Goal: Task Accomplishment & Management: Use online tool/utility

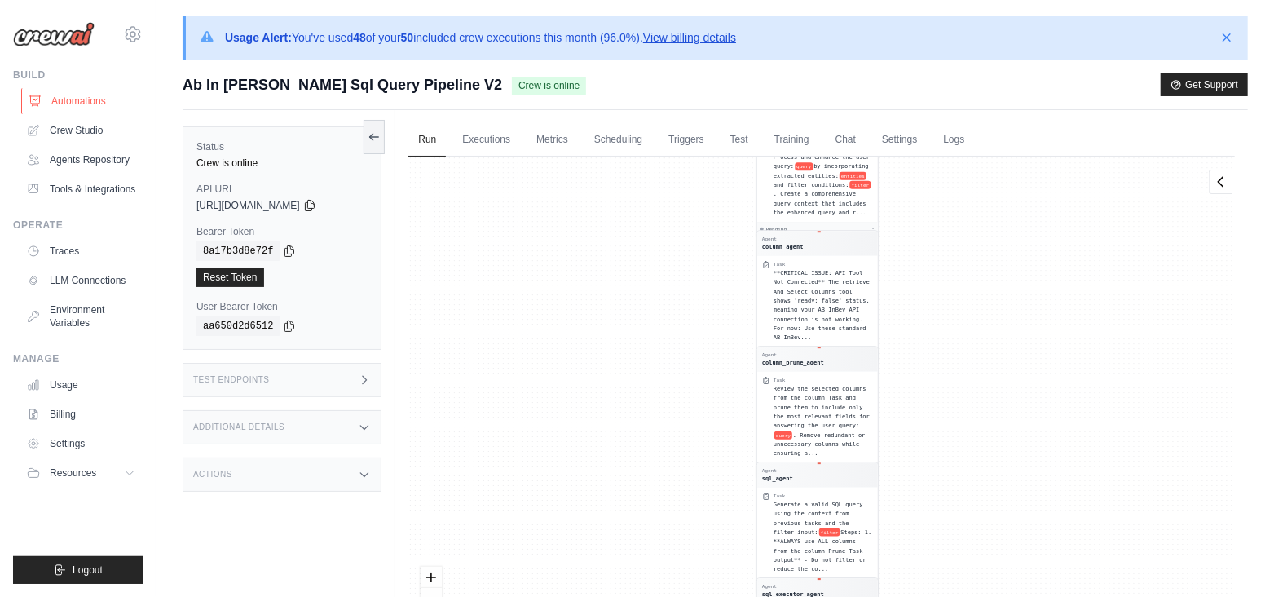
click at [86, 97] on link "Automations" at bounding box center [82, 101] width 123 height 26
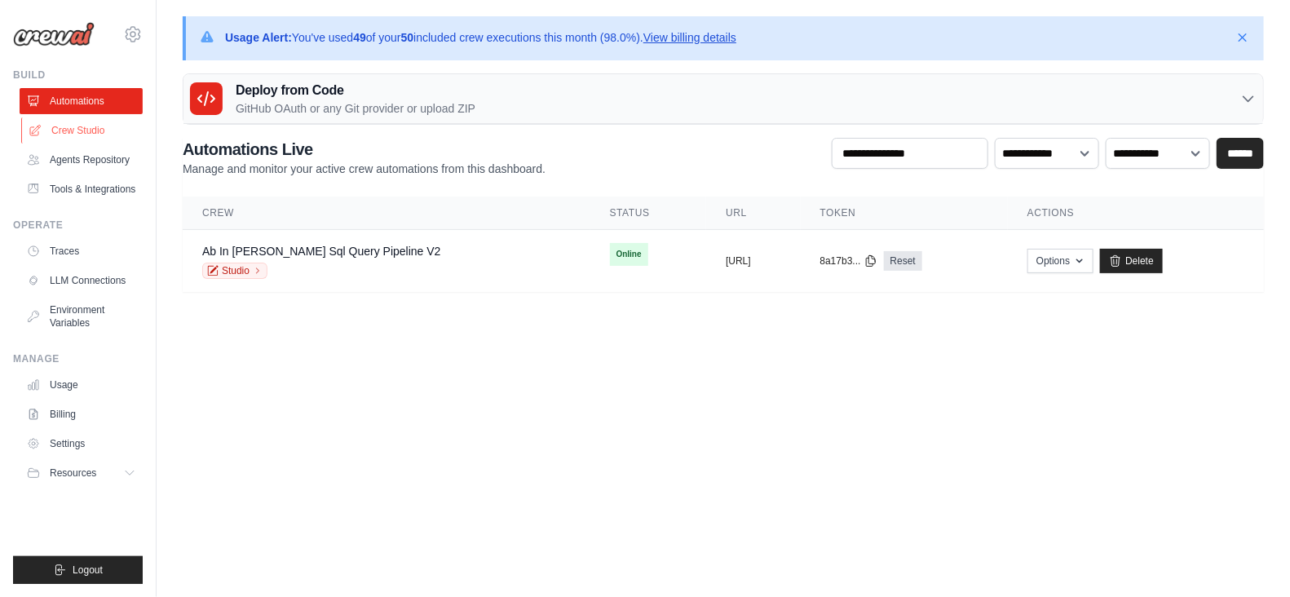
click at [86, 128] on link "Crew Studio" at bounding box center [82, 130] width 123 height 26
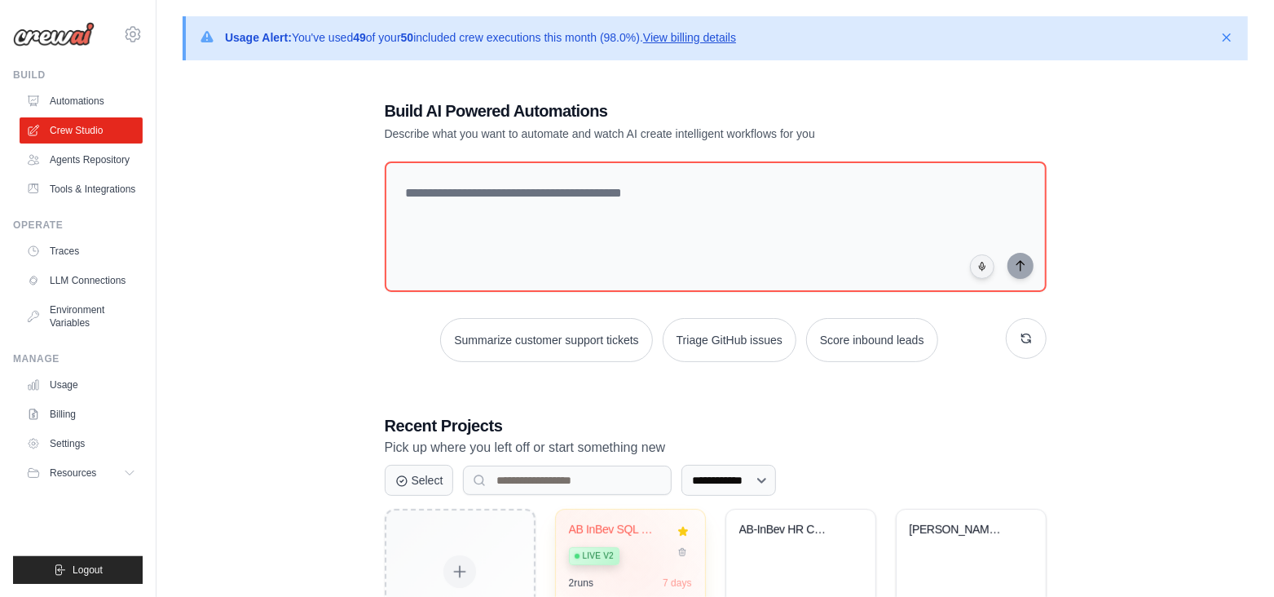
click at [639, 568] on div "AB InBev SQL Query Pipeline Live v2 2 run s 7 days" at bounding box center [630, 569] width 149 height 120
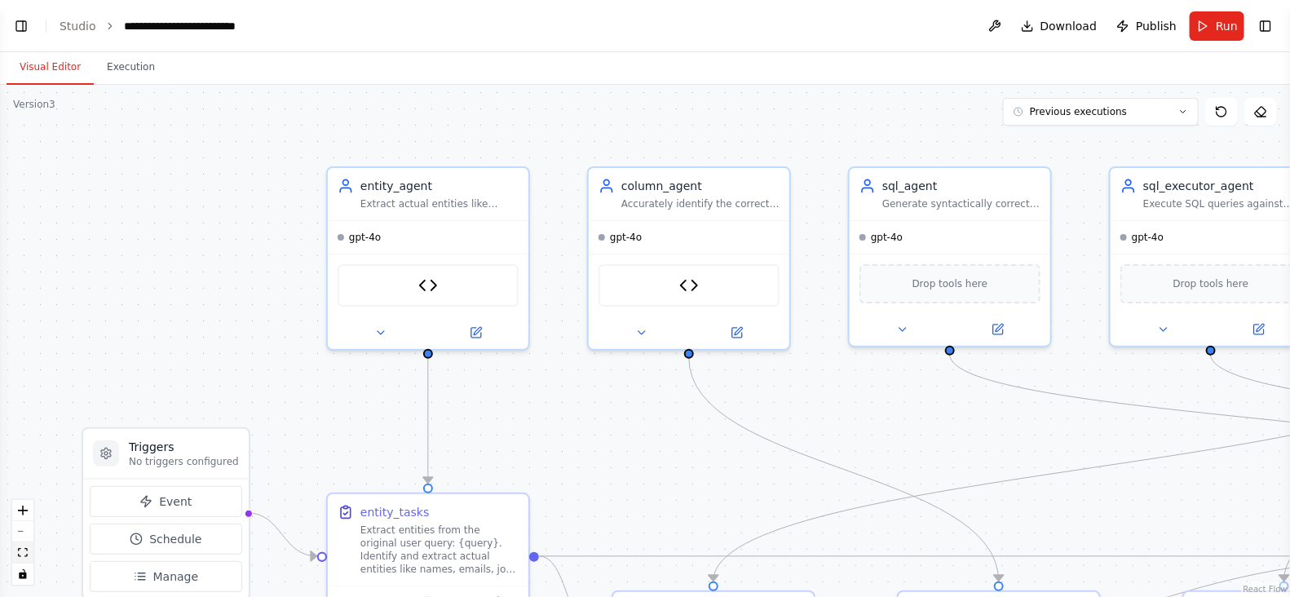
click at [20, 552] on icon "fit view" at bounding box center [23, 552] width 10 height 9
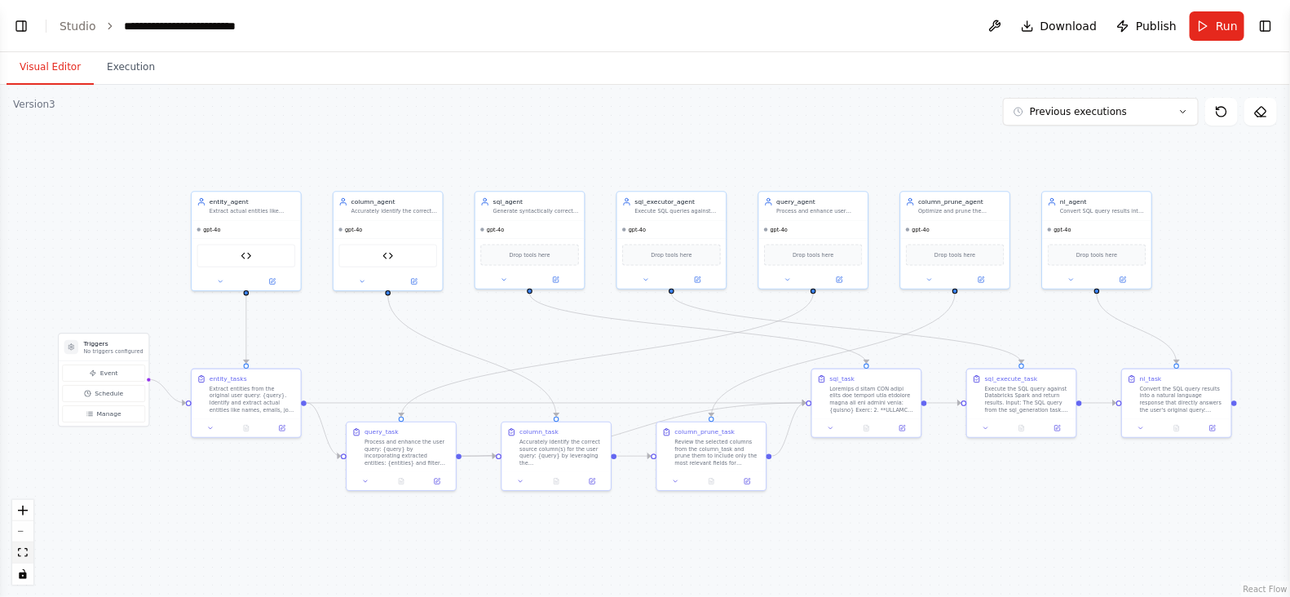
scroll to position [121539, 0]
click at [62, 33] on link "Studio" at bounding box center [78, 26] width 37 height 13
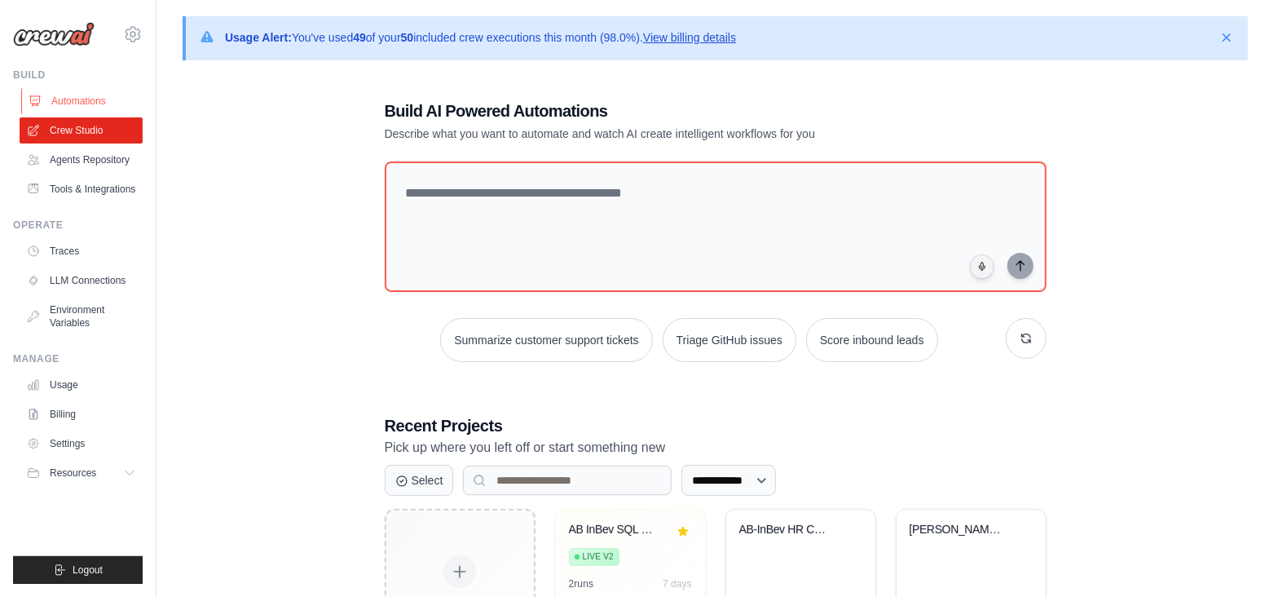
click at [86, 101] on link "Automations" at bounding box center [82, 101] width 123 height 26
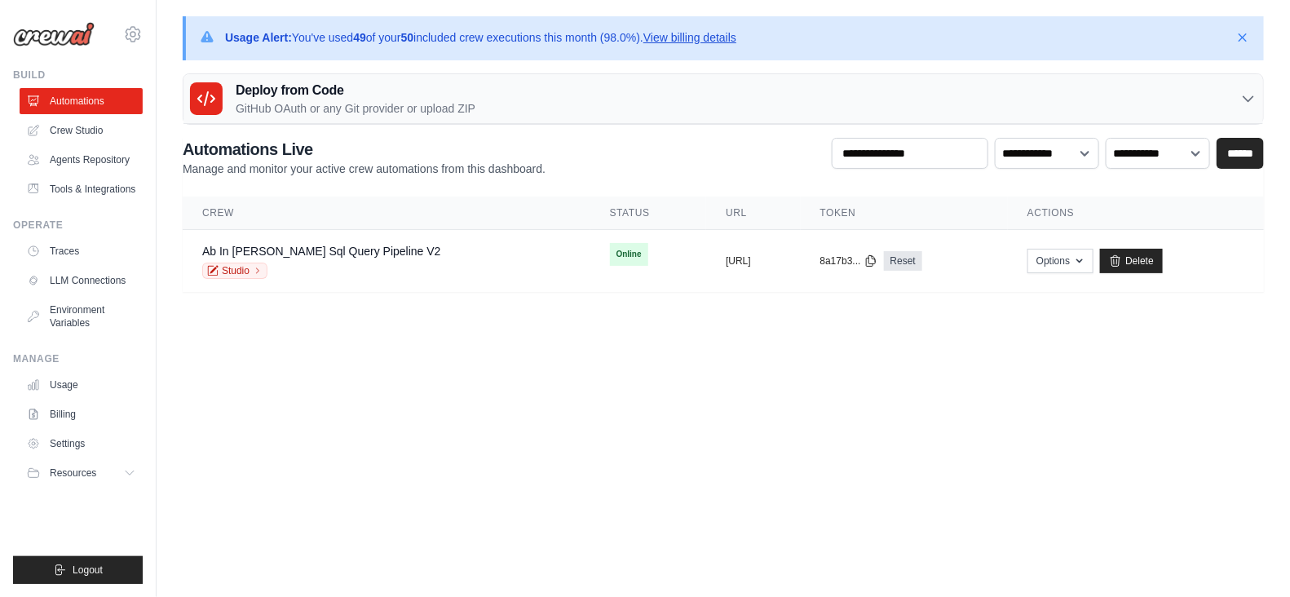
click at [692, 34] on link "View billing details" at bounding box center [689, 37] width 93 height 13
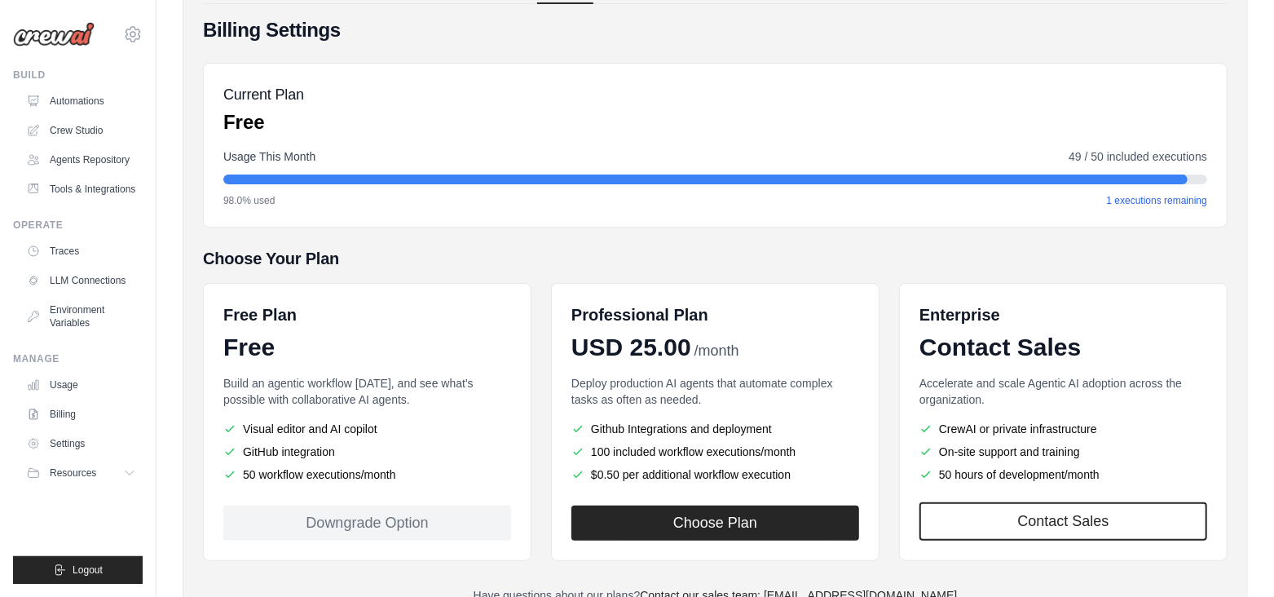
scroll to position [183, 0]
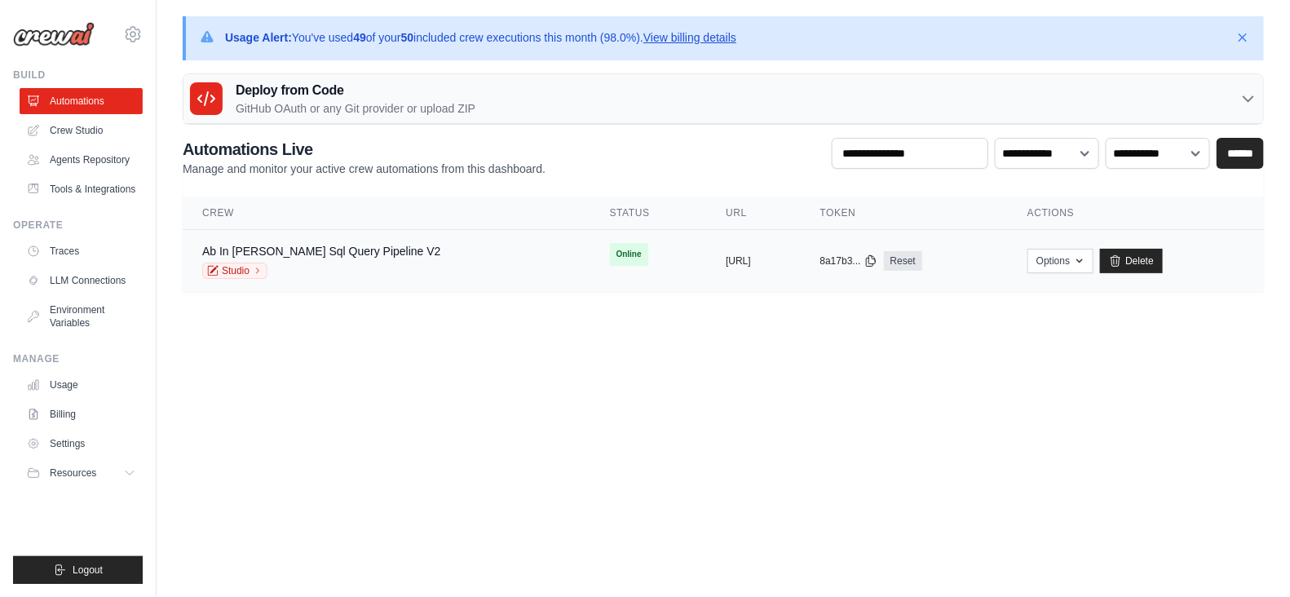
click at [590, 270] on td "Online" at bounding box center [648, 254] width 117 height 49
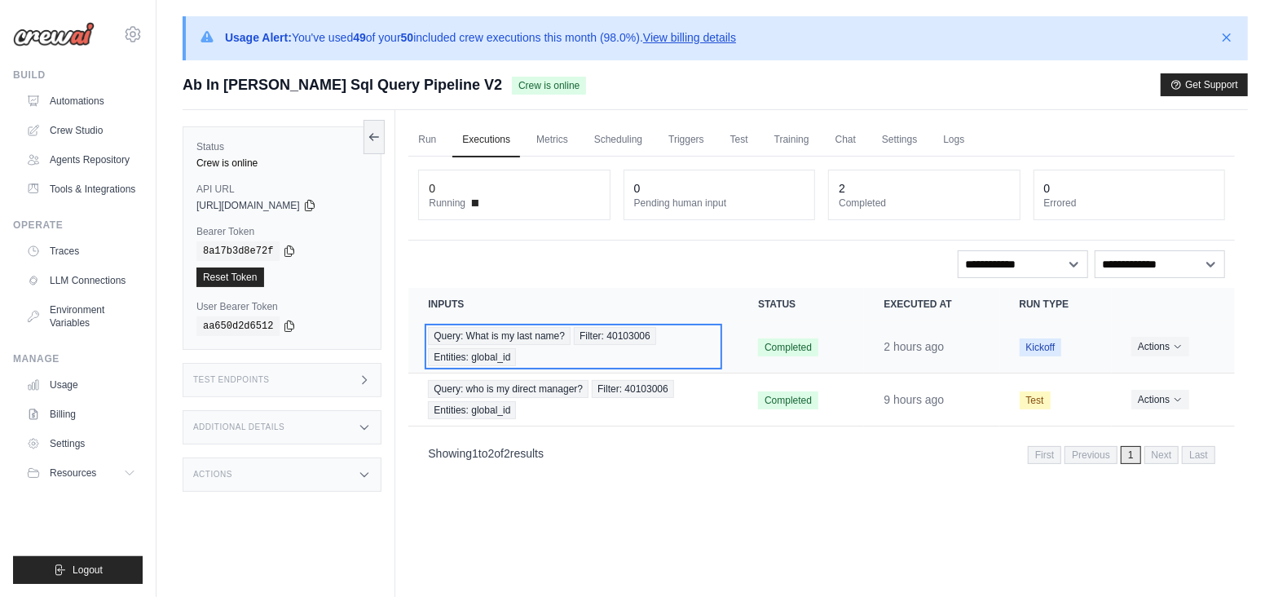
click at [697, 359] on div "Query: What is my last name? Filter: 40103006 Entities: global_id" at bounding box center [573, 346] width 291 height 39
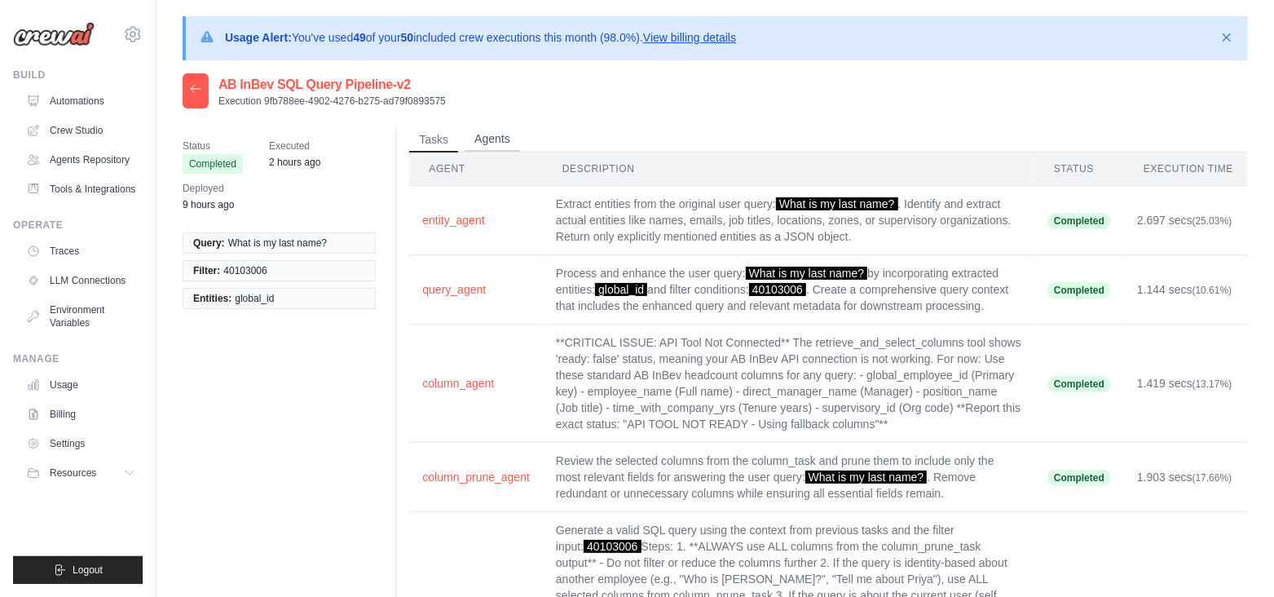
click at [489, 138] on button "Agents" at bounding box center [492, 139] width 55 height 24
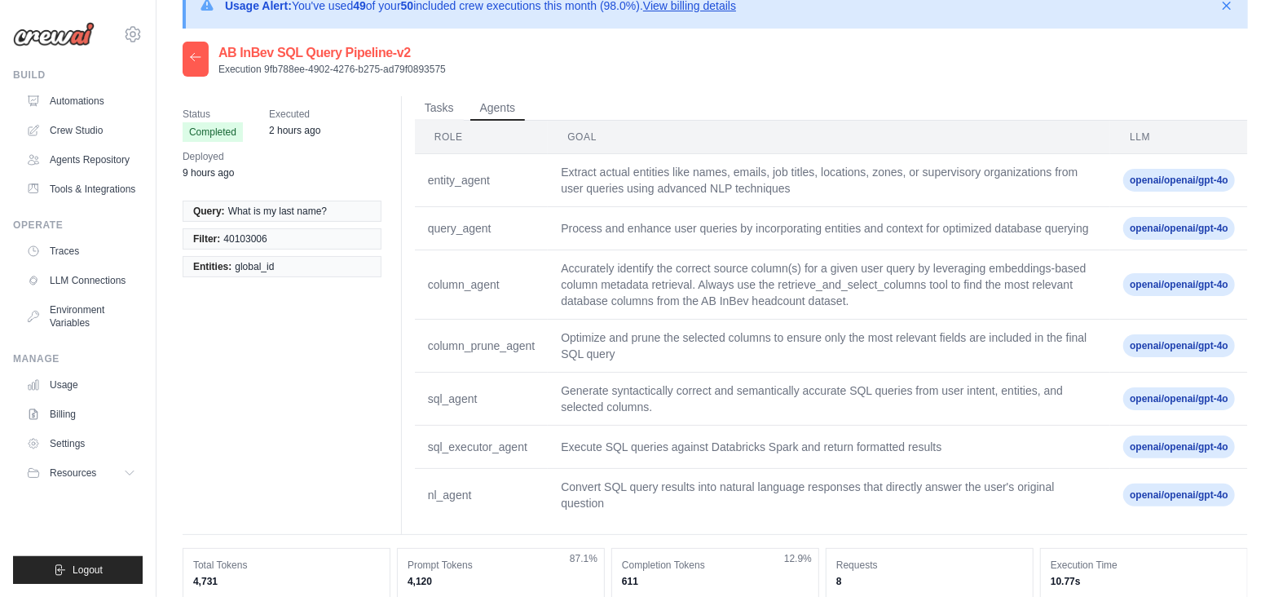
scroll to position [69, 0]
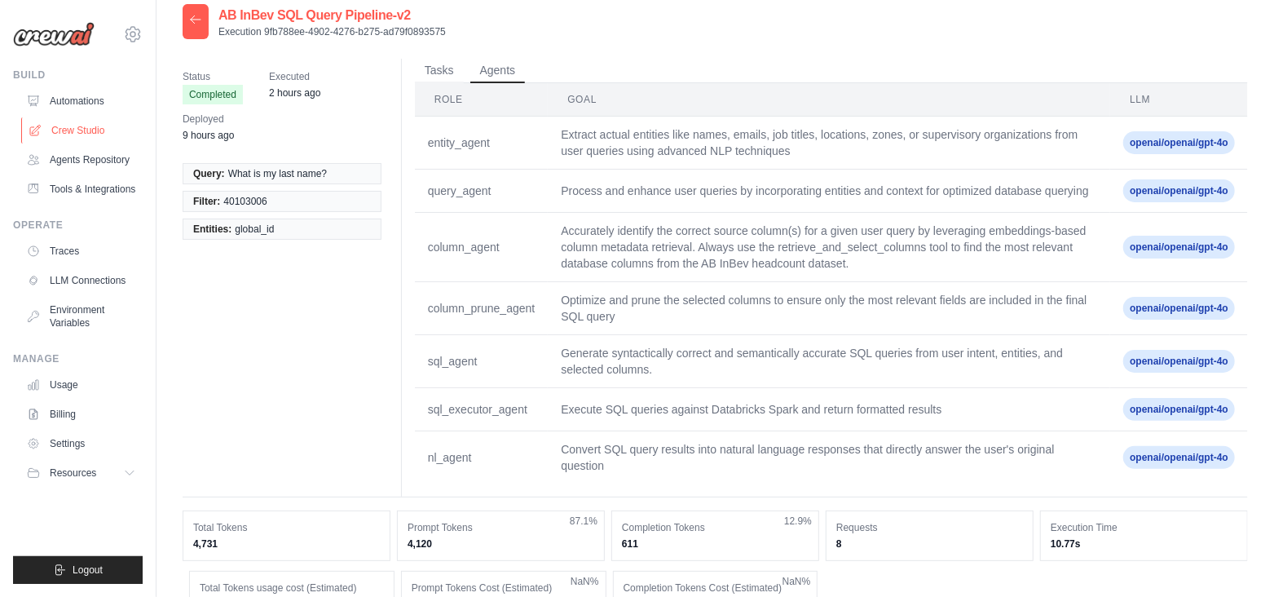
click at [95, 137] on link "Crew Studio" at bounding box center [82, 130] width 123 height 26
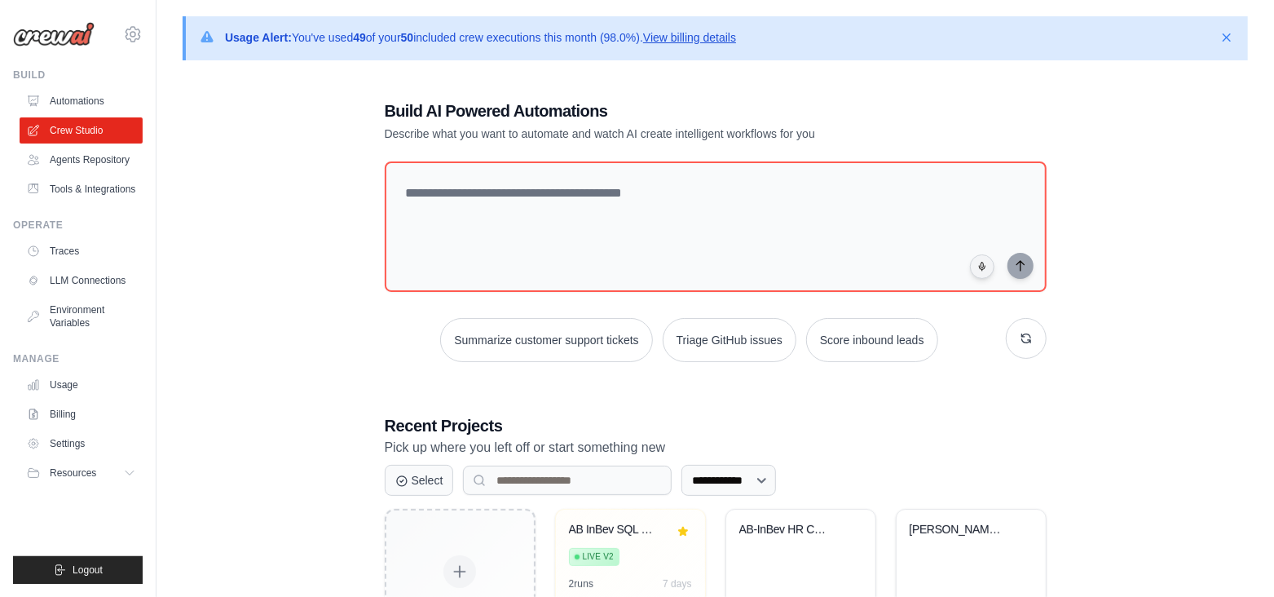
scroll to position [117, 0]
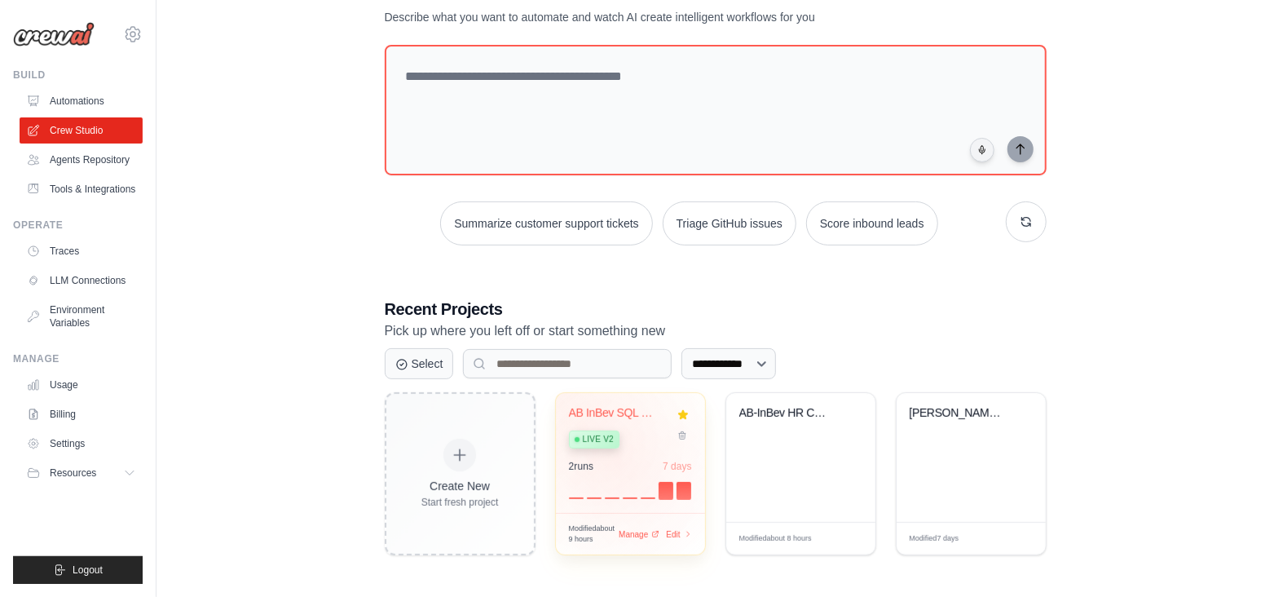
click at [614, 461] on div "2 run s 7 days" at bounding box center [630, 466] width 123 height 13
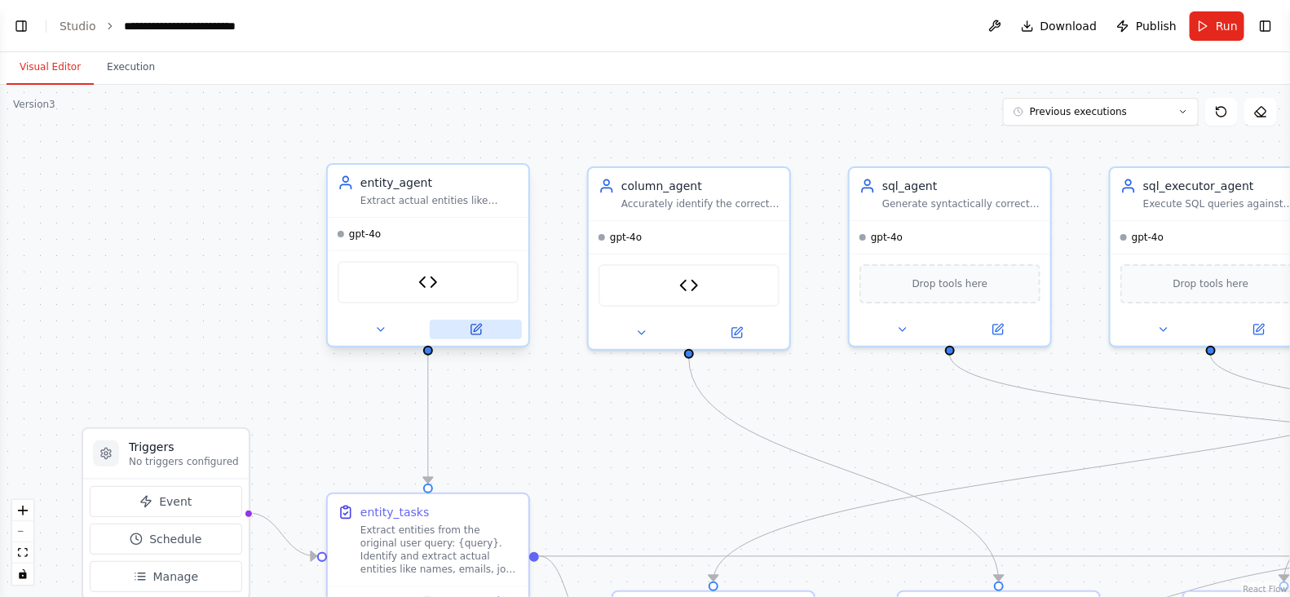
click at [474, 324] on icon at bounding box center [476, 329] width 10 height 10
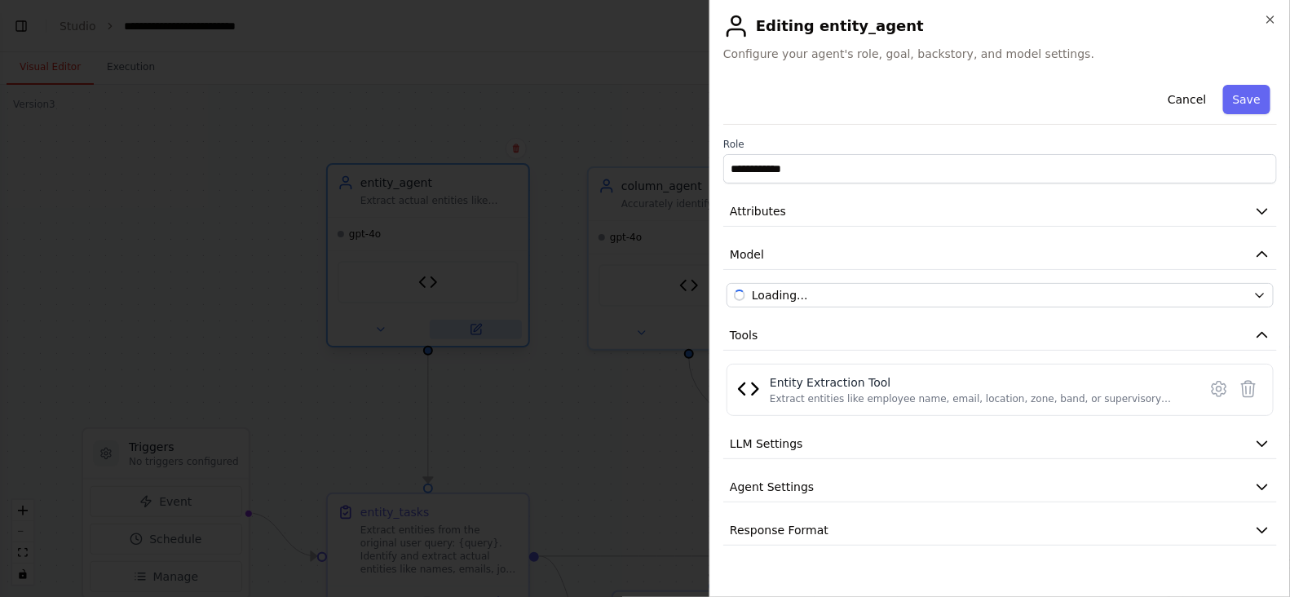
scroll to position [121539, 0]
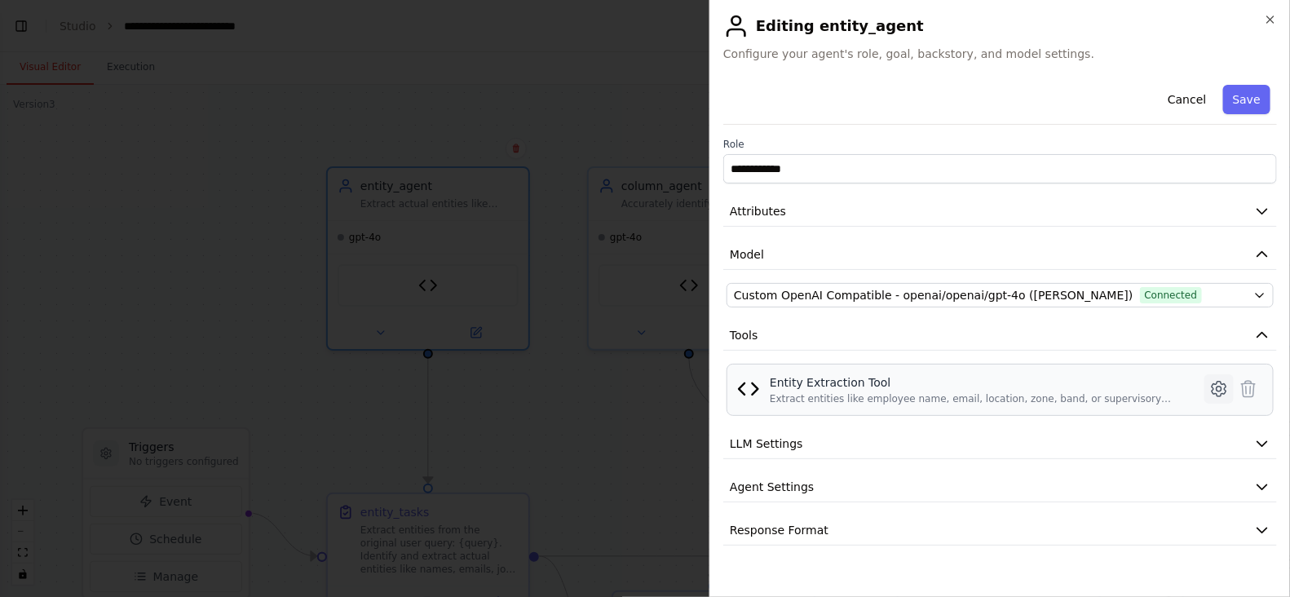
click at [1210, 389] on icon at bounding box center [1219, 389] width 20 height 20
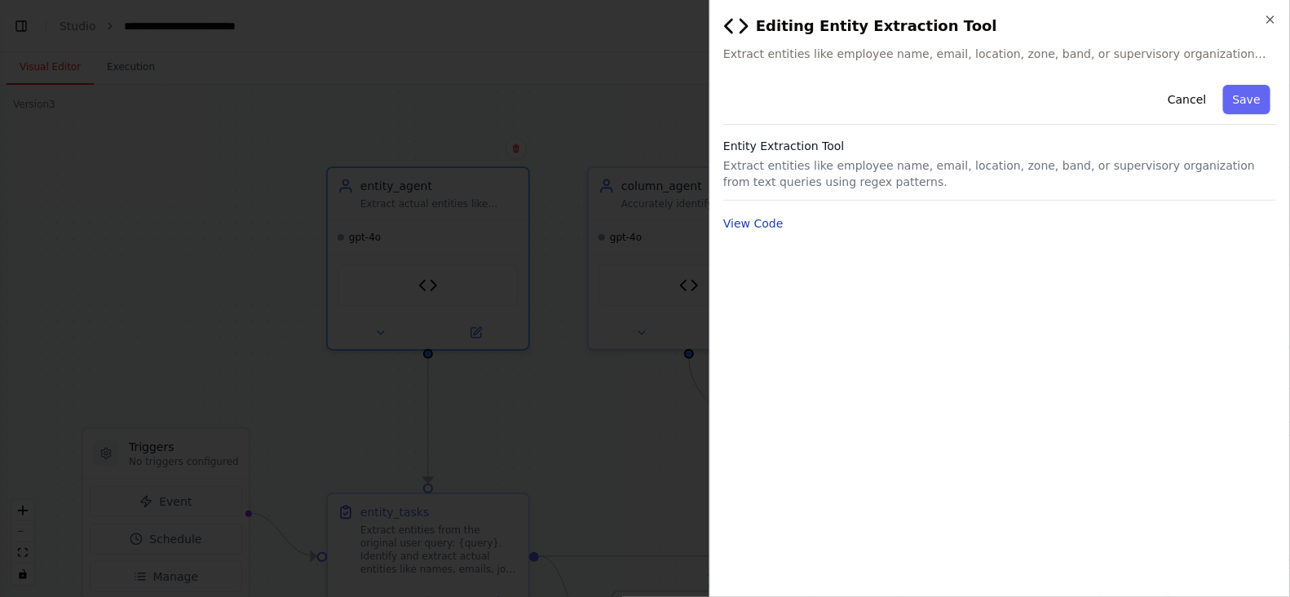
click at [756, 222] on button "View Code" at bounding box center [753, 223] width 60 height 16
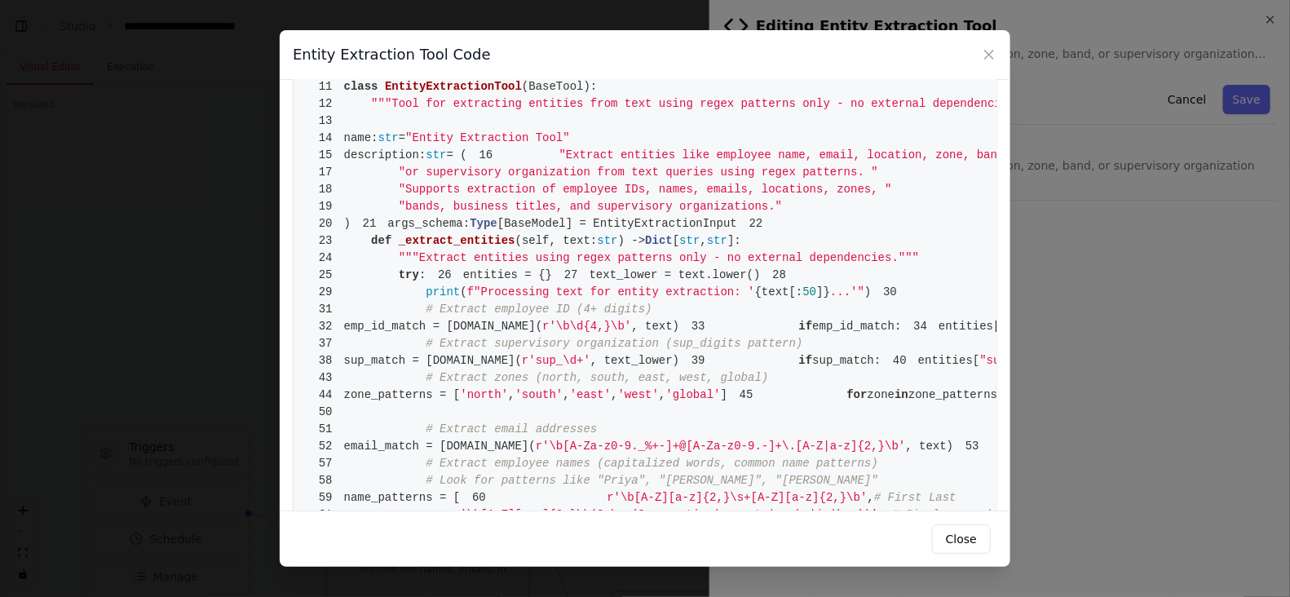
scroll to position [73, 0]
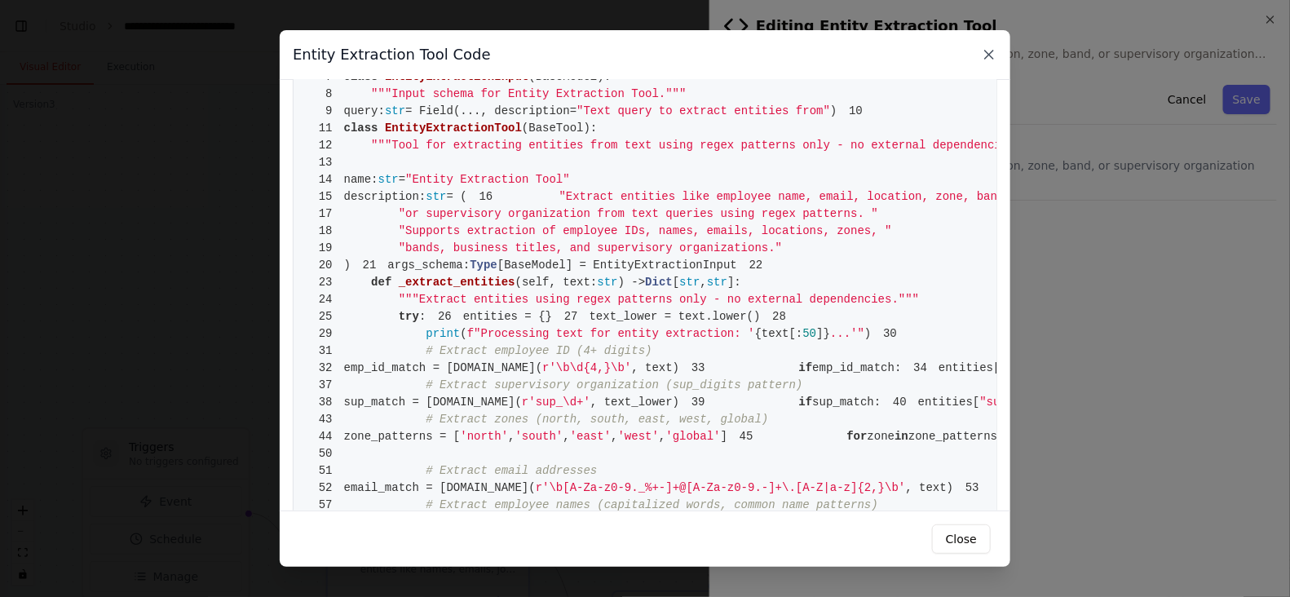
click at [986, 55] on icon at bounding box center [989, 54] width 16 height 16
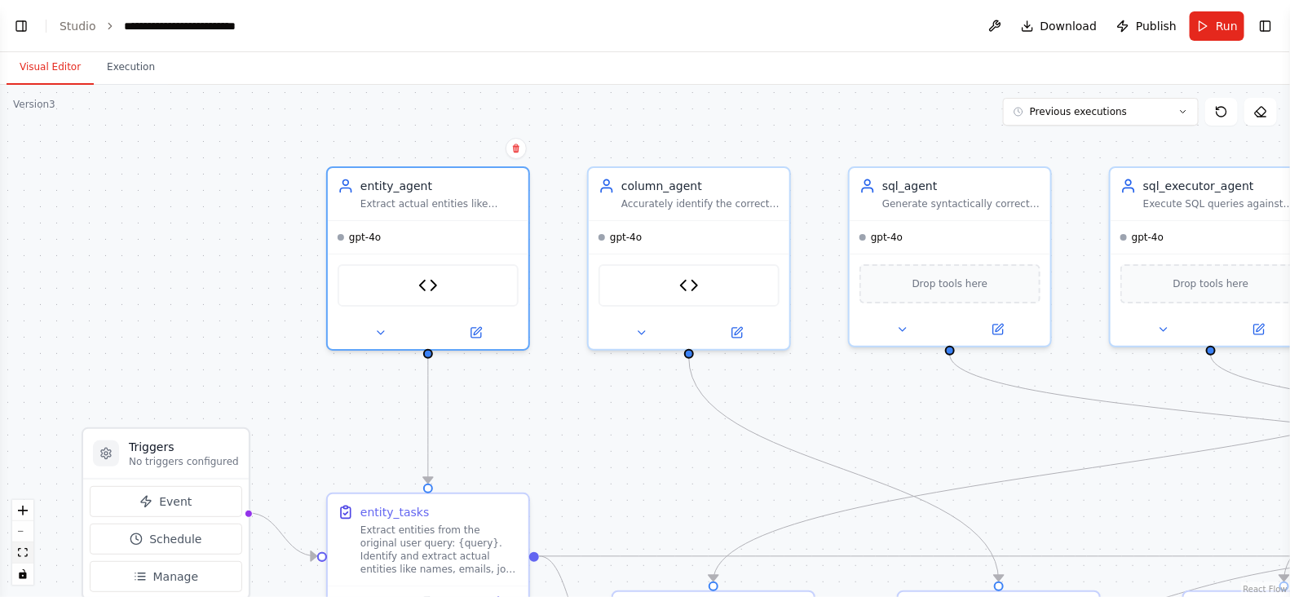
click at [16, 549] on button "fit view" at bounding box center [22, 552] width 21 height 21
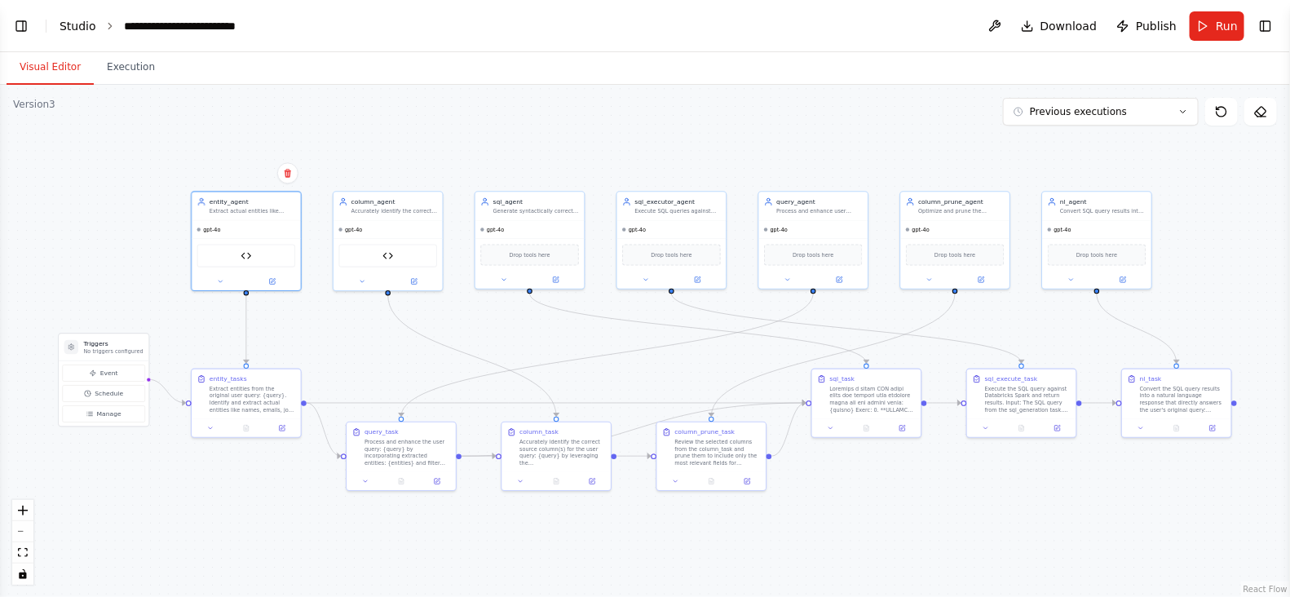
click at [77, 24] on link "Studio" at bounding box center [78, 26] width 37 height 13
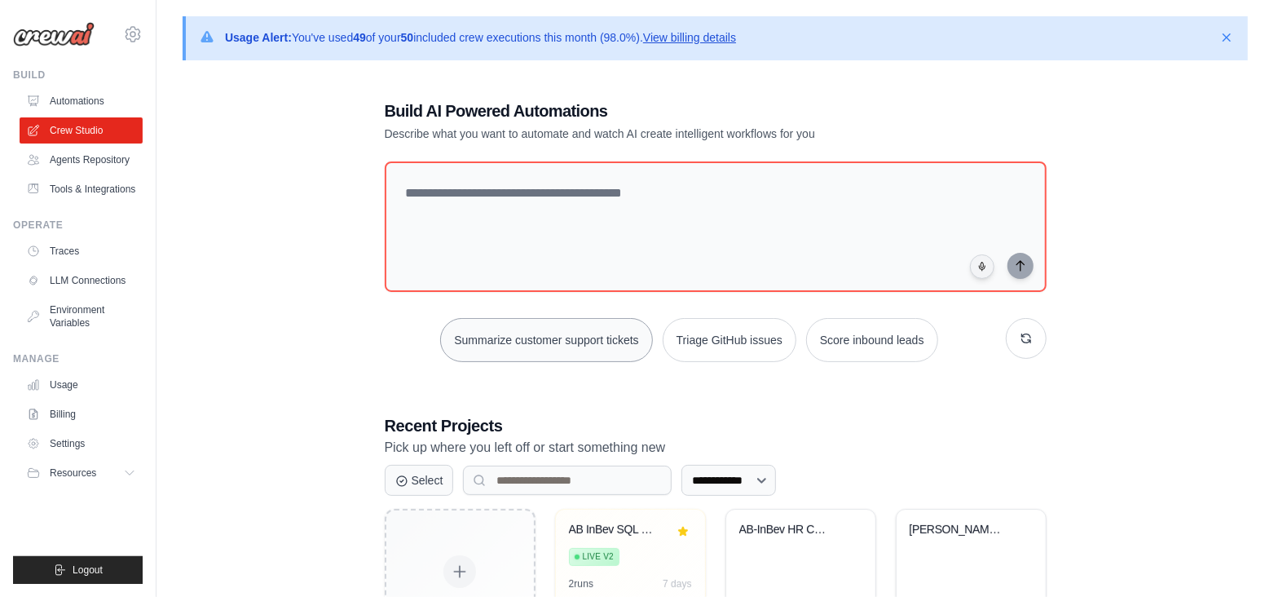
scroll to position [117, 0]
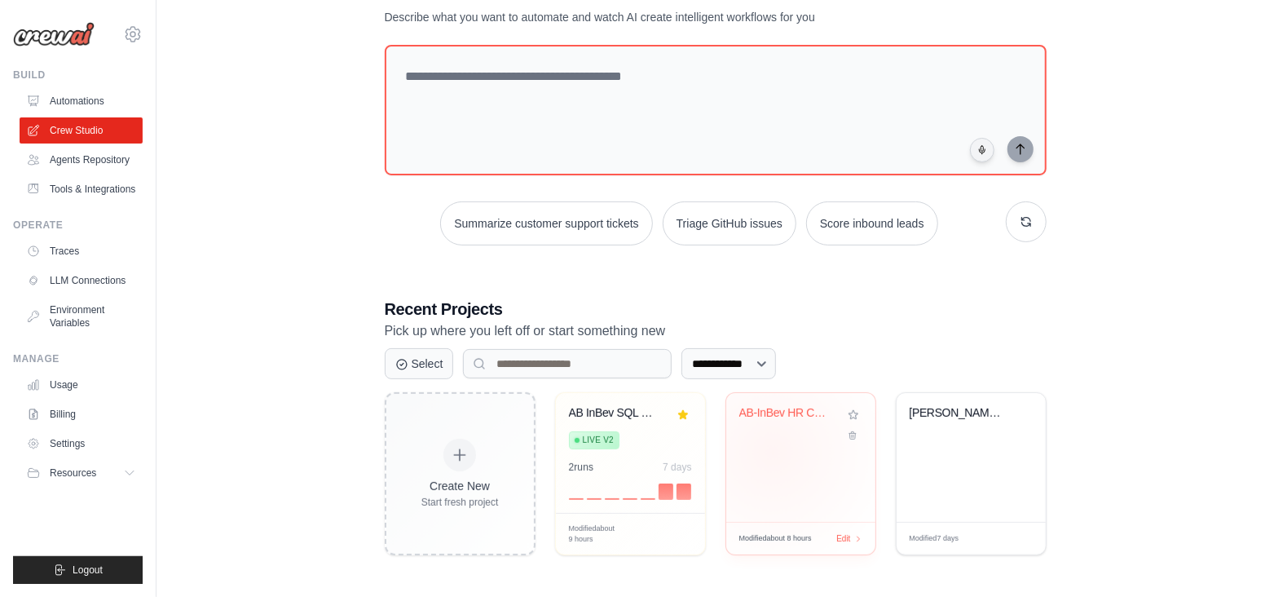
click at [773, 452] on div "AB-InBev HR Column Selection Assist..." at bounding box center [800, 457] width 149 height 129
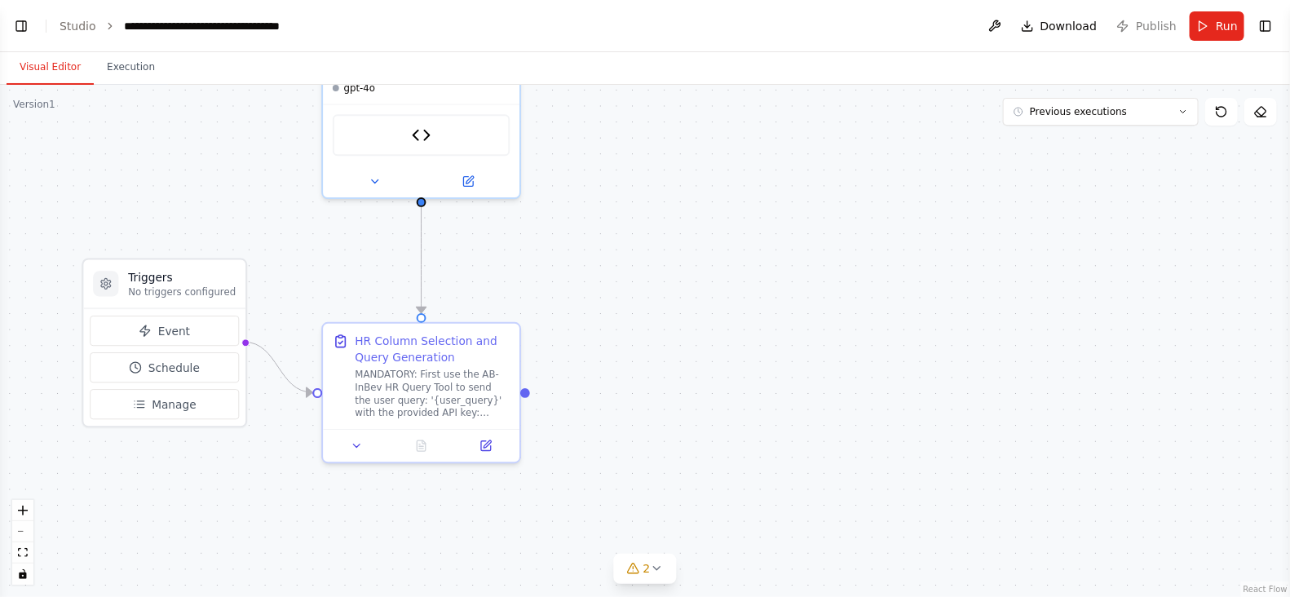
drag, startPoint x: 714, startPoint y: 473, endPoint x: 692, endPoint y: 372, distance: 103.4
click at [692, 372] on div ".deletable-edge-delete-btn { width: 20px; height: 20px; border: 0px solid #ffff…" at bounding box center [645, 341] width 1290 height 512
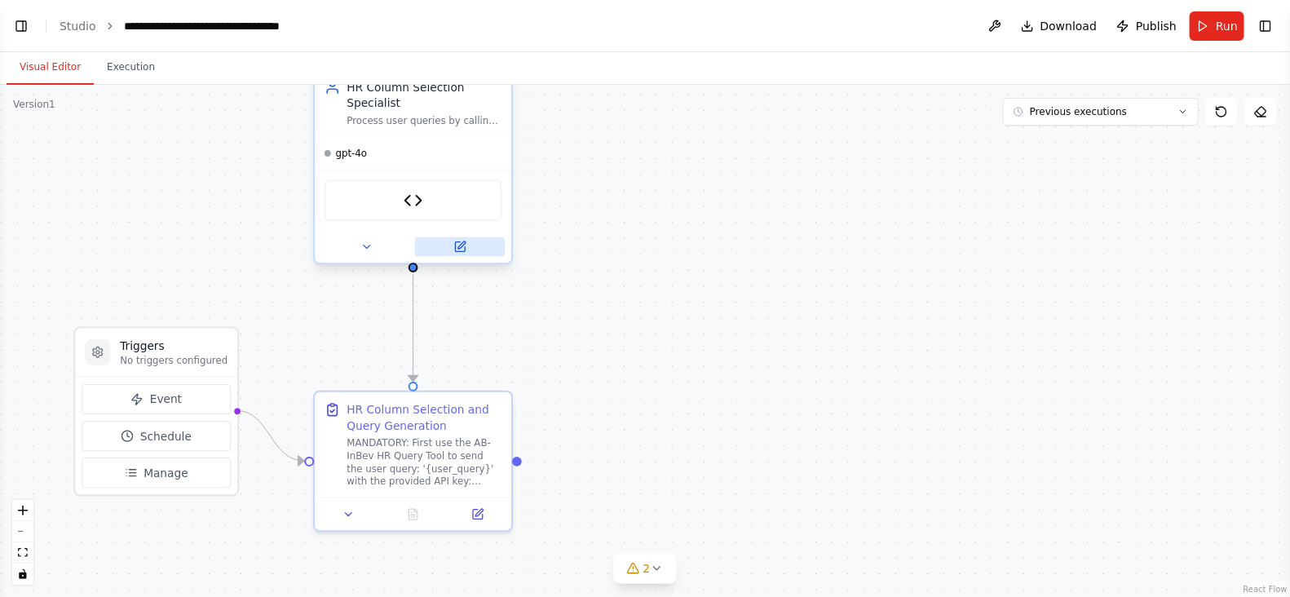
click at [467, 254] on button at bounding box center [460, 247] width 90 height 20
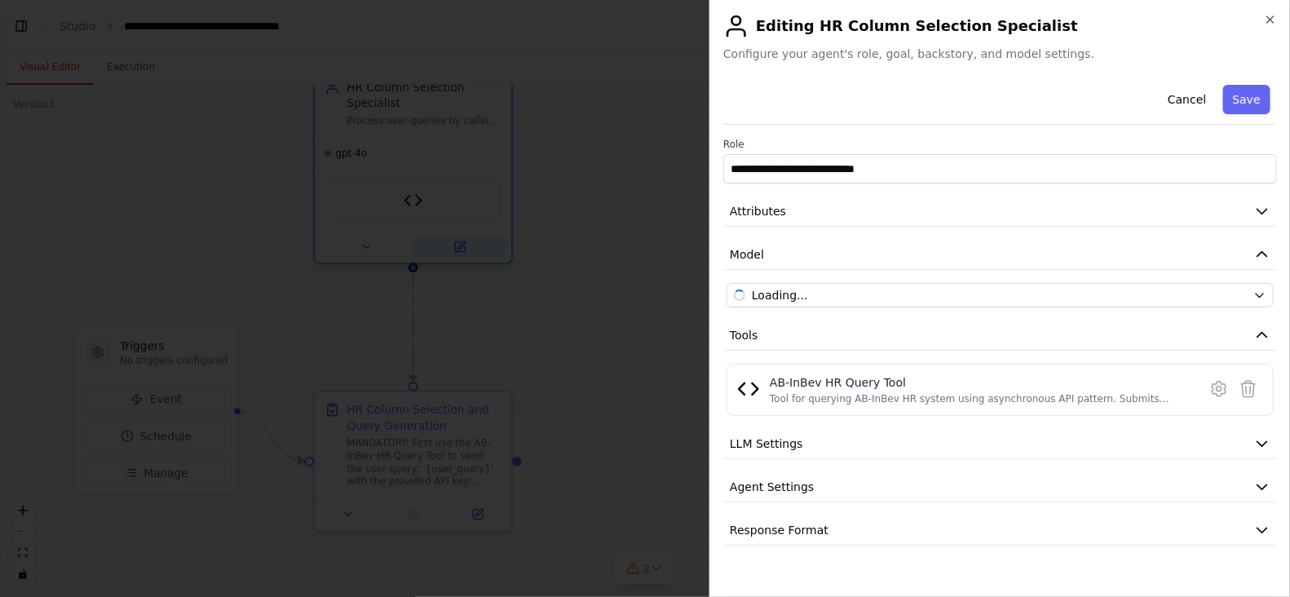
scroll to position [52577, 0]
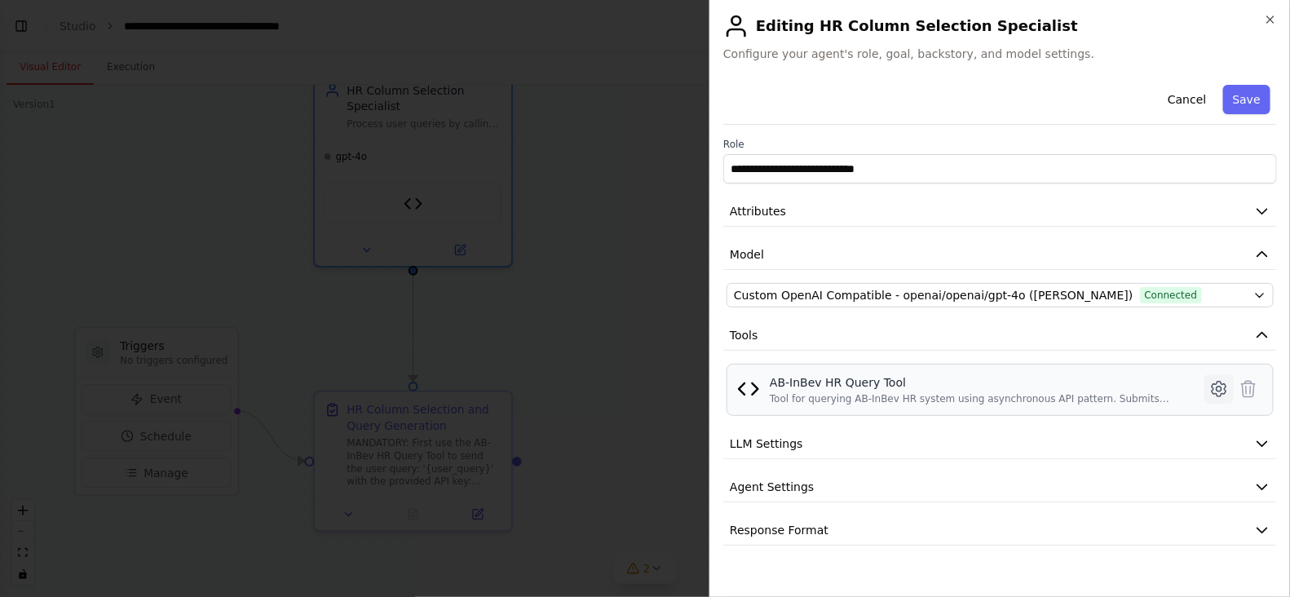
click at [1214, 385] on icon at bounding box center [1219, 389] width 20 height 20
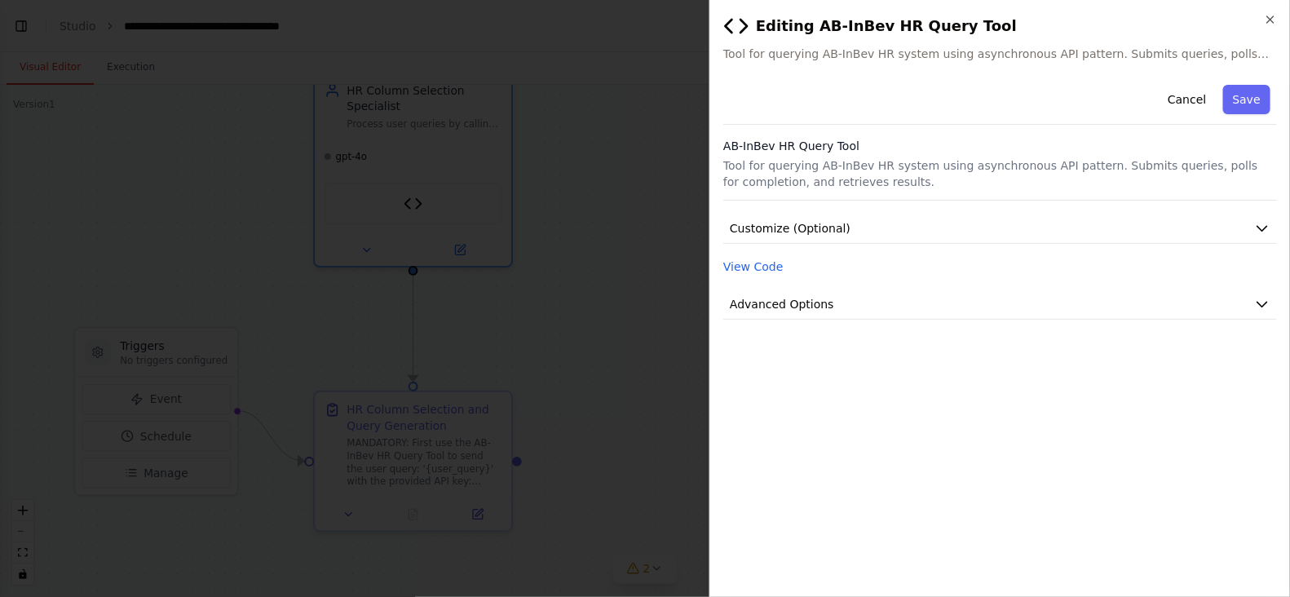
click at [778, 267] on div "View Code" at bounding box center [999, 267] width 553 height 20
click at [761, 267] on button "View Code" at bounding box center [753, 266] width 60 height 16
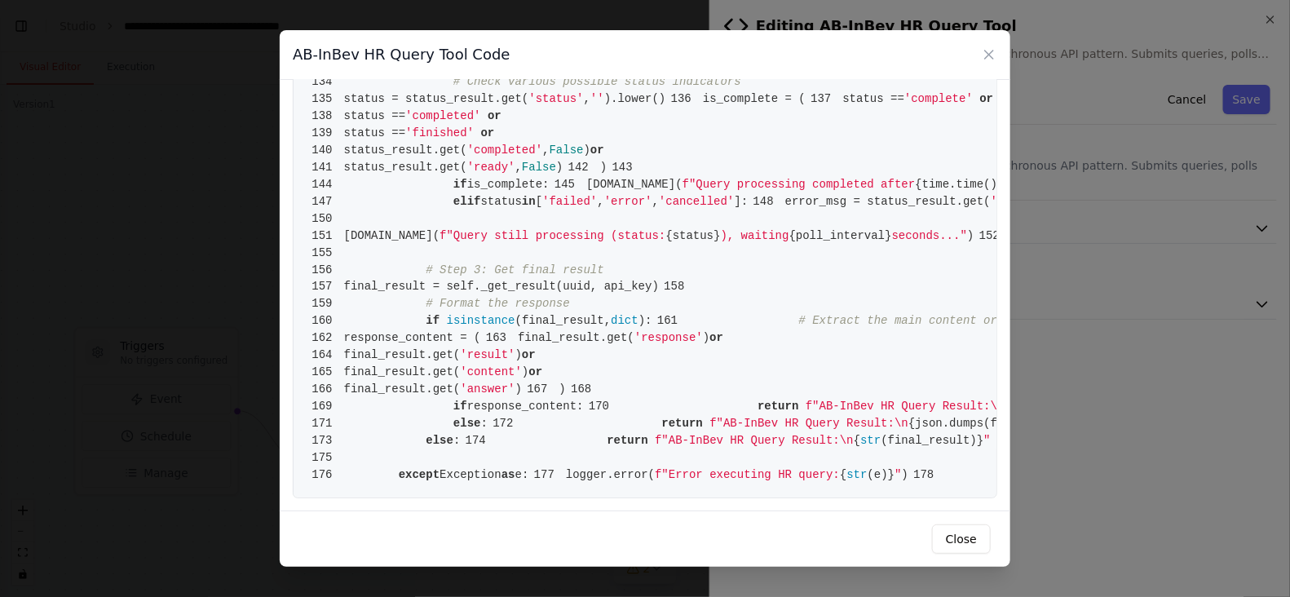
scroll to position [1488, 0]
click at [988, 55] on icon at bounding box center [989, 55] width 8 height 8
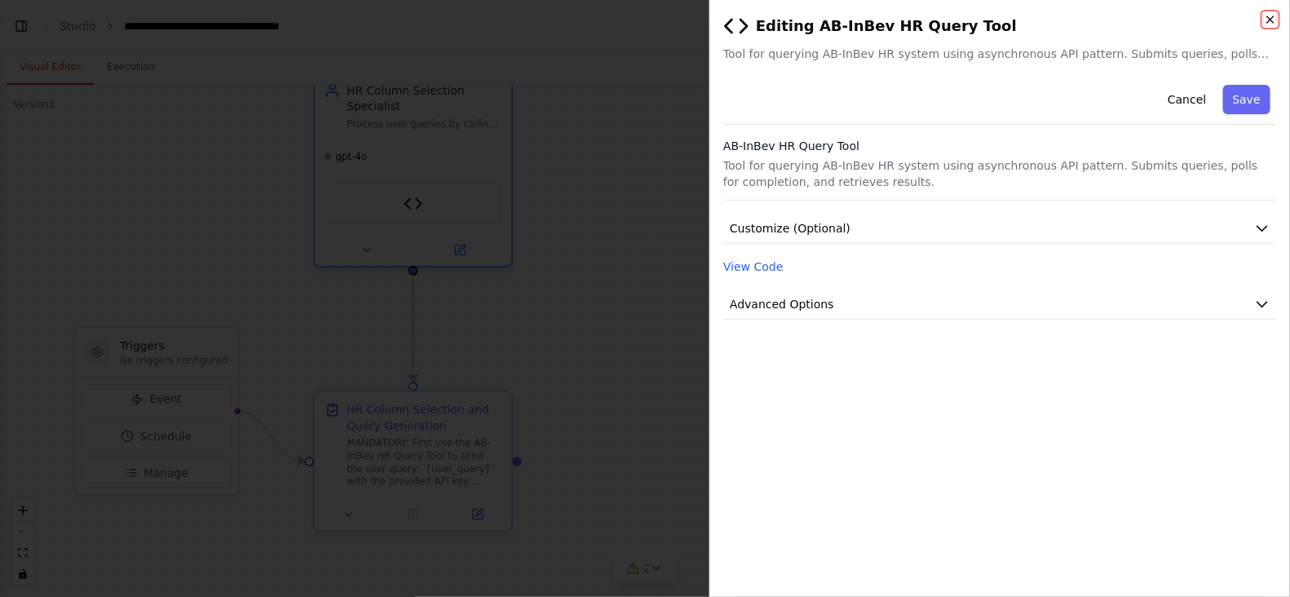
click at [1268, 20] on icon "button" at bounding box center [1270, 19] width 7 height 7
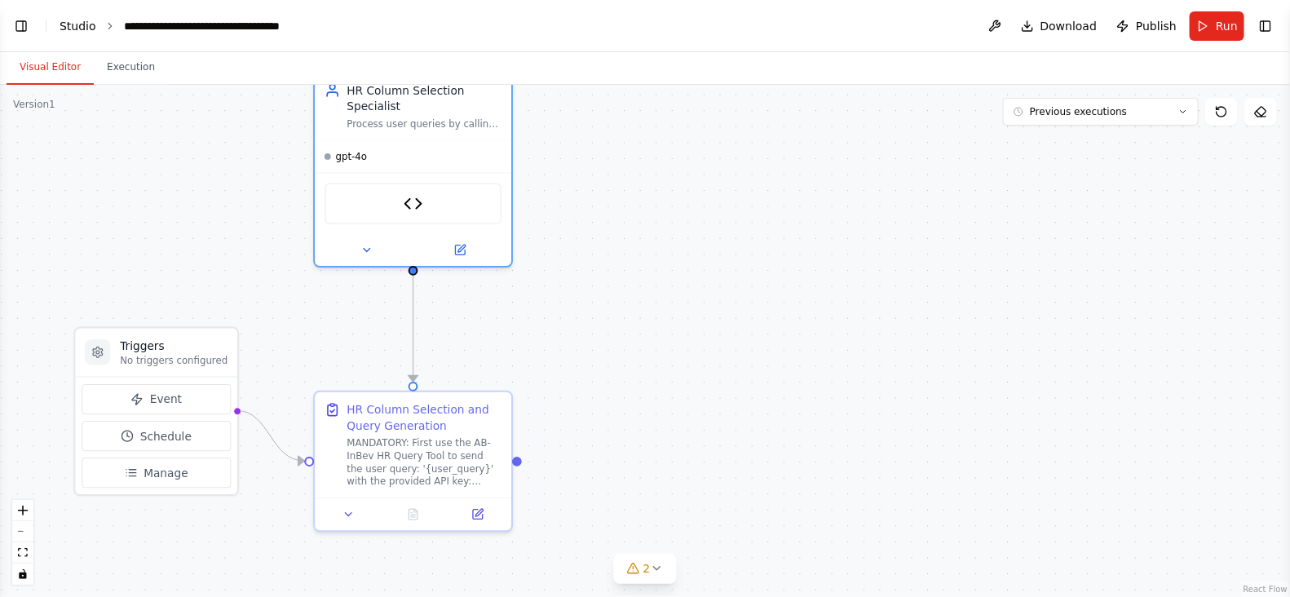
click at [73, 30] on link "Studio" at bounding box center [78, 26] width 37 height 13
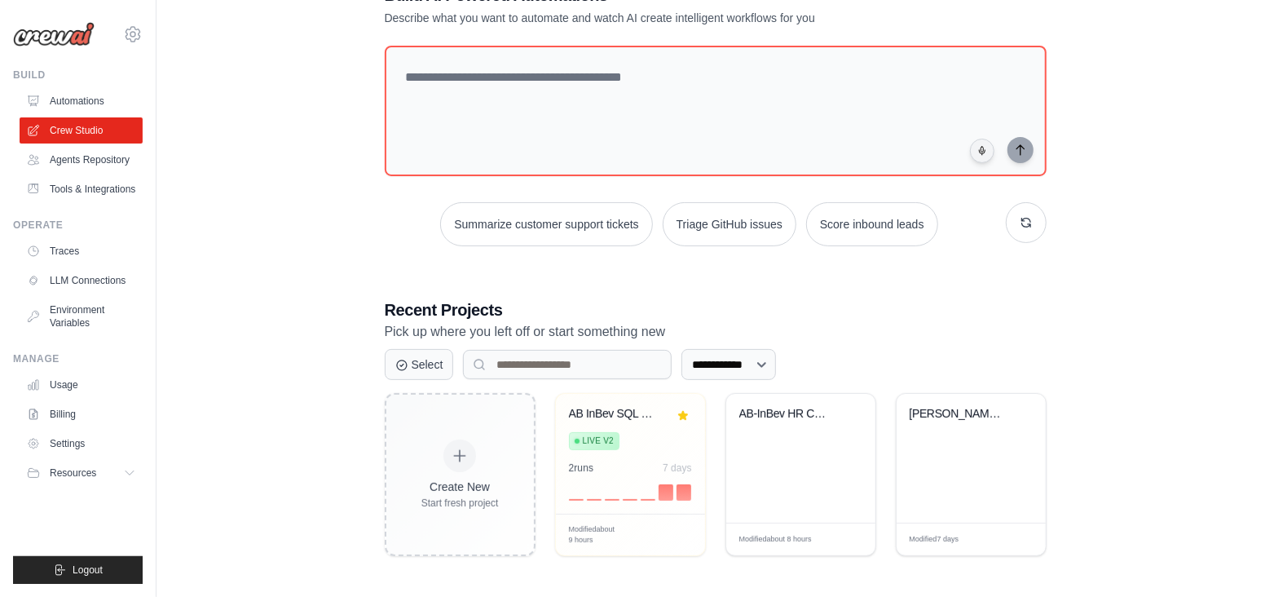
scroll to position [117, 0]
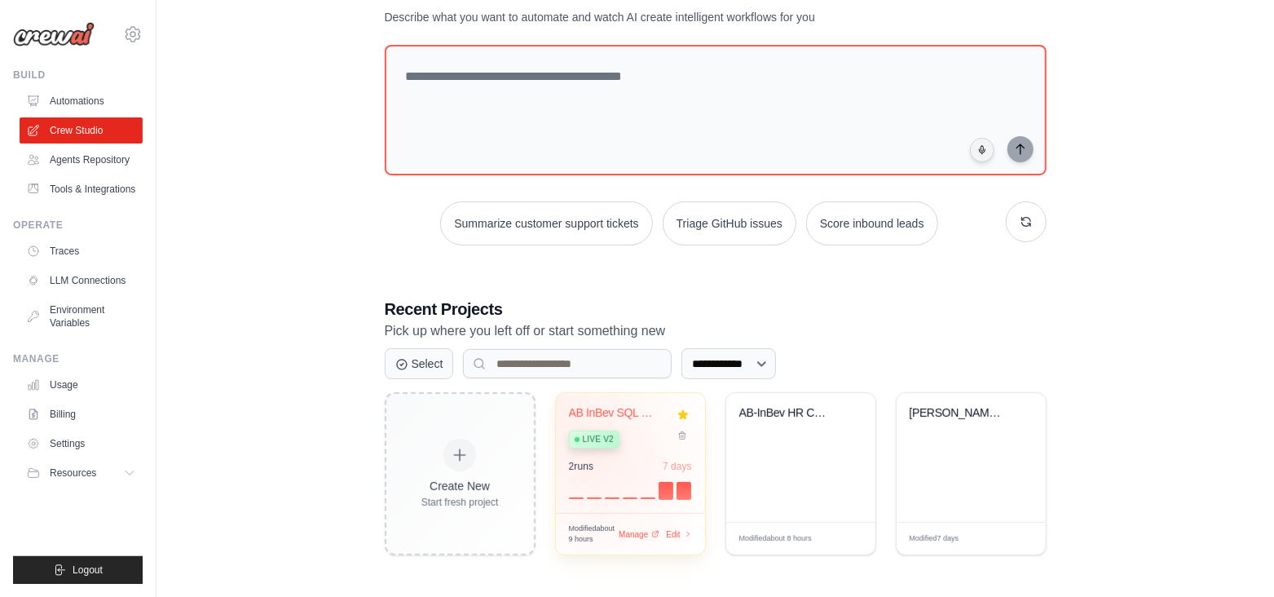
click at [591, 463] on div "2 run s" at bounding box center [581, 466] width 25 height 13
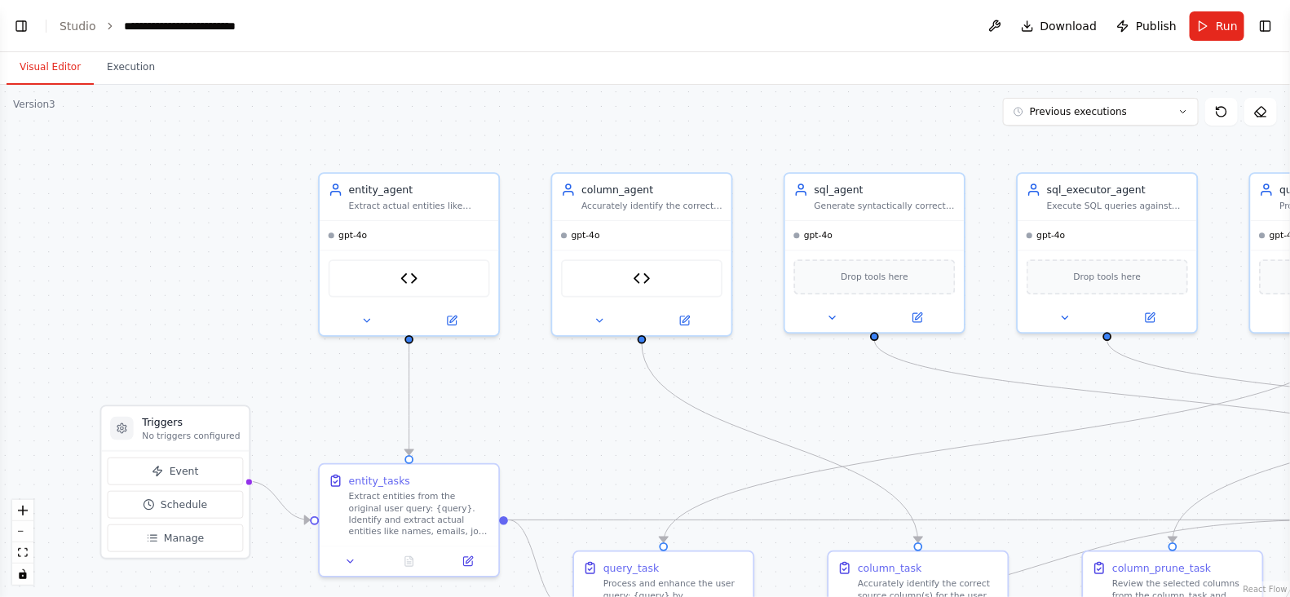
scroll to position [121539, 0]
drag, startPoint x: 410, startPoint y: 417, endPoint x: 470, endPoint y: 299, distance: 132.0
click at [470, 299] on div ".deletable-edge-delete-btn { width: 20px; height: 20px; border: 0px solid #ffff…" at bounding box center [603, 327] width 1150 height 456
click at [448, 320] on icon at bounding box center [452, 317] width 9 height 9
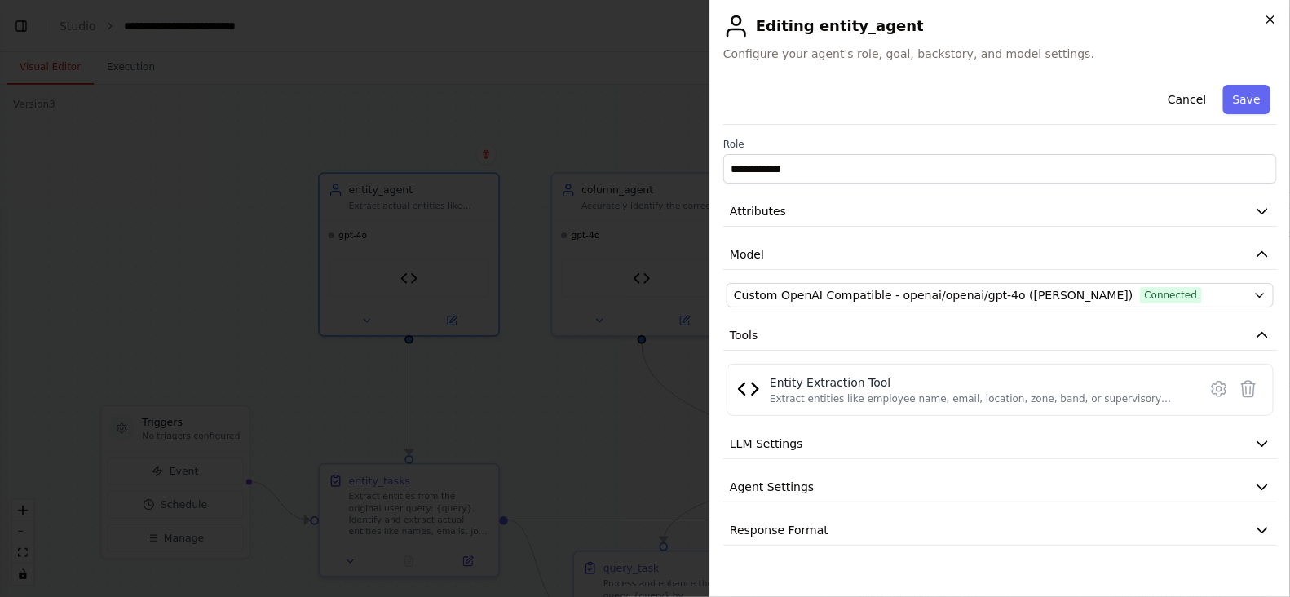
click at [1267, 24] on icon "button" at bounding box center [1269, 19] width 13 height 13
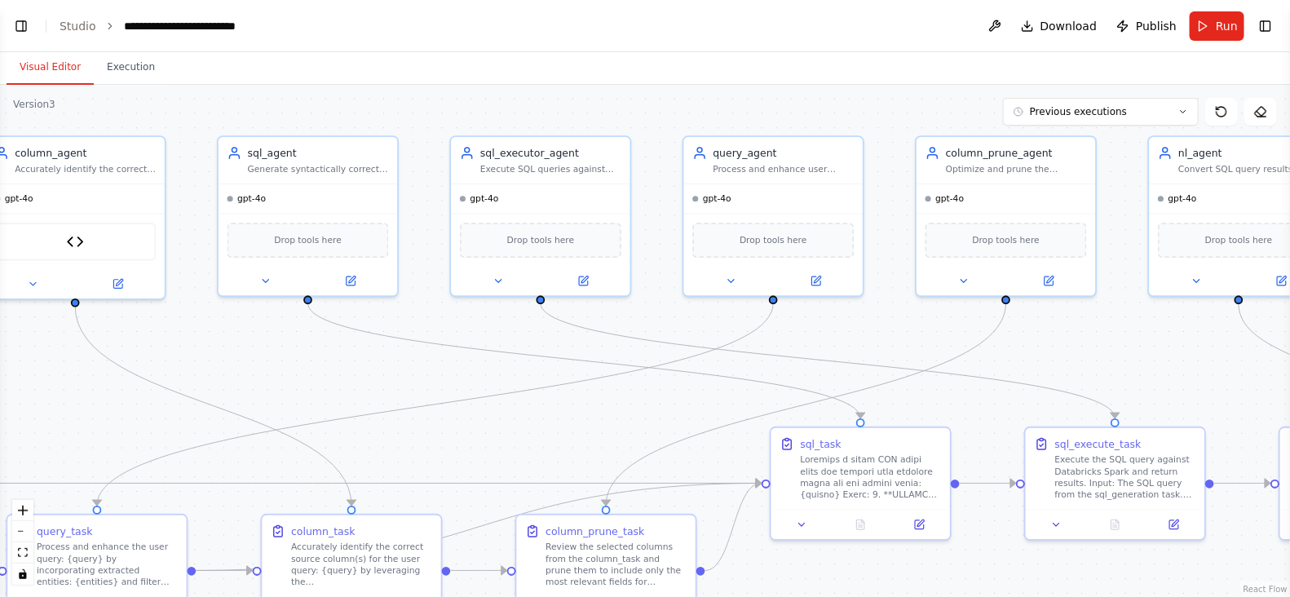
drag, startPoint x: 558, startPoint y: 436, endPoint x: -8, endPoint y: 399, distance: 567.7
click at [0, 399] on html "Hello! I'm the CrewAI assistant. What kind of automation do you want to build? …" at bounding box center [645, 298] width 1290 height 597
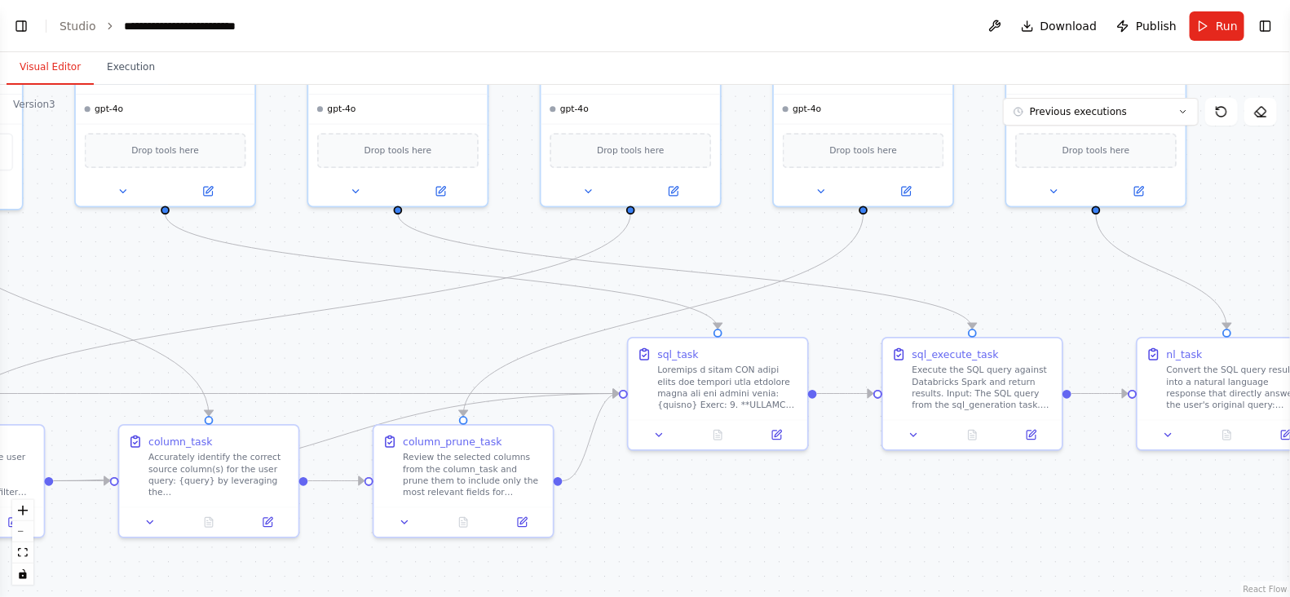
drag, startPoint x: 420, startPoint y: 448, endPoint x: 277, endPoint y: 358, distance: 168.5
click at [277, 358] on div ".deletable-edge-delete-btn { width: 20px; height: 20px; border: 0px solid #ffff…" at bounding box center [645, 341] width 1290 height 512
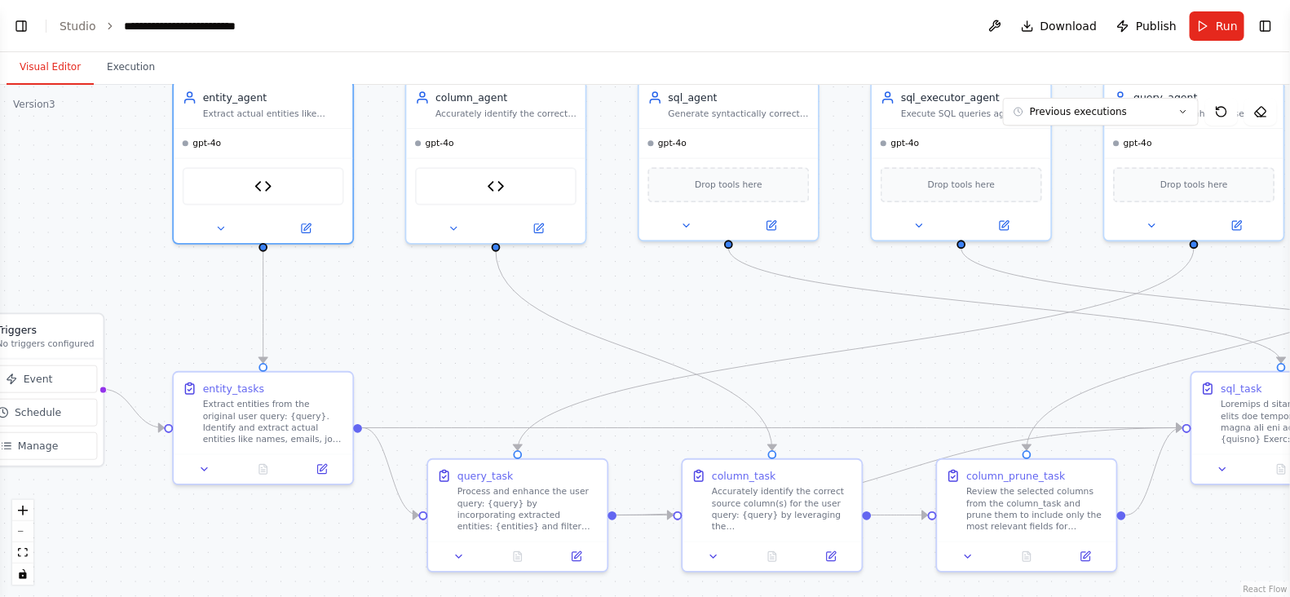
drag, startPoint x: 277, startPoint y: 358, endPoint x: 840, endPoint y: 392, distance: 564.3
click at [840, 392] on div ".deletable-edge-delete-btn { width: 20px; height: 20px; border: 0px solid #ffff…" at bounding box center [645, 341] width 1290 height 512
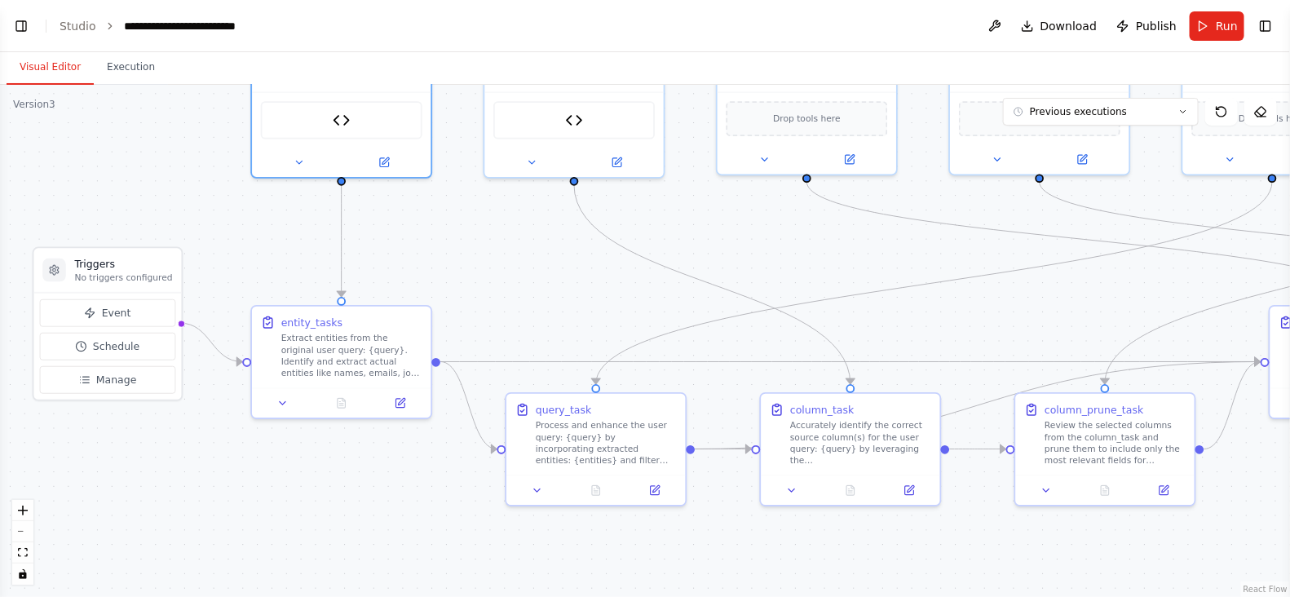
drag, startPoint x: 541, startPoint y: 375, endPoint x: 620, endPoint y: 309, distance: 102.4
click at [620, 309] on div ".deletable-edge-delete-btn { width: 20px; height: 20px; border: 0px solid #ffff…" at bounding box center [645, 341] width 1290 height 512
click at [82, 29] on link "Studio" at bounding box center [78, 26] width 37 height 13
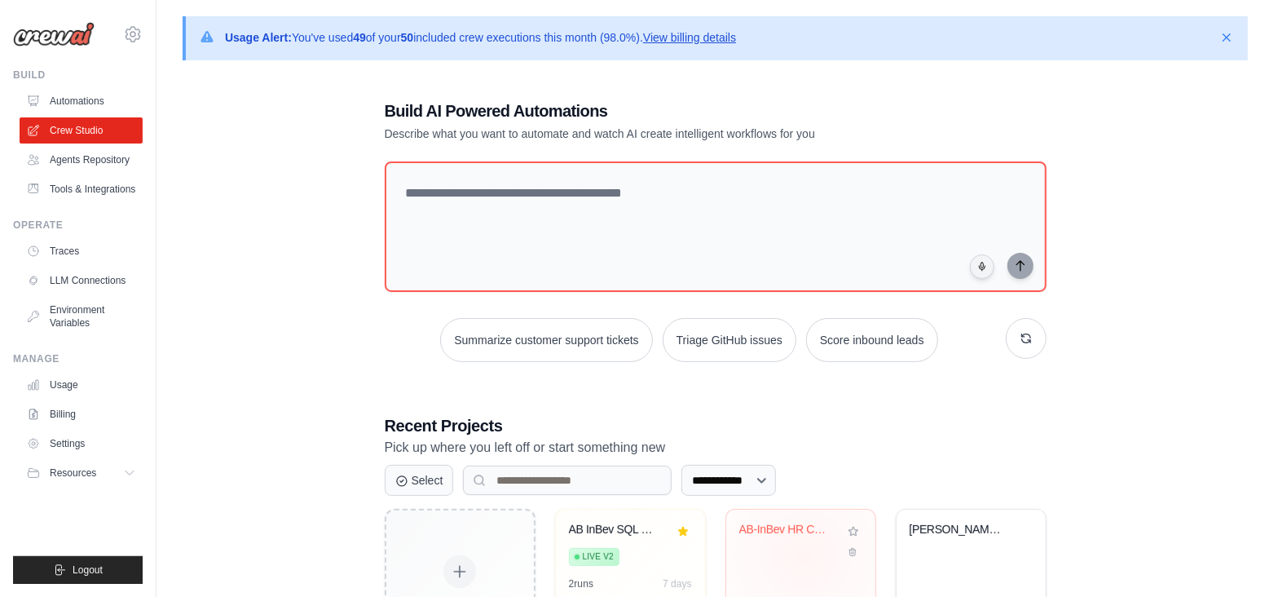
click at [809, 556] on div "AB-InBev HR Column Selection Assist..." at bounding box center [800, 573] width 149 height 129
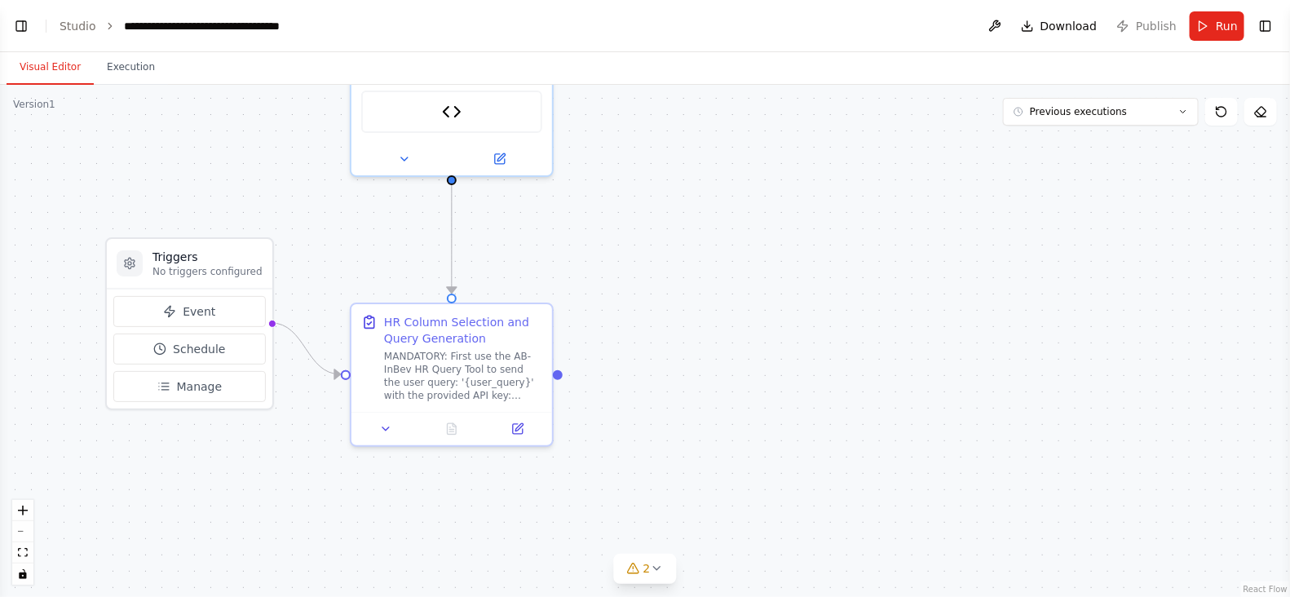
drag, startPoint x: 632, startPoint y: 406, endPoint x: 652, endPoint y: 210, distance: 196.7
click at [652, 210] on div ".deletable-edge-delete-btn { width: 20px; height: 20px; border: 0px solid #ffff…" at bounding box center [645, 341] width 1290 height 512
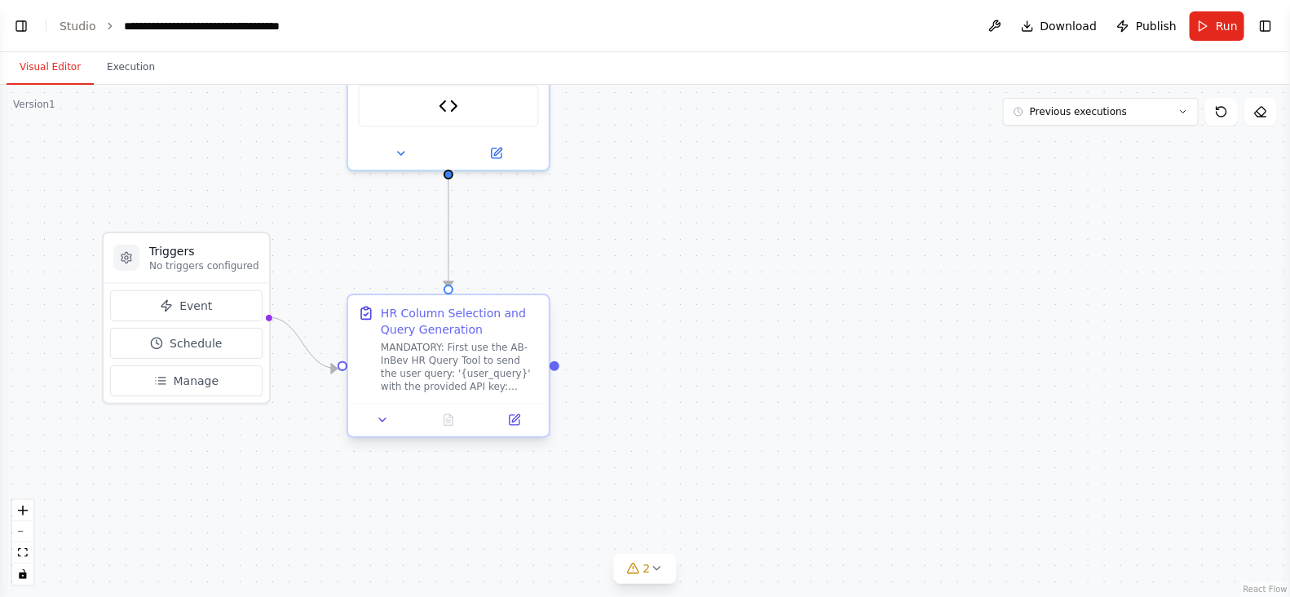
scroll to position [52577, 0]
click at [514, 425] on icon at bounding box center [514, 419] width 13 height 13
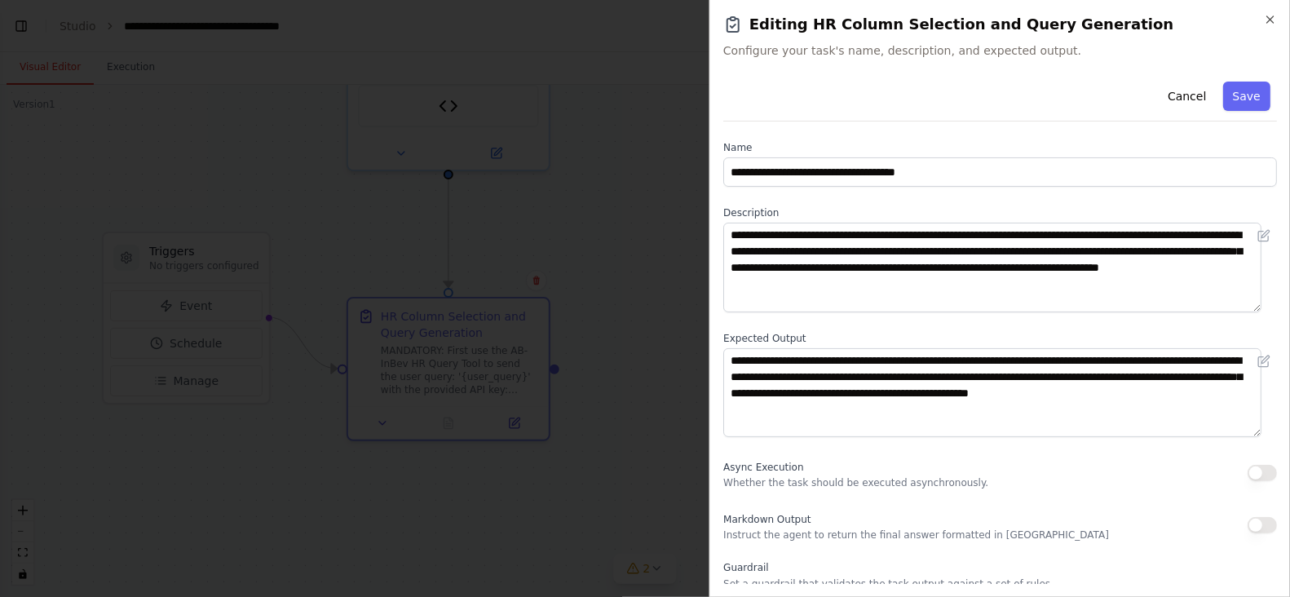
scroll to position [139, 0]
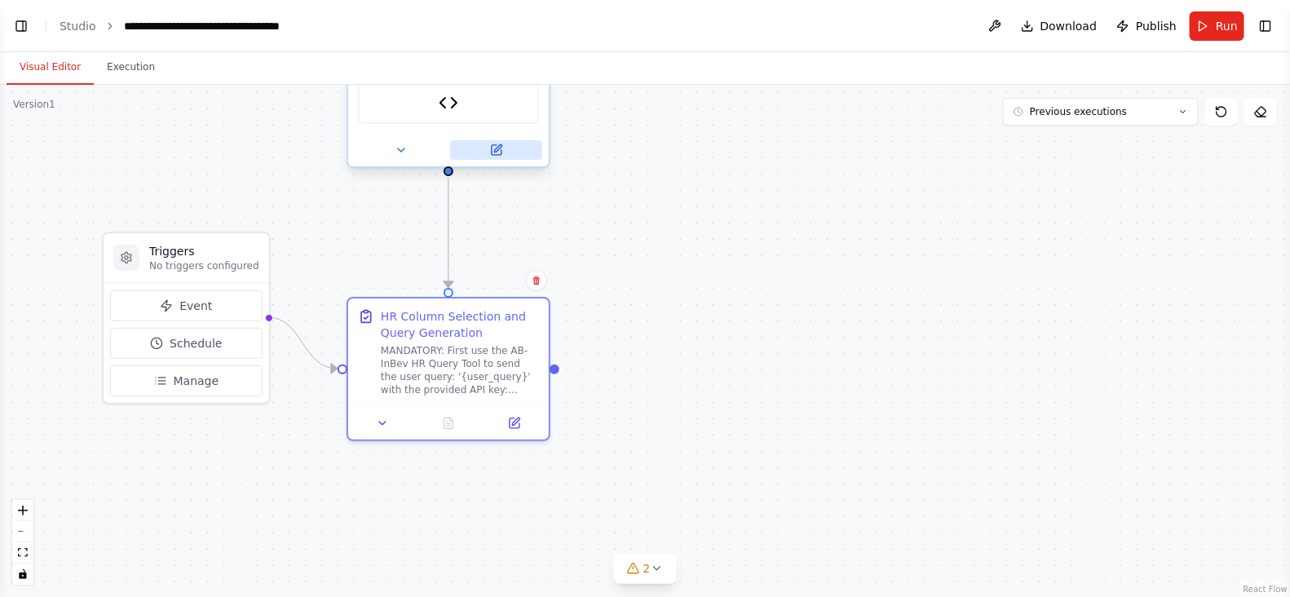
click at [505, 155] on button at bounding box center [496, 150] width 92 height 20
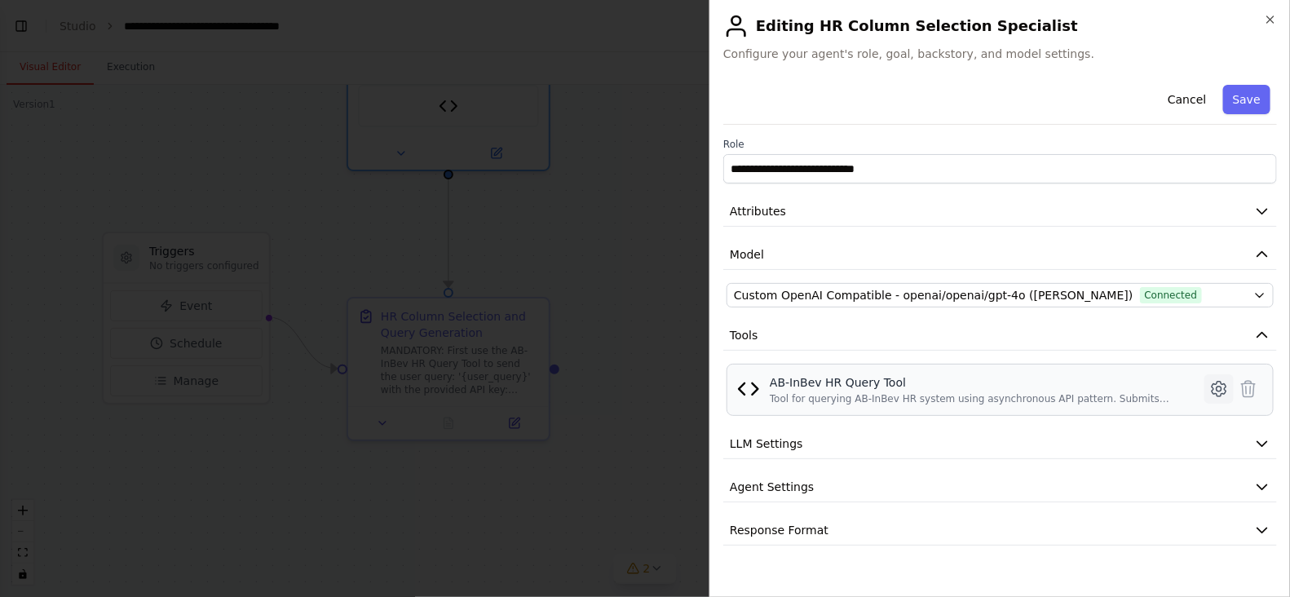
click at [1219, 390] on icon at bounding box center [1219, 389] width 20 height 20
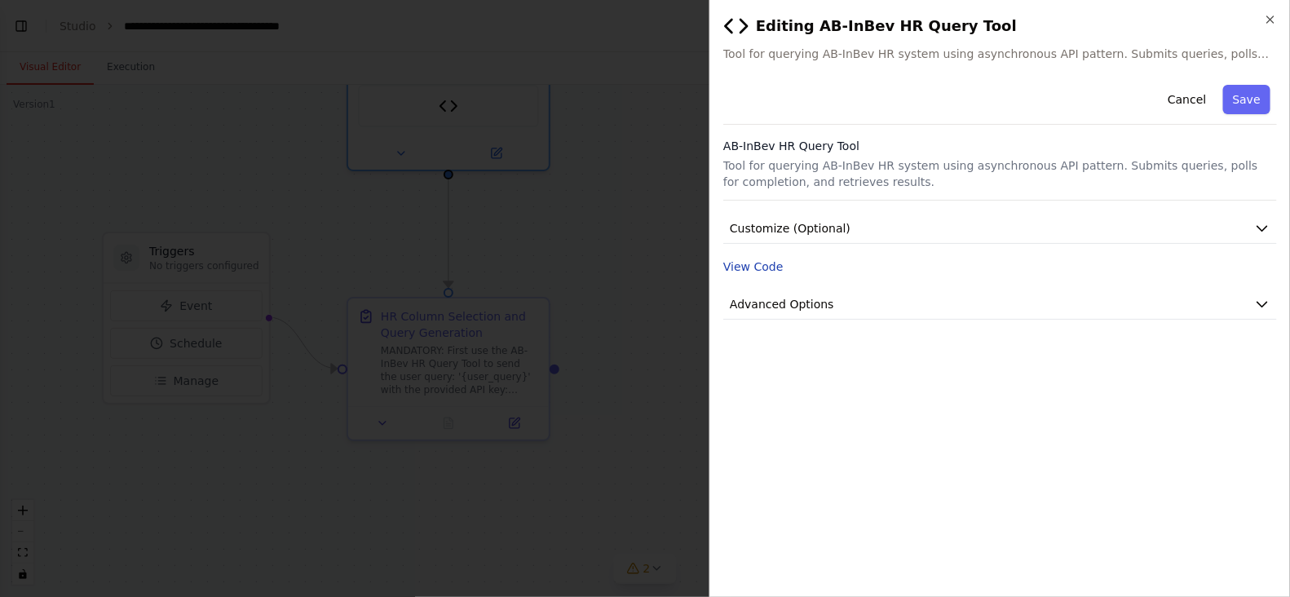
click at [735, 262] on button "View Code" at bounding box center [753, 266] width 60 height 16
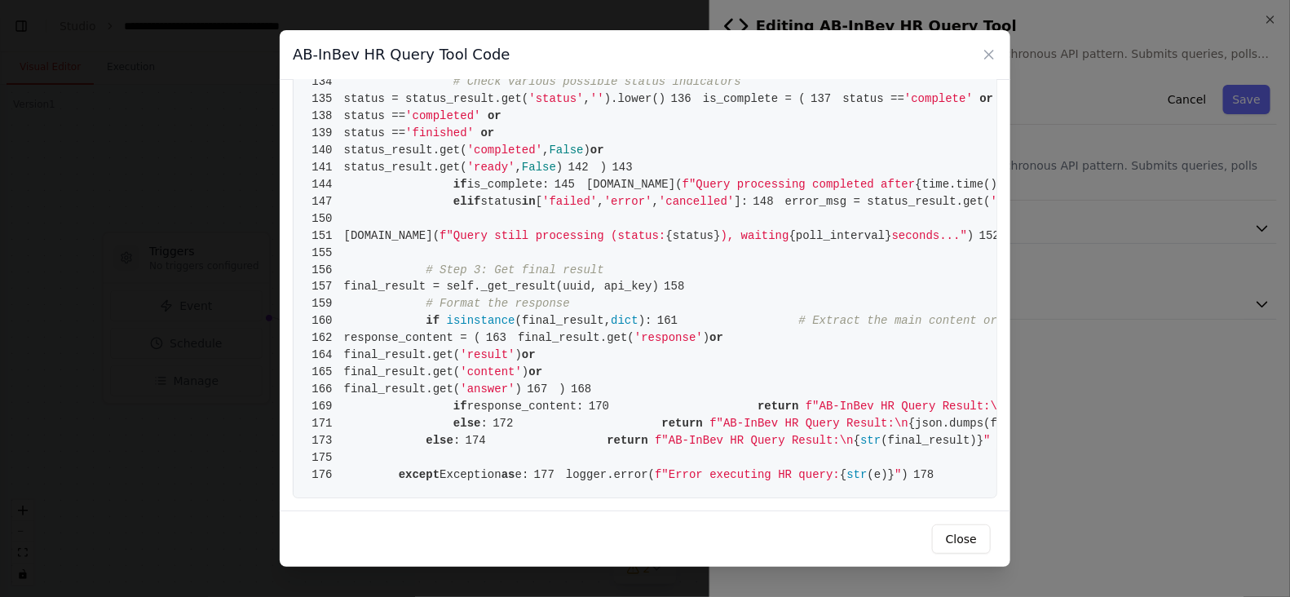
scroll to position [2164, 0]
click at [982, 55] on icon at bounding box center [989, 54] width 16 height 16
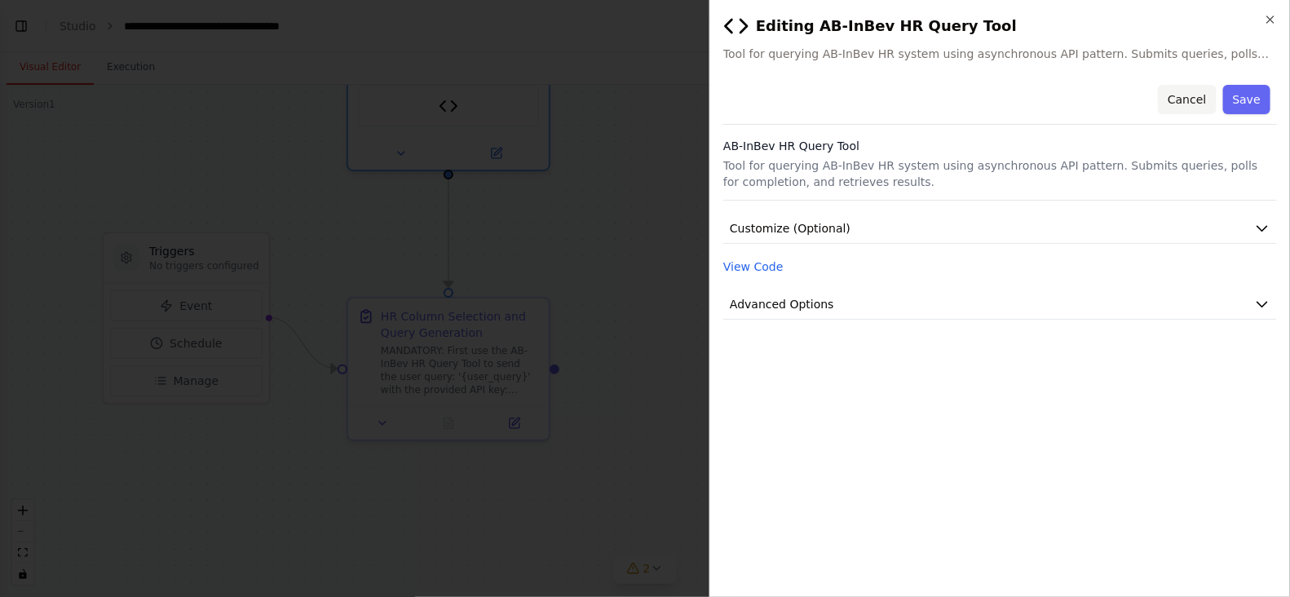
click at [1194, 103] on button "Cancel" at bounding box center [1187, 99] width 58 height 29
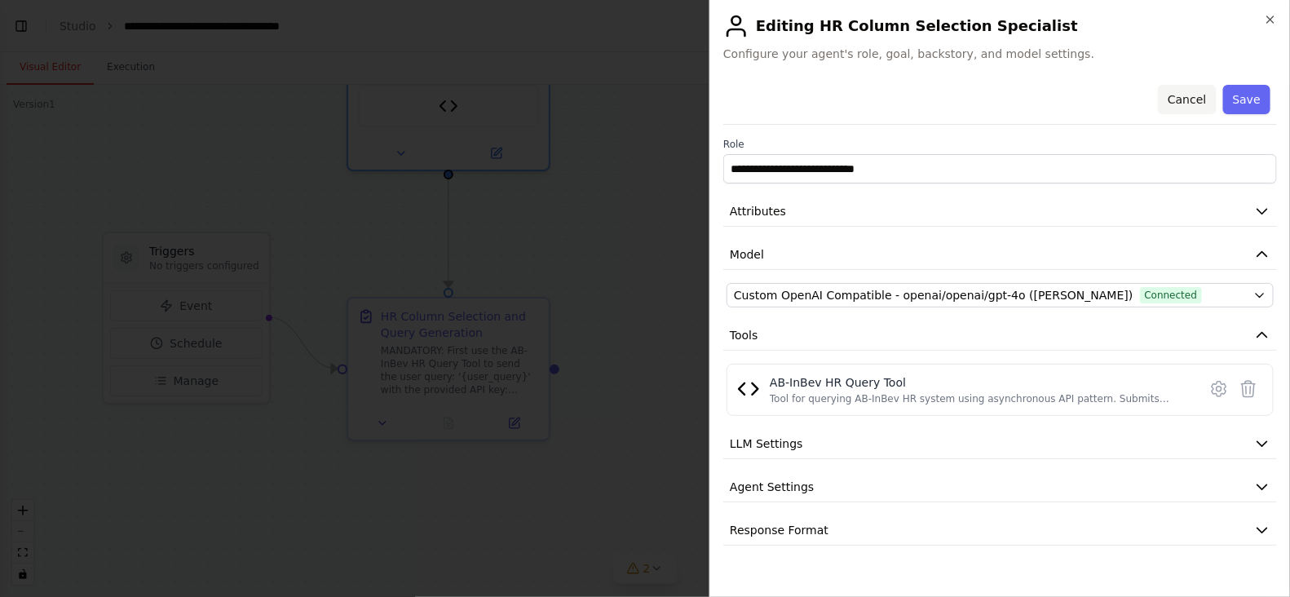
click at [1178, 99] on button "Cancel" at bounding box center [1187, 99] width 58 height 29
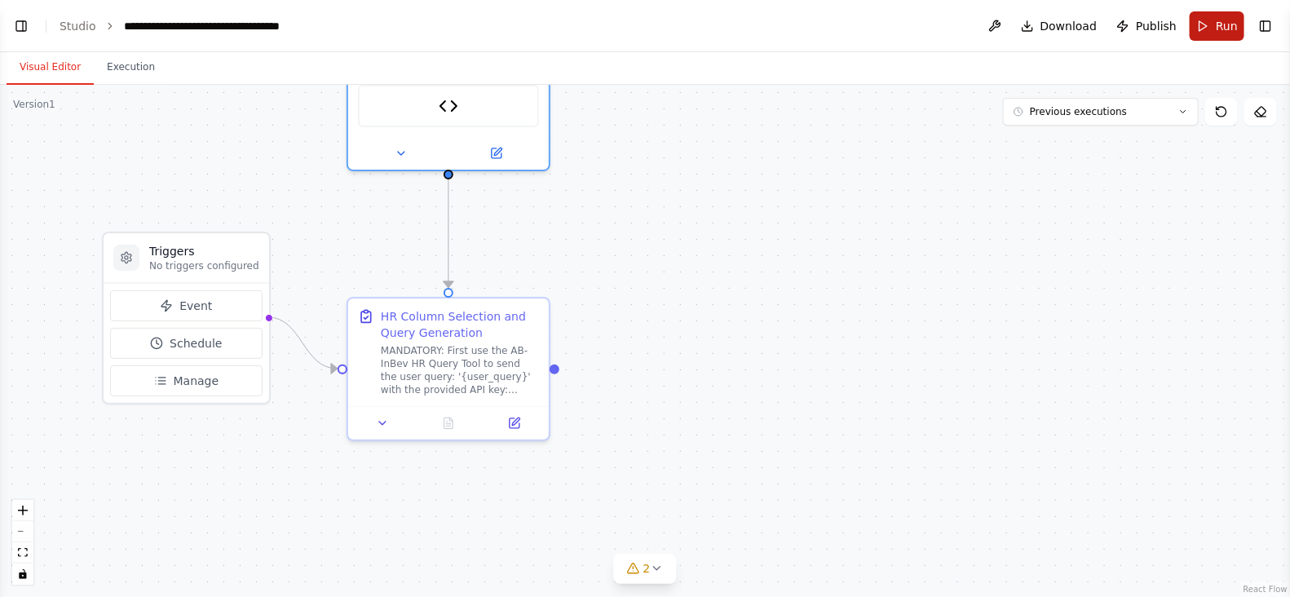
click at [1206, 34] on button "Run" at bounding box center [1216, 25] width 55 height 29
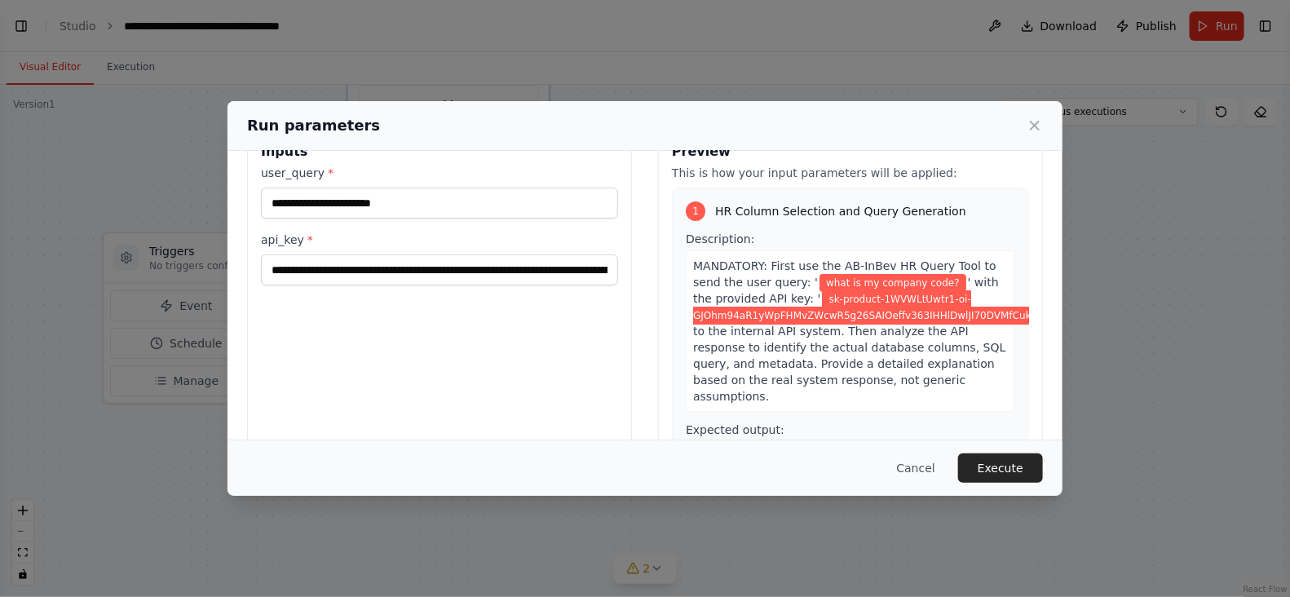
scroll to position [41, 0]
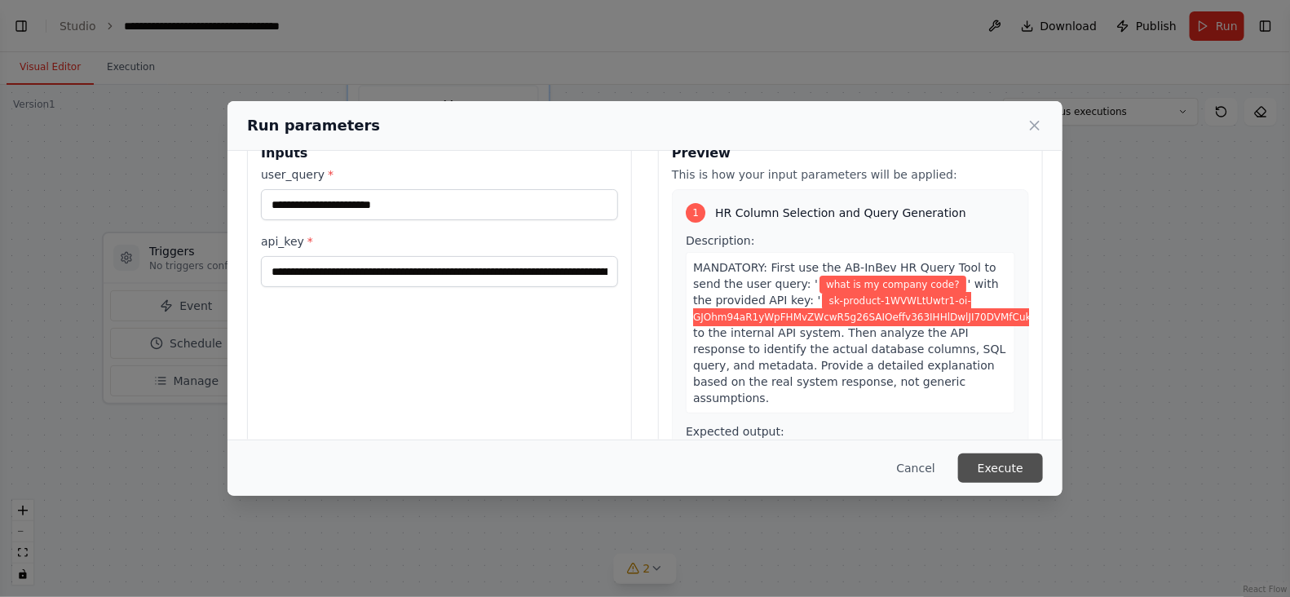
click at [983, 460] on button "Execute" at bounding box center [1000, 467] width 85 height 29
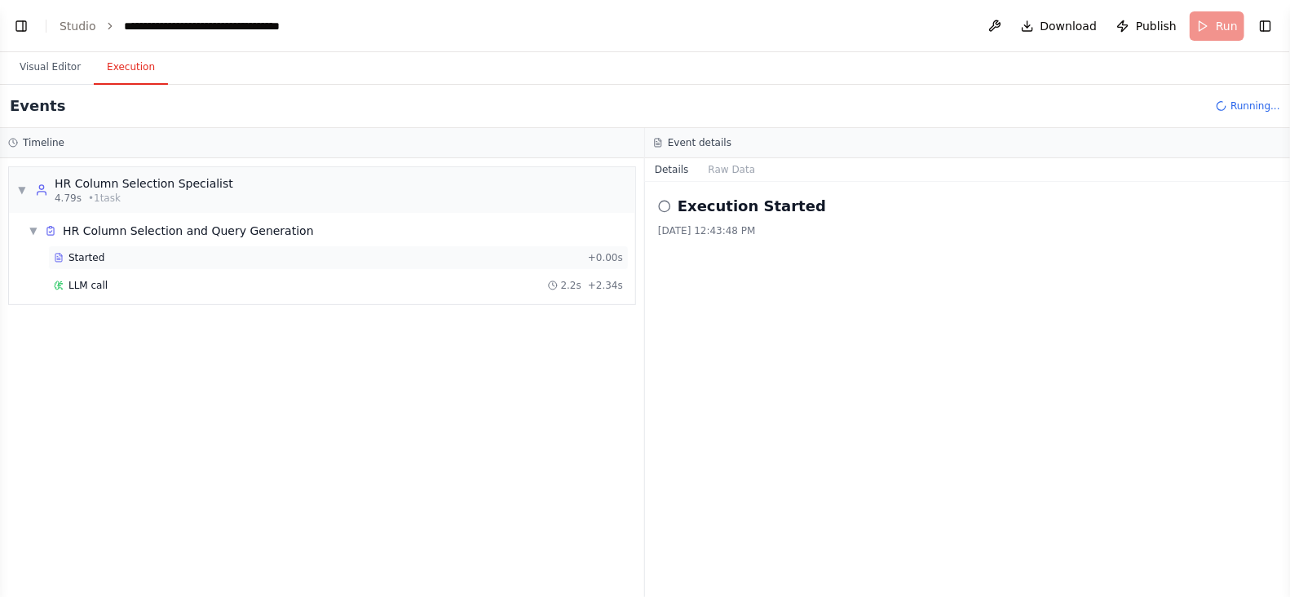
click at [131, 262] on div "Started" at bounding box center [317, 257] width 527 height 13
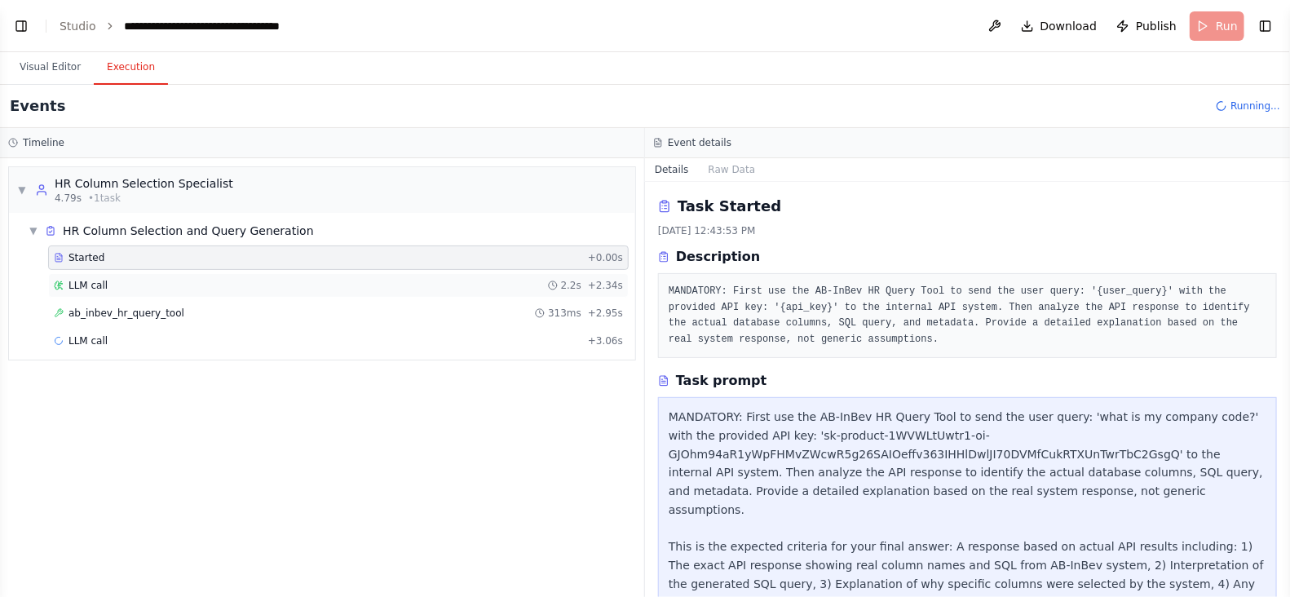
click at [131, 287] on div "LLM call 2.2s + 2.34s" at bounding box center [338, 285] width 569 height 13
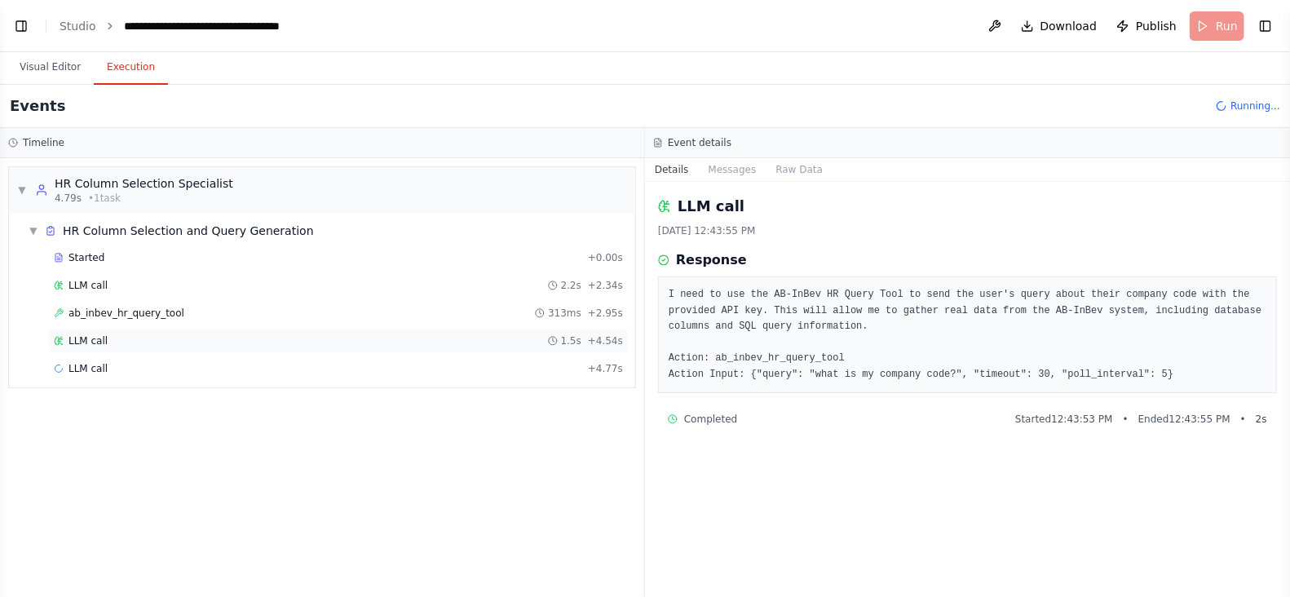
click at [375, 329] on div "LLM call 1.5s + 4.54s" at bounding box center [338, 341] width 580 height 24
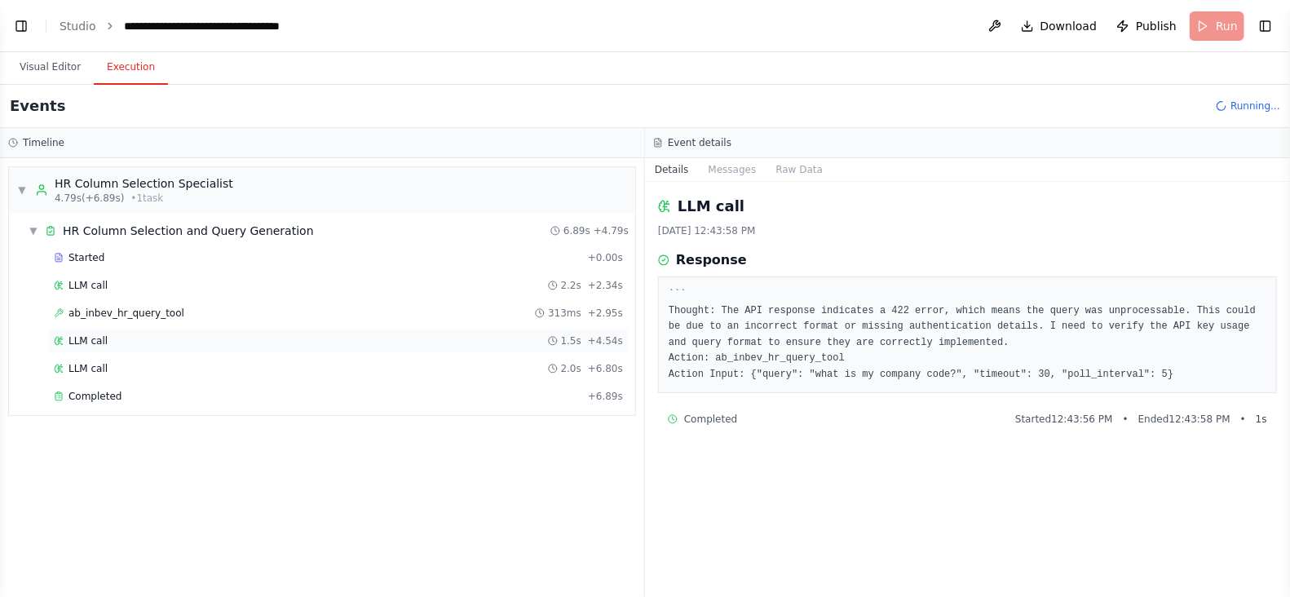
click at [352, 346] on div "LLM call 1.5s + 4.54s" at bounding box center [338, 341] width 580 height 24
click at [249, 372] on div "LLM call 2.0s + 6.80s" at bounding box center [338, 368] width 569 height 13
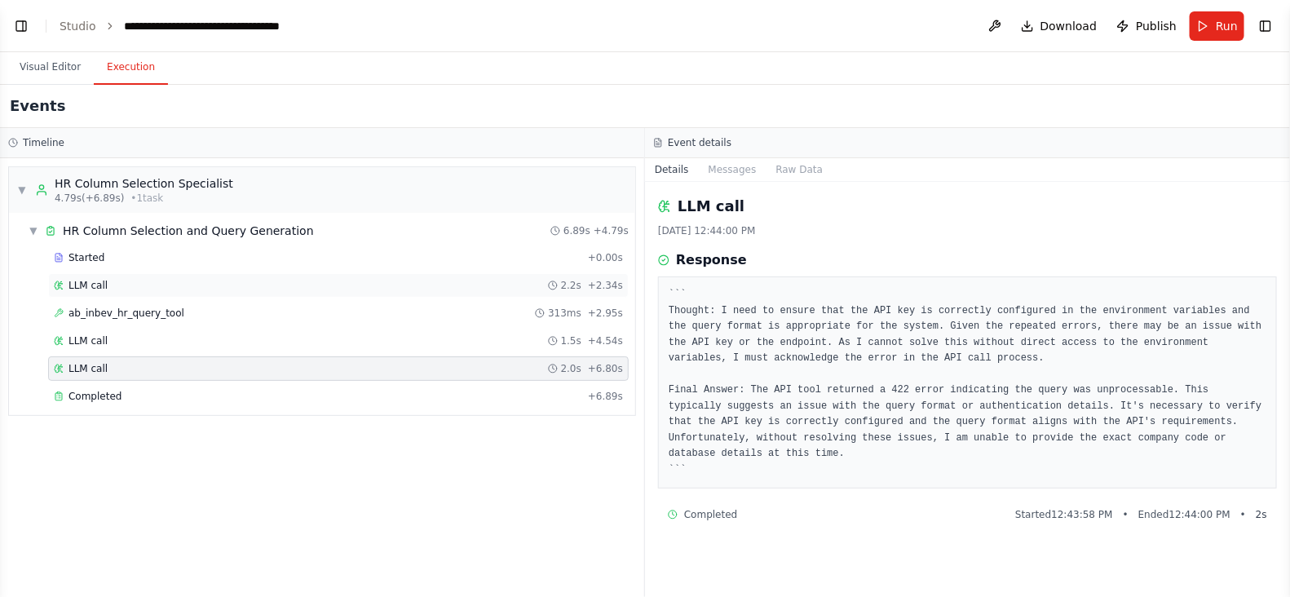
click at [266, 274] on div "LLM call 2.2s + 2.34s" at bounding box center [338, 285] width 580 height 24
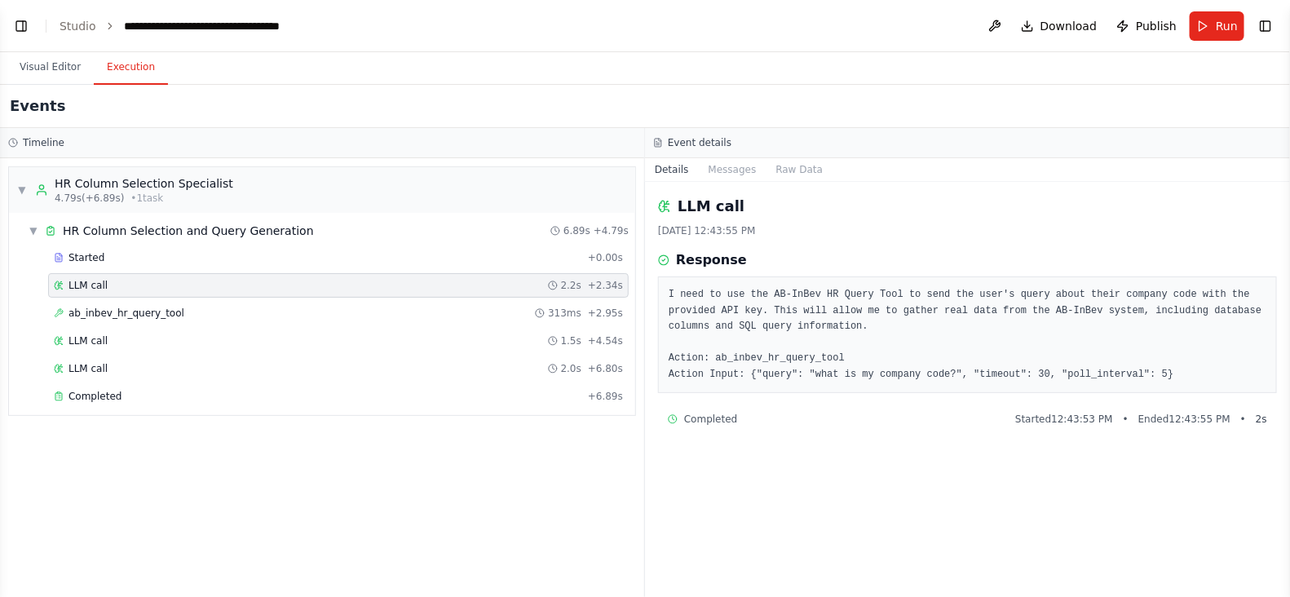
click at [318, 279] on div "LLM call 2.2s + 2.34s" at bounding box center [338, 285] width 569 height 13
click at [289, 256] on div "Started" at bounding box center [317, 257] width 527 height 13
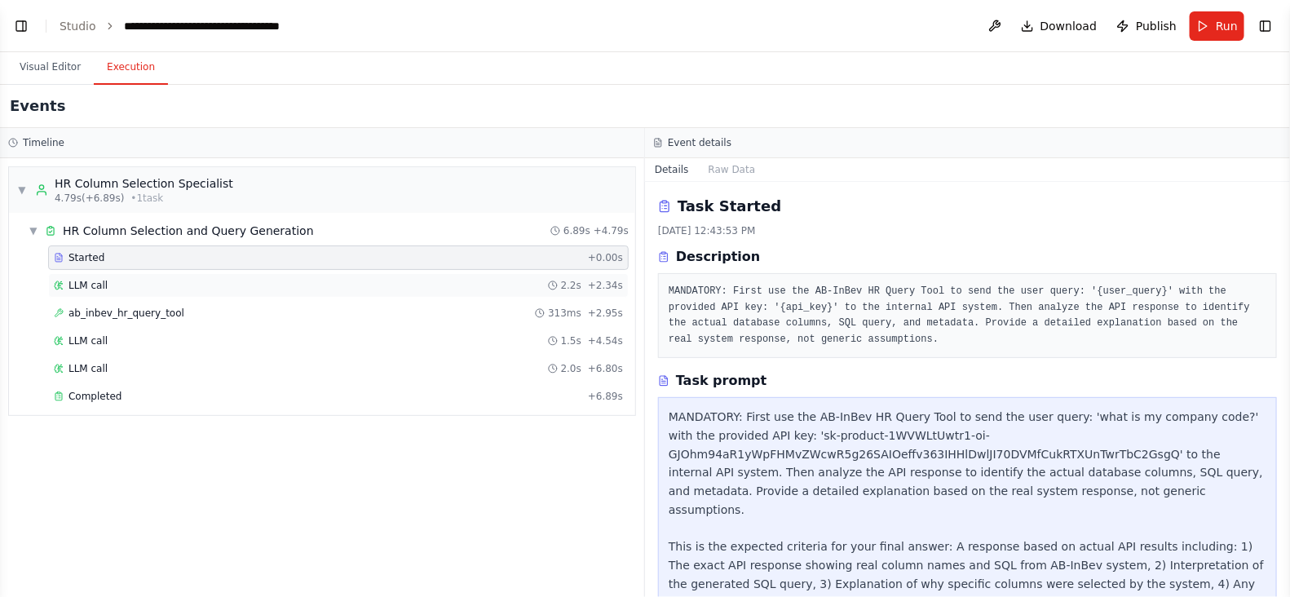
click at [206, 283] on div "LLM call 2.2s + 2.34s" at bounding box center [338, 285] width 569 height 13
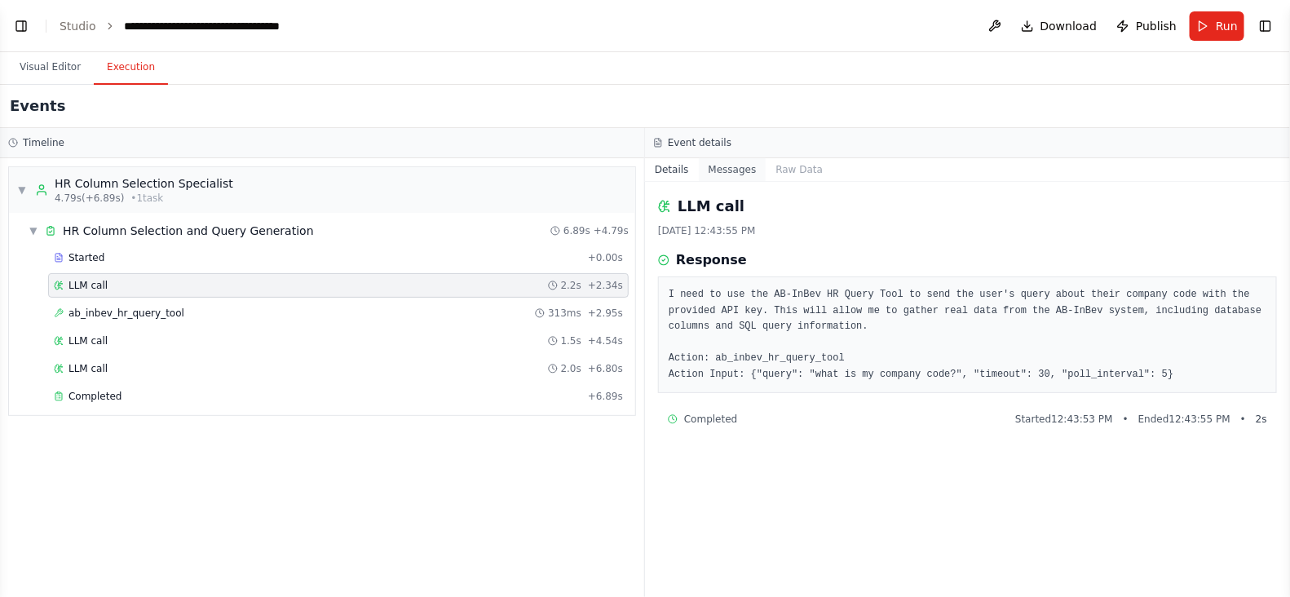
click at [711, 163] on button "Messages" at bounding box center [733, 169] width 68 height 23
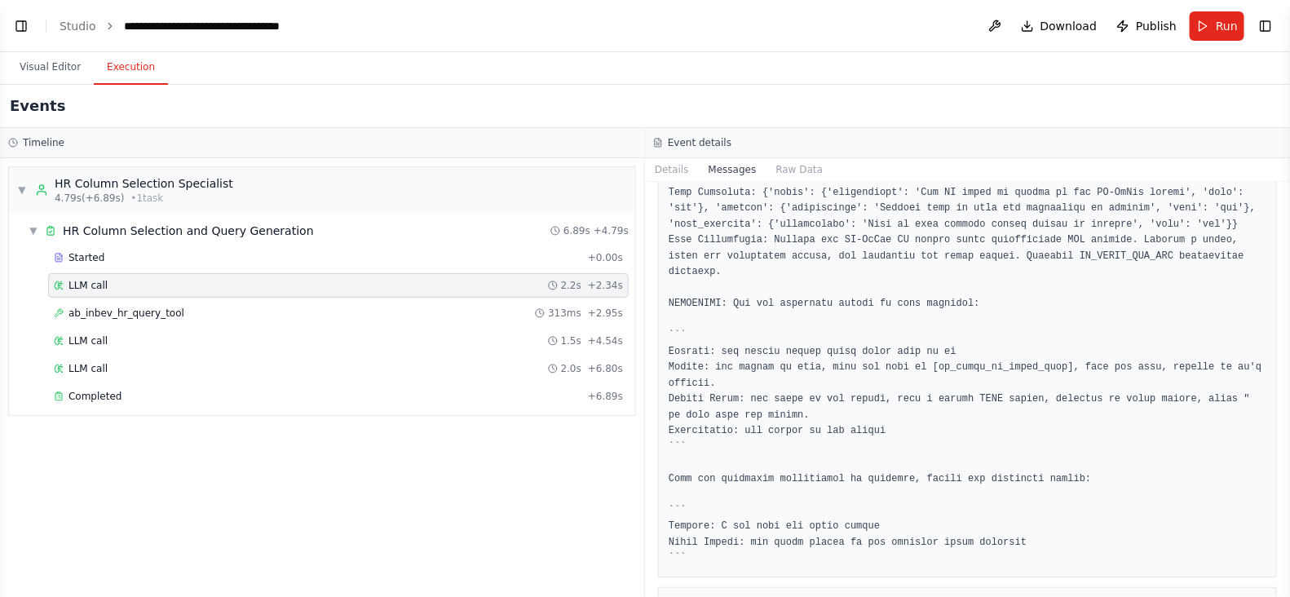
scroll to position [254, 0]
click at [70, 24] on link "Studio" at bounding box center [78, 26] width 37 height 13
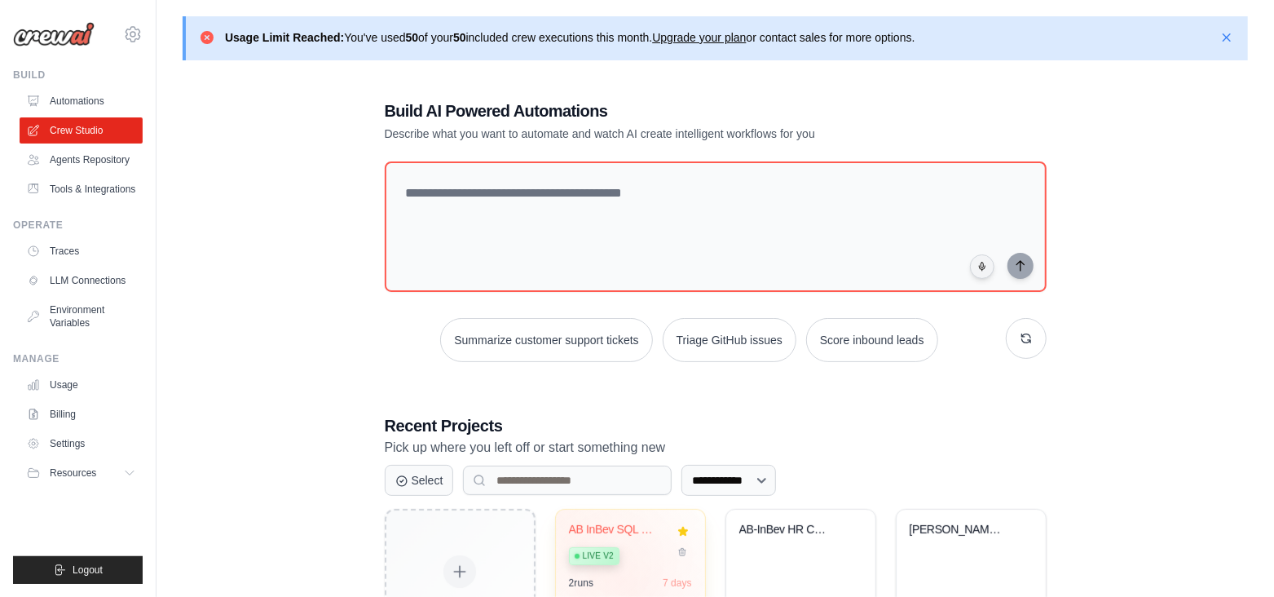
click at [627, 581] on div "2 run s 7 days" at bounding box center [630, 582] width 123 height 13
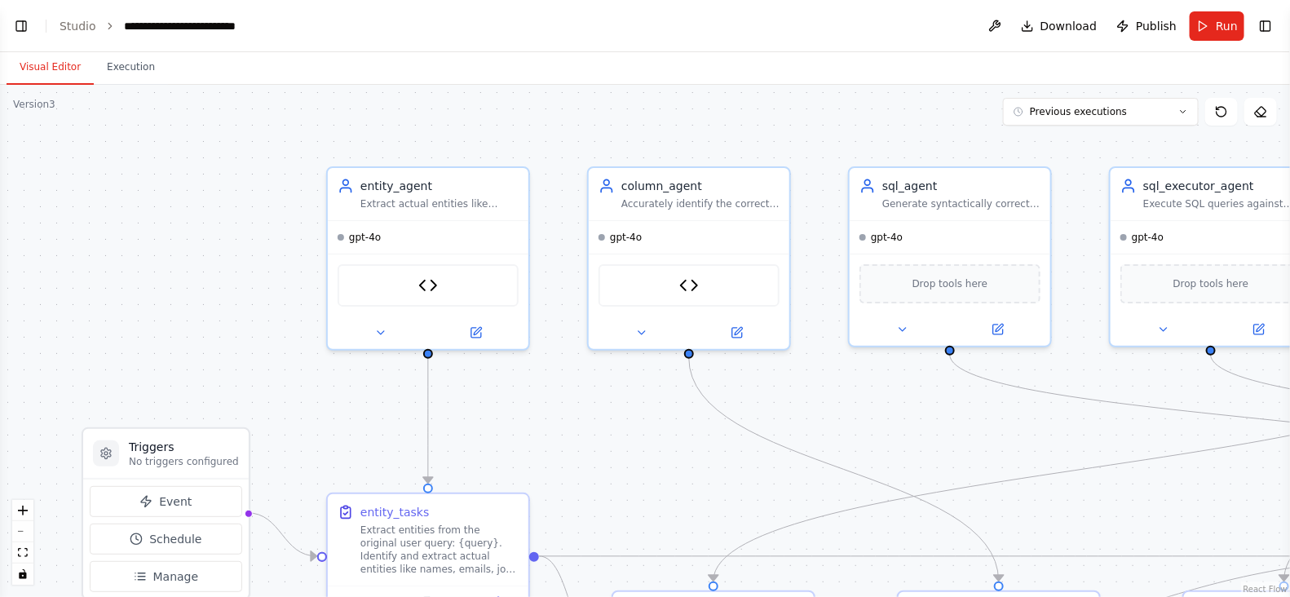
drag, startPoint x: 708, startPoint y: 458, endPoint x: 593, endPoint y: 412, distance: 123.7
click at [485, 419] on div ".deletable-edge-delete-btn { width: 20px; height: 20px; border: 0px solid #ffff…" at bounding box center [645, 341] width 1290 height 512
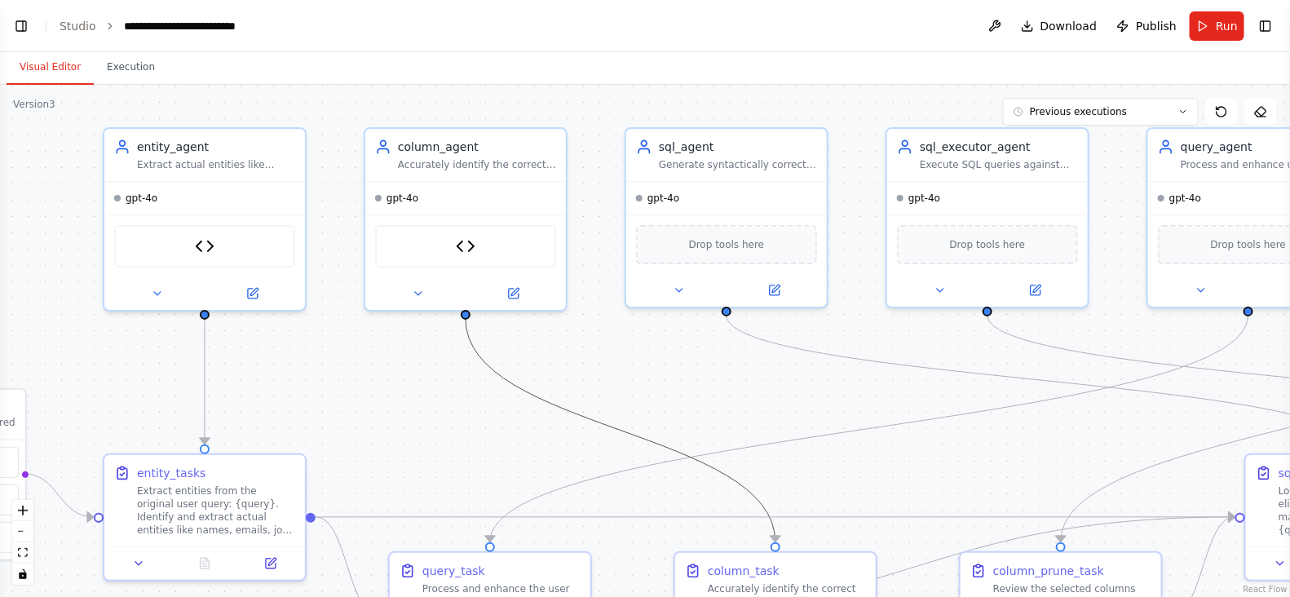
scroll to position [121539, 0]
drag, startPoint x: 595, startPoint y: 414, endPoint x: 473, endPoint y: 340, distance: 143.0
click at [473, 340] on icon "Edge from 5751816e-2cab-4309-89d3-c7f13f5403ea to 35509a1a-dfef-4f82-a393-b46e8…" at bounding box center [620, 430] width 310 height 223
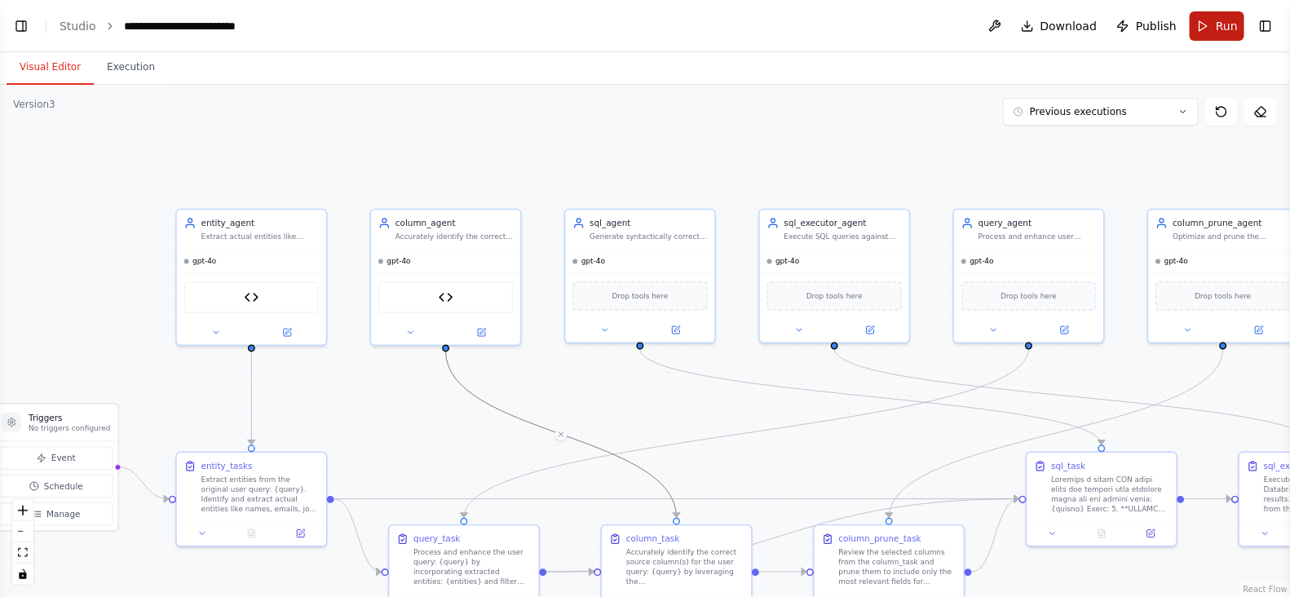
click at [1207, 24] on button "Run" at bounding box center [1216, 25] width 55 height 29
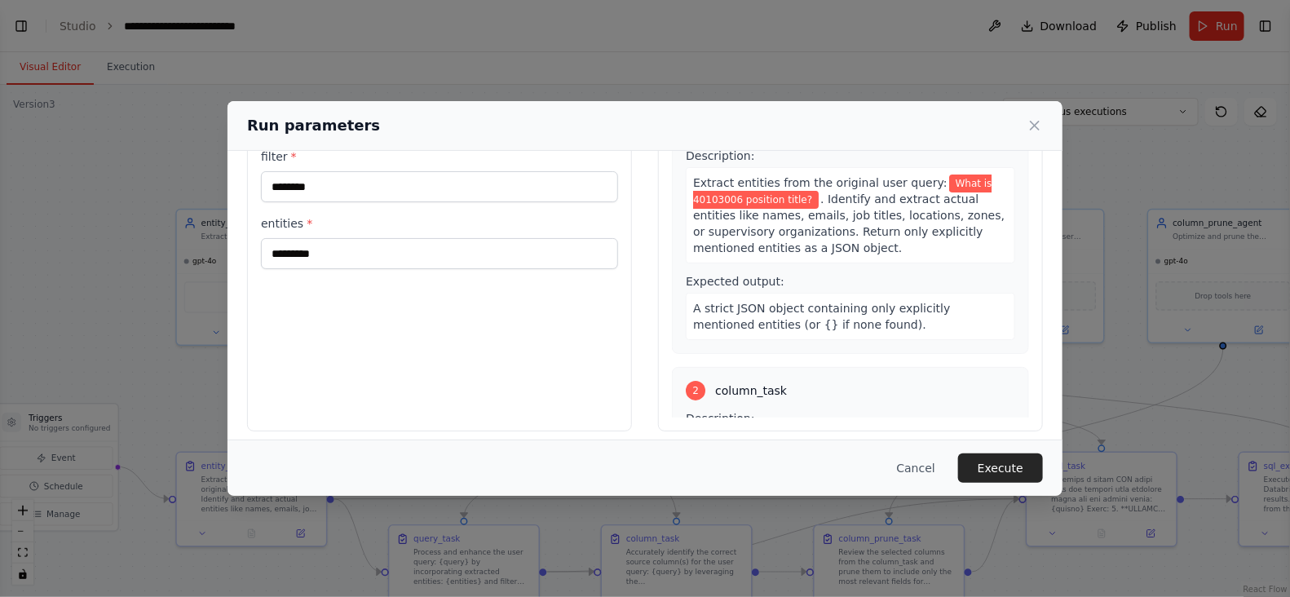
scroll to position [126, 0]
click at [1032, 457] on button "Execute" at bounding box center [1000, 467] width 85 height 29
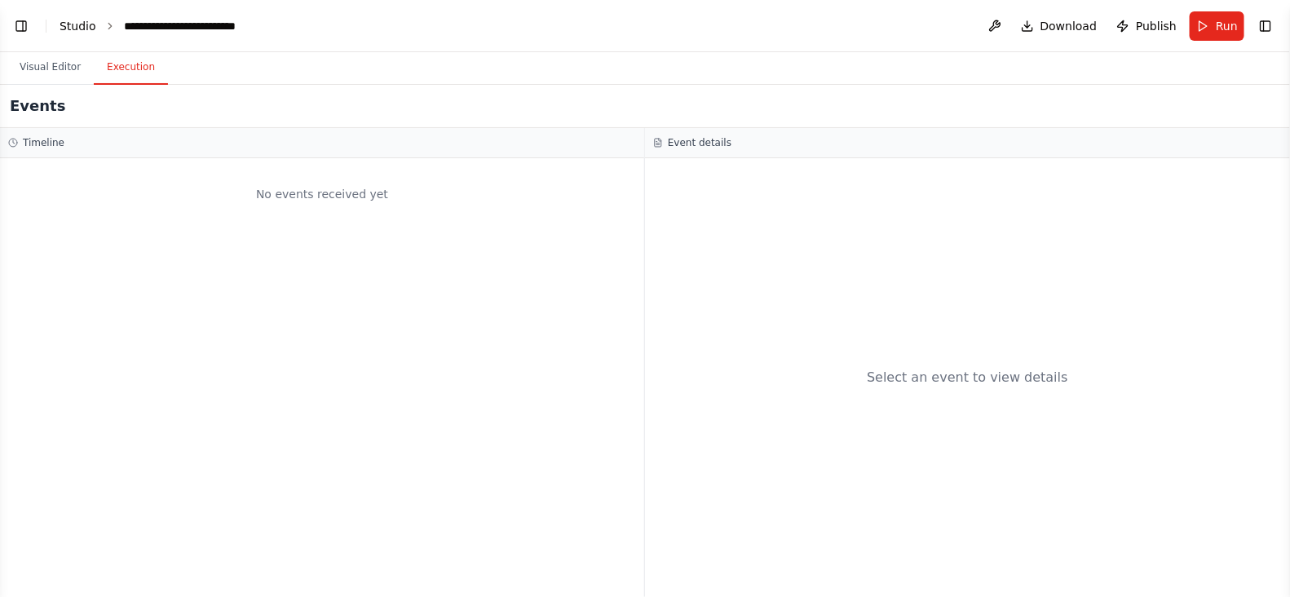
click at [74, 25] on link "Studio" at bounding box center [78, 26] width 37 height 13
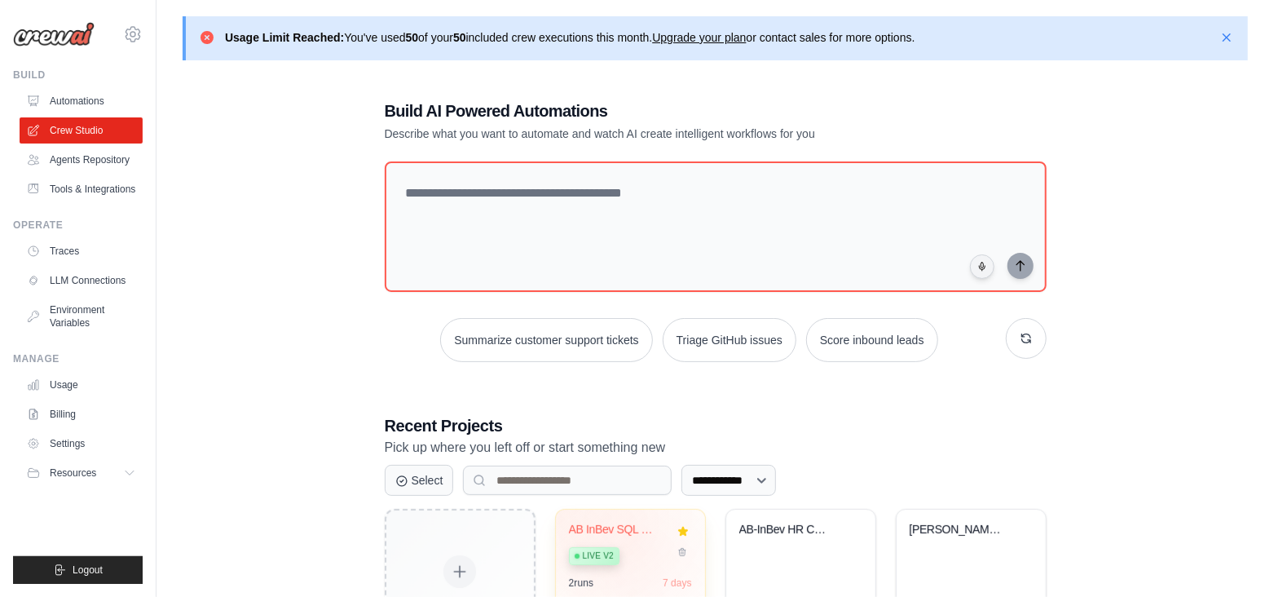
click at [628, 536] on div "AB InBev SQL Query Pipeline Live v2" at bounding box center [618, 548] width 99 height 50
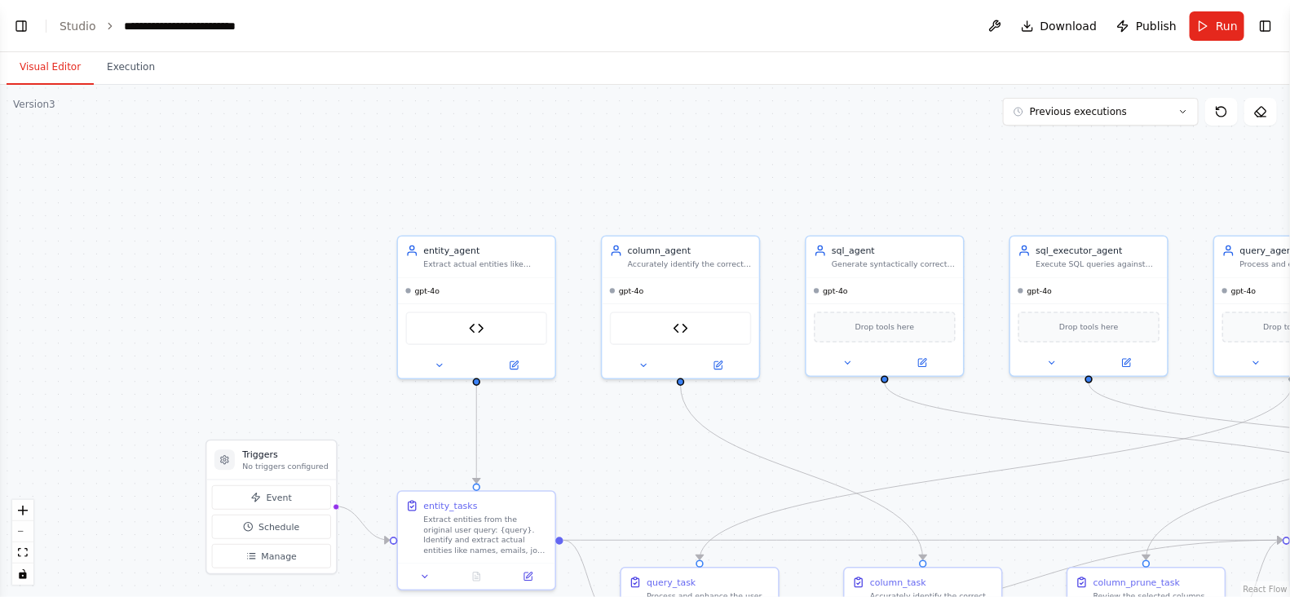
scroll to position [121591, 0]
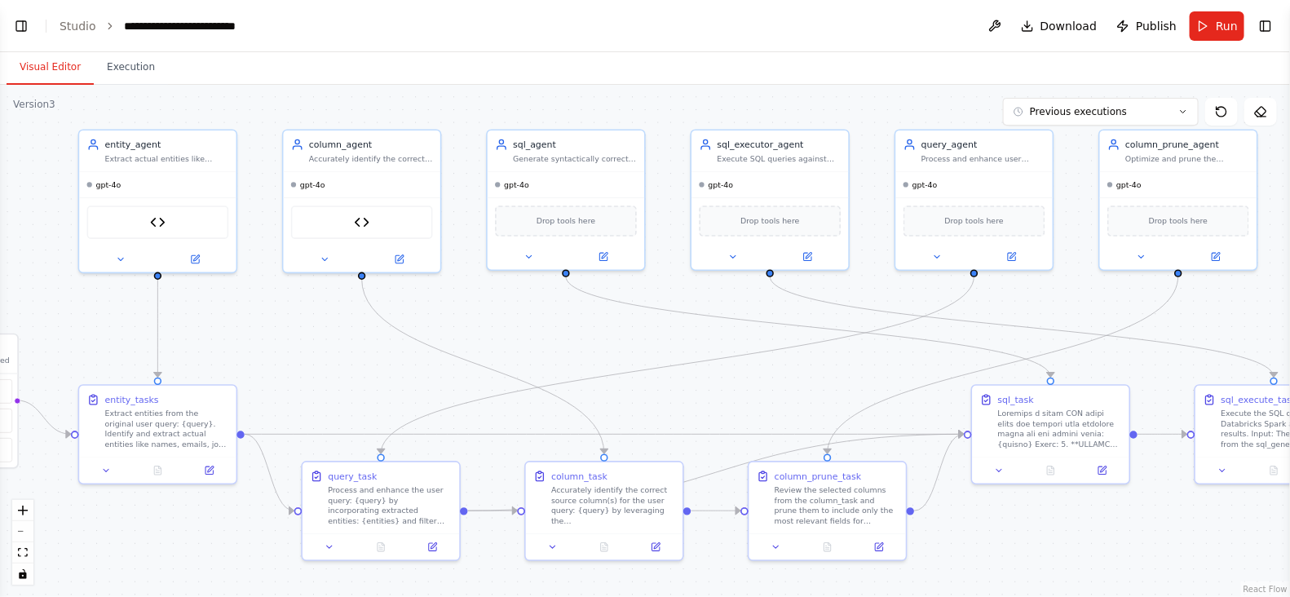
drag, startPoint x: 650, startPoint y: 483, endPoint x: 333, endPoint y: 373, distance: 335.4
click at [333, 373] on div ".deletable-edge-delete-btn { width: 20px; height: 20px; border: 0px solid #ffff…" at bounding box center [645, 341] width 1290 height 512
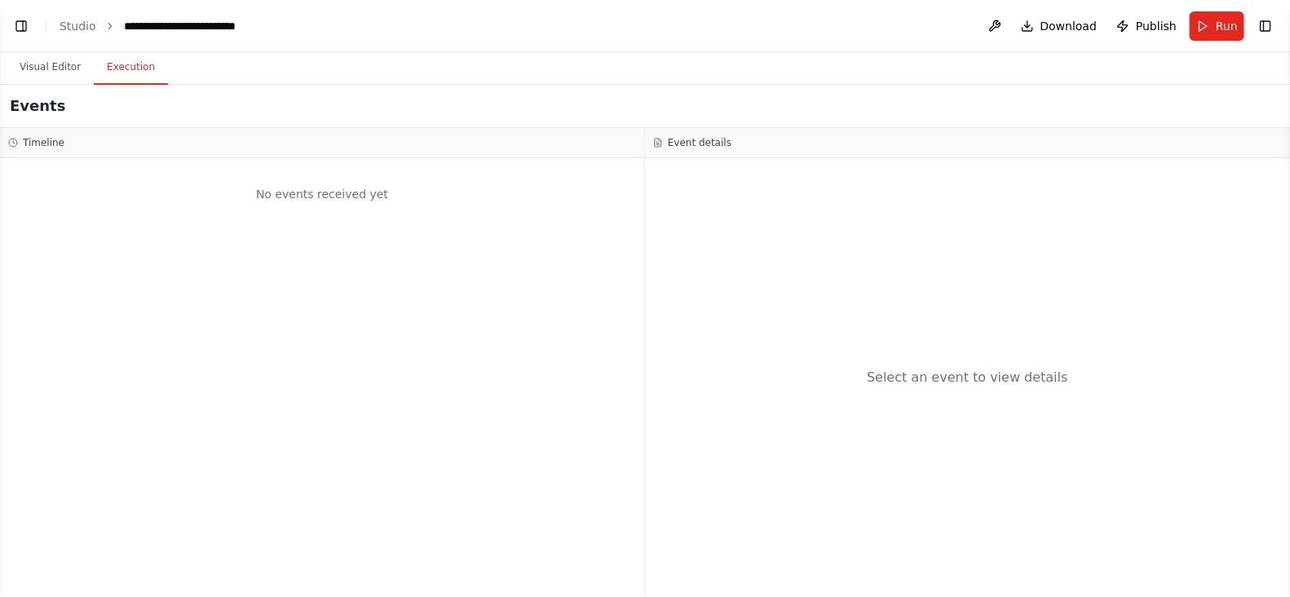
click at [122, 76] on button "Execution" at bounding box center [131, 68] width 74 height 34
click at [78, 20] on link "Studio" at bounding box center [78, 26] width 37 height 13
click at [77, 22] on link "Studio" at bounding box center [78, 26] width 37 height 13
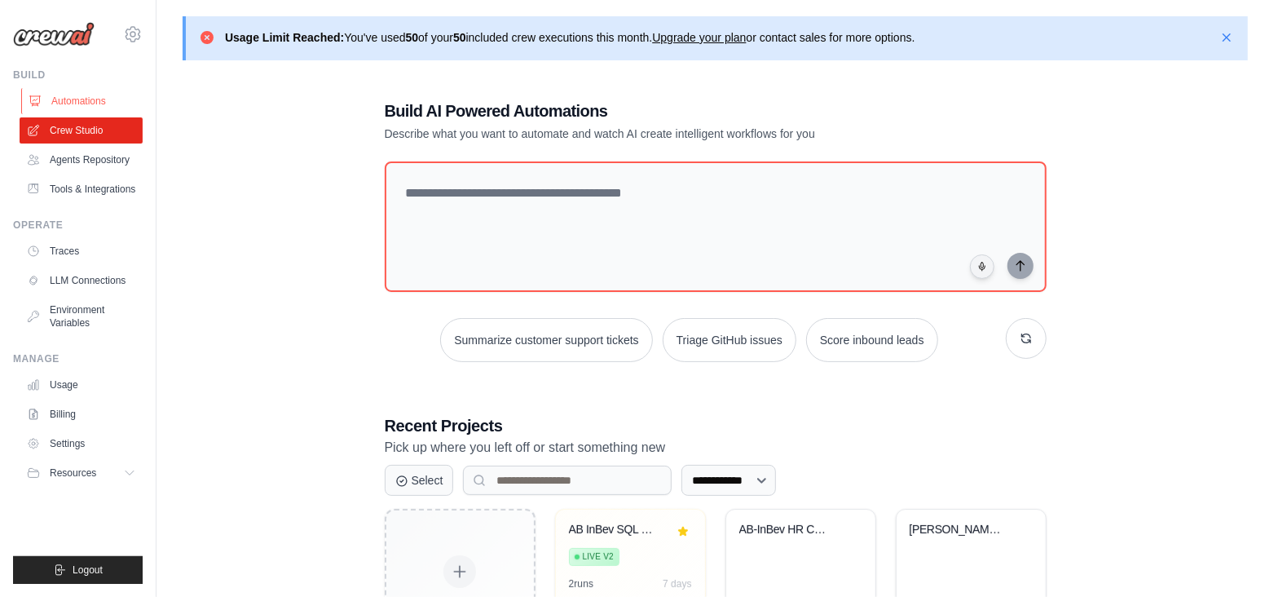
click at [67, 100] on link "Automations" at bounding box center [82, 101] width 123 height 26
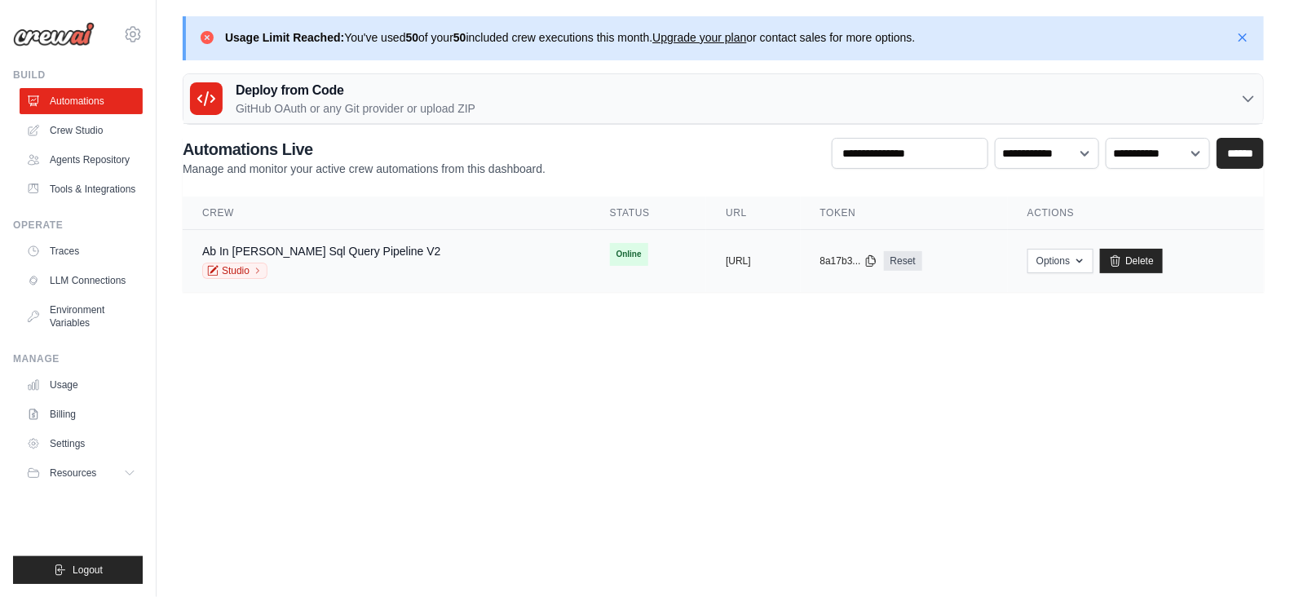
click at [706, 277] on td "copied [URL]" at bounding box center [753, 261] width 94 height 63
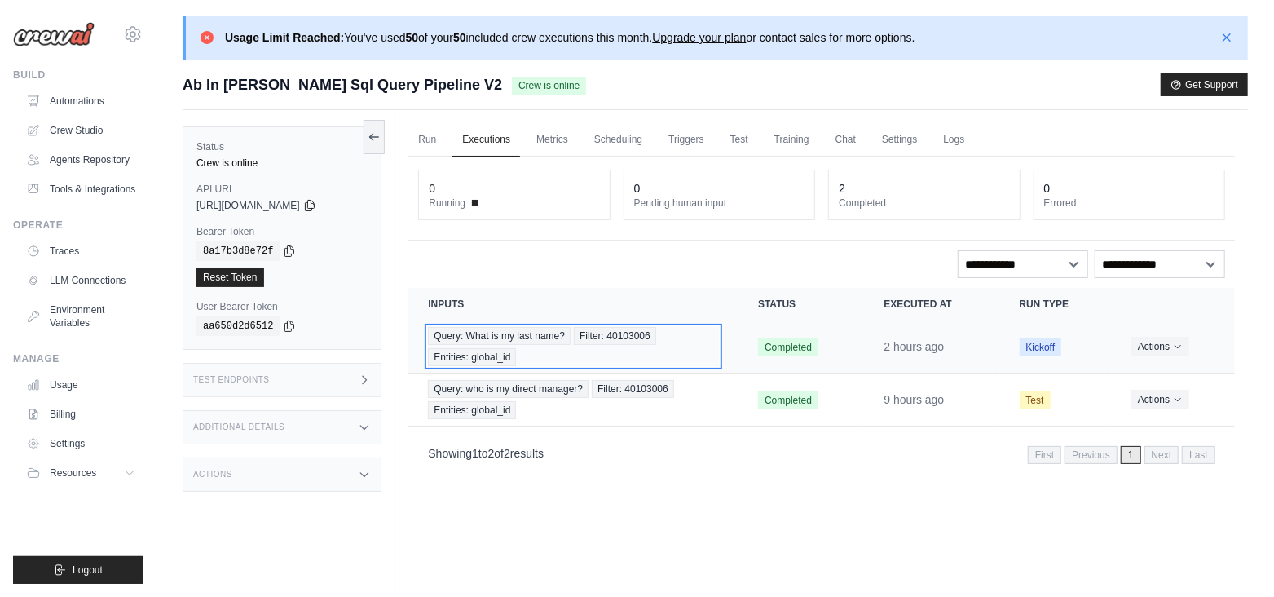
click at [704, 352] on div "Query: What is my last name? Filter: 40103006 Entities: global_id" at bounding box center [573, 346] width 291 height 39
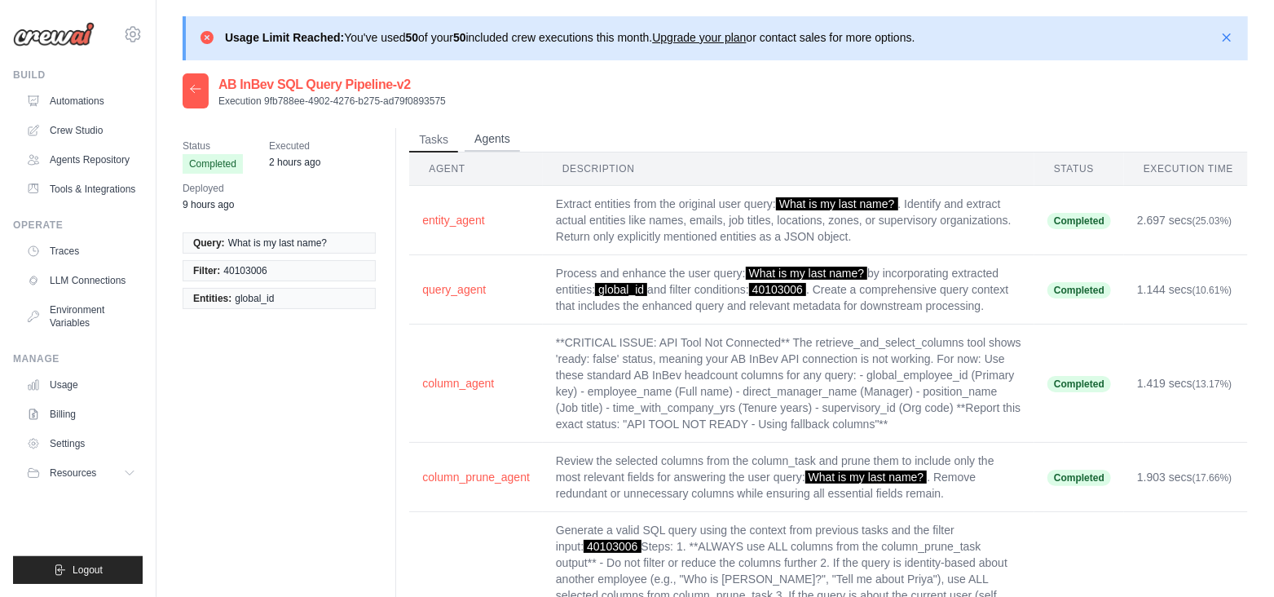
click at [483, 140] on button "Agents" at bounding box center [492, 139] width 55 height 24
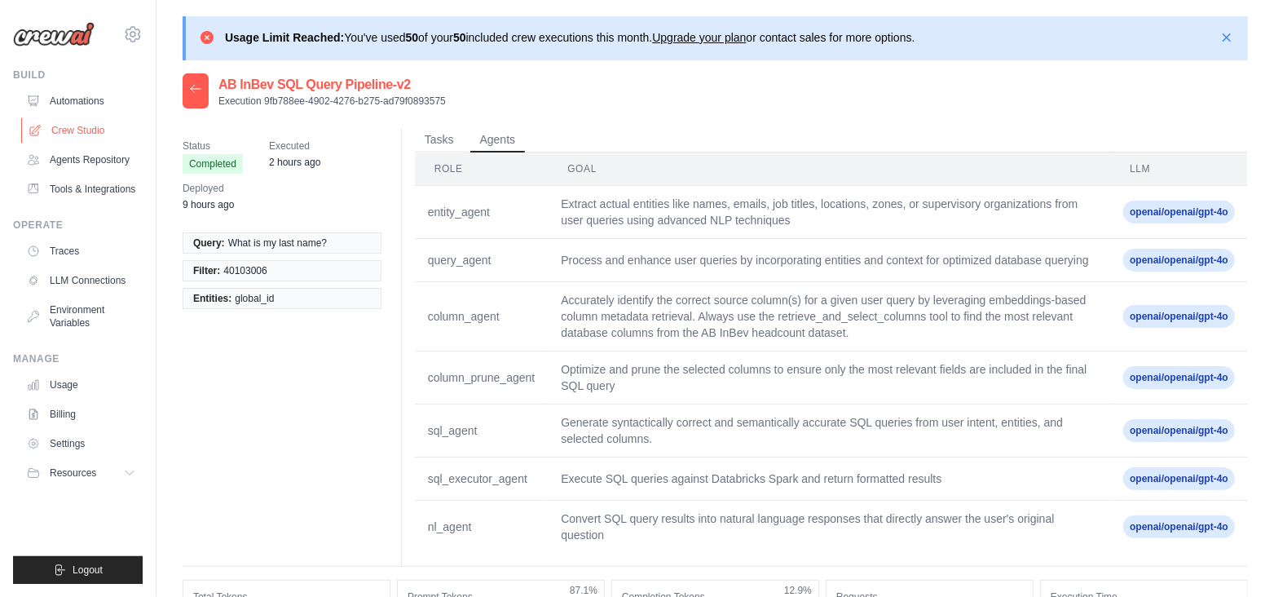
click at [89, 139] on link "Crew Studio" at bounding box center [82, 130] width 123 height 26
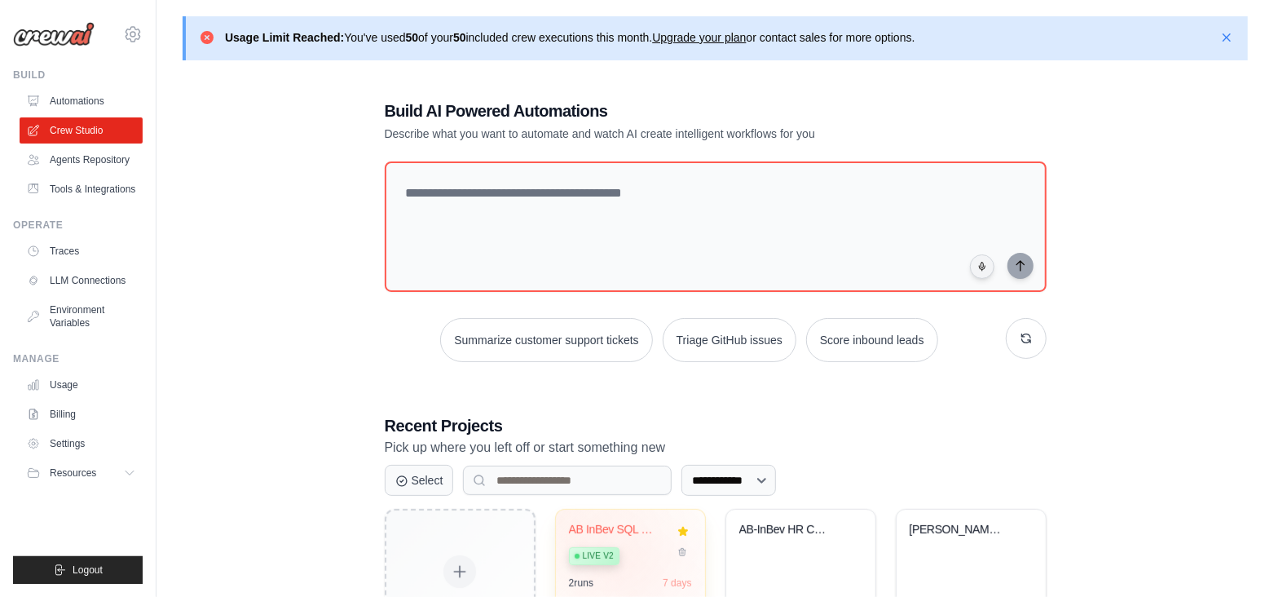
click at [630, 558] on div "Live v2" at bounding box center [618, 555] width 99 height 22
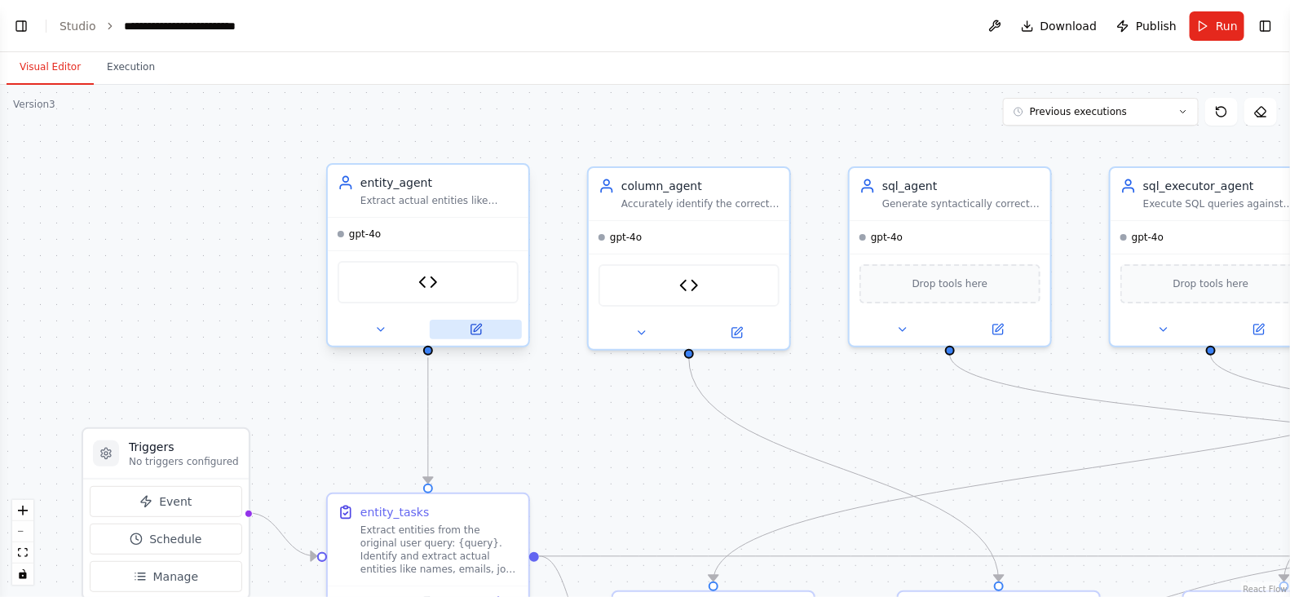
click at [470, 332] on icon at bounding box center [476, 329] width 13 height 13
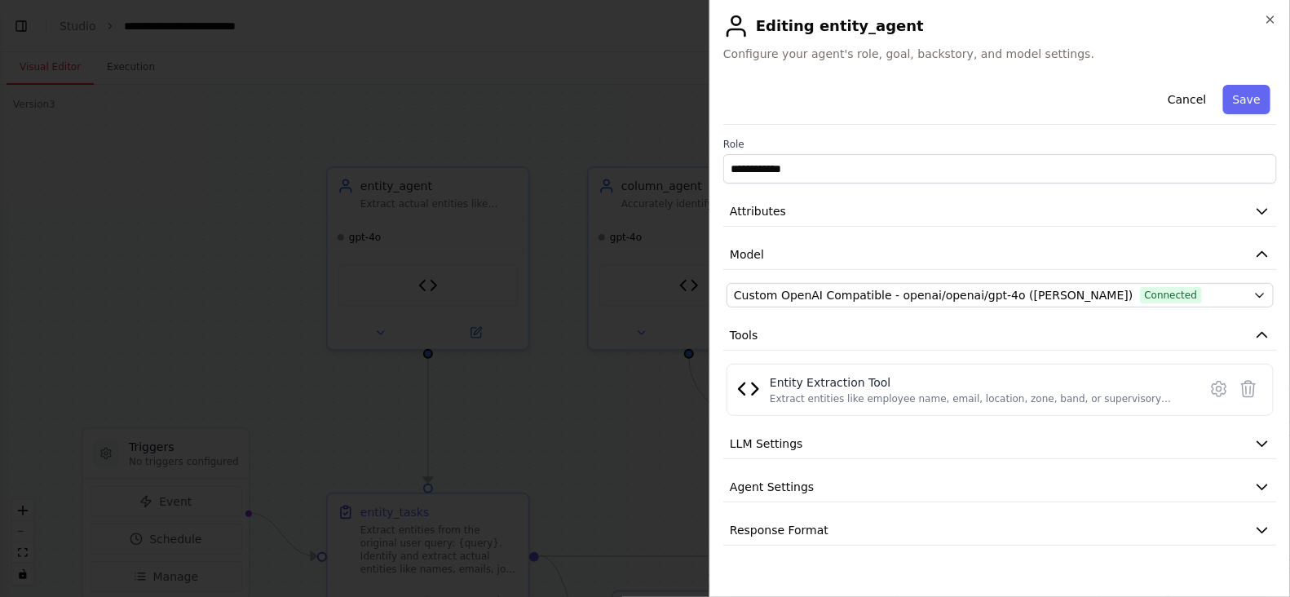
scroll to position [121539, 0]
click at [1213, 390] on icon at bounding box center [1219, 389] width 20 height 20
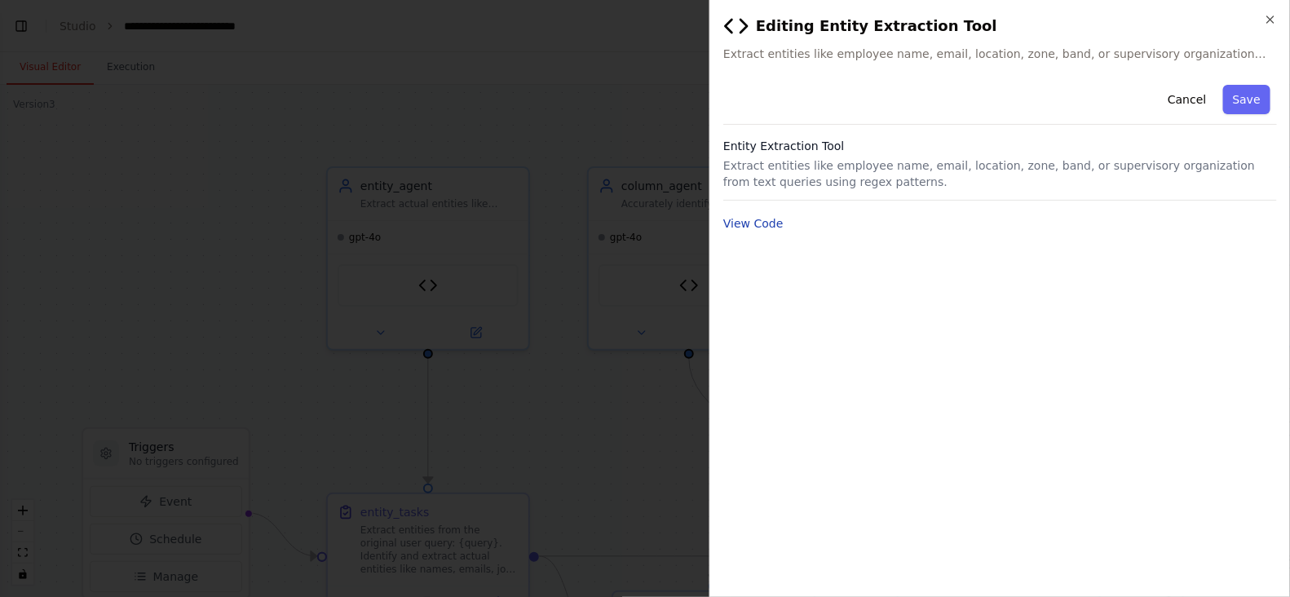
click at [753, 225] on button "View Code" at bounding box center [753, 223] width 60 height 16
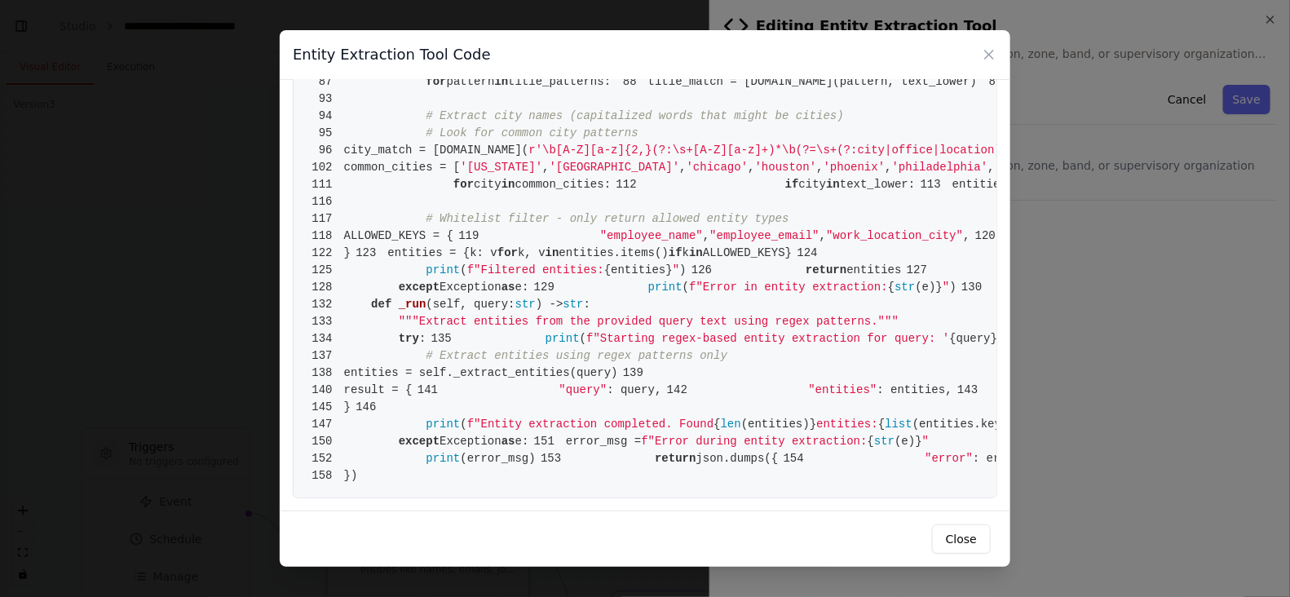
scroll to position [2340, 0]
click at [976, 545] on button "Close" at bounding box center [961, 538] width 59 height 29
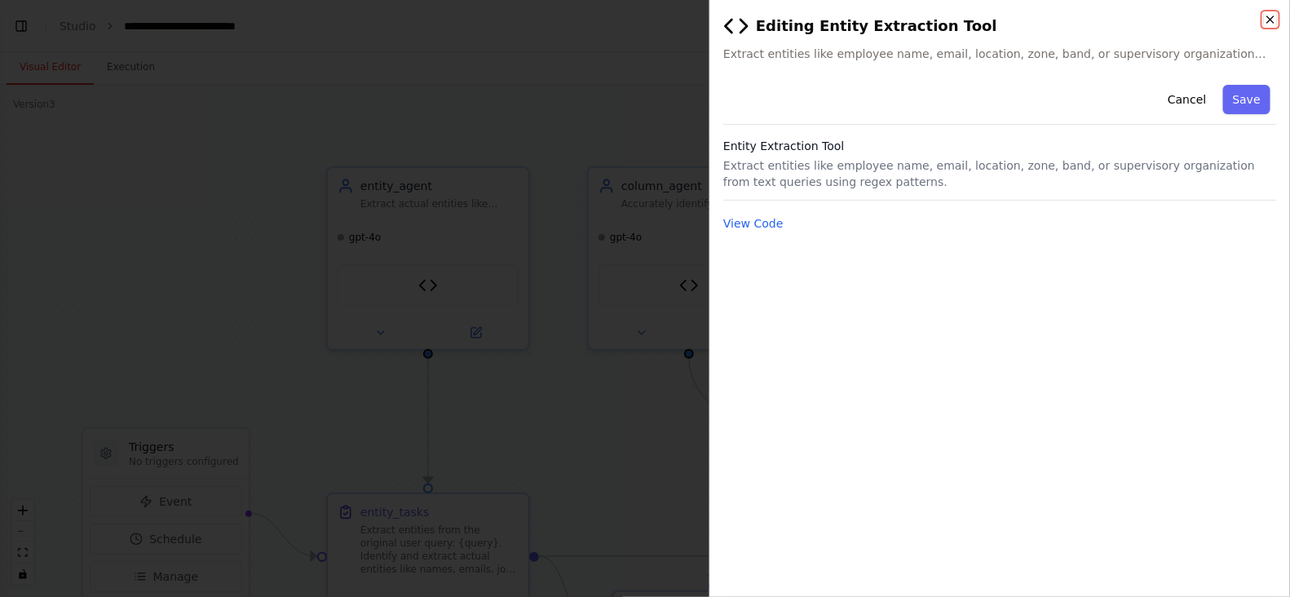
click at [1263, 19] on icon "button" at bounding box center [1269, 19] width 13 height 13
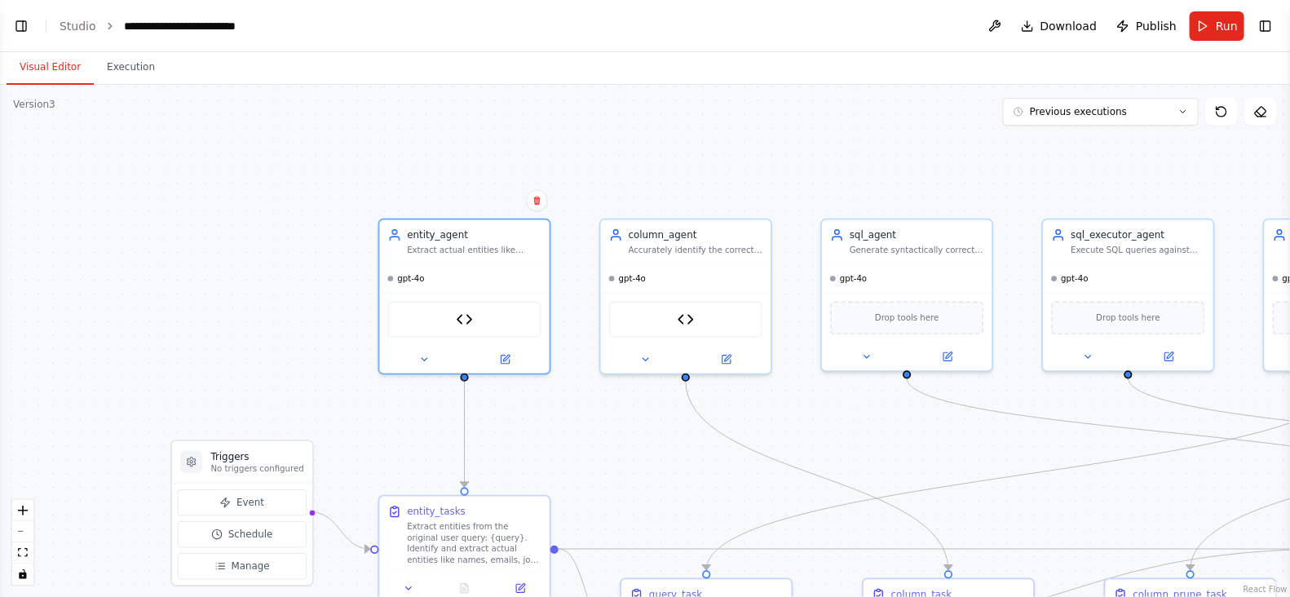
drag, startPoint x: 668, startPoint y: 509, endPoint x: 448, endPoint y: 391, distance: 248.7
drag, startPoint x: 448, startPoint y: 391, endPoint x: 353, endPoint y: 395, distance: 95.5
click at [353, 395] on div ".deletable-edge-delete-btn { width: 20px; height: 20px; border: 0px solid #ffff…" at bounding box center [645, 341] width 1290 height 512
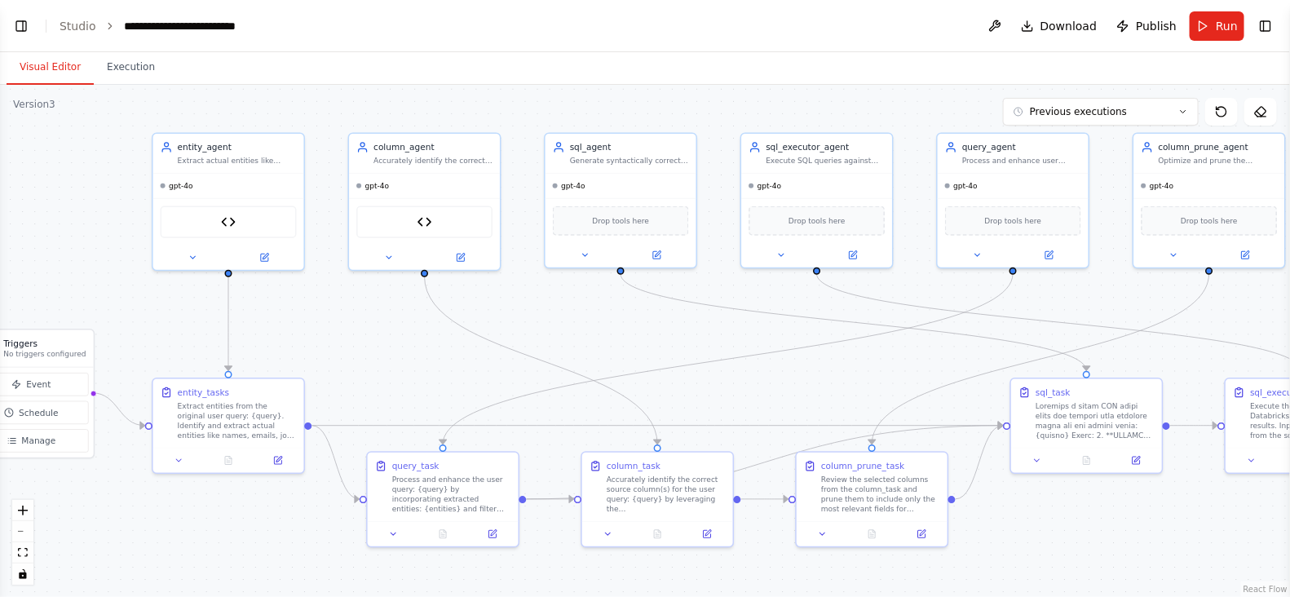
drag, startPoint x: 220, startPoint y: 324, endPoint x: 15, endPoint y: 236, distance: 223.5
click at [15, 236] on div ".deletable-edge-delete-btn { width: 20px; height: 20px; border: 0px solid #ffff…" at bounding box center [645, 341] width 1290 height 512
click at [64, 24] on link "Studio" at bounding box center [78, 26] width 37 height 13
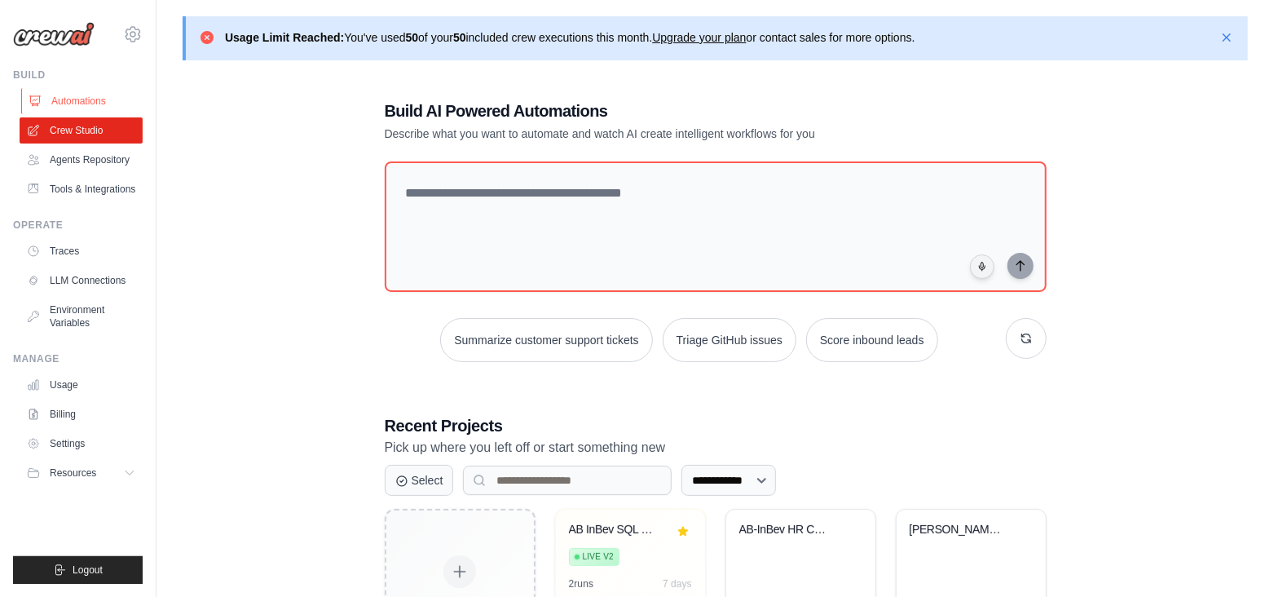
click at [97, 104] on link "Automations" at bounding box center [82, 101] width 123 height 26
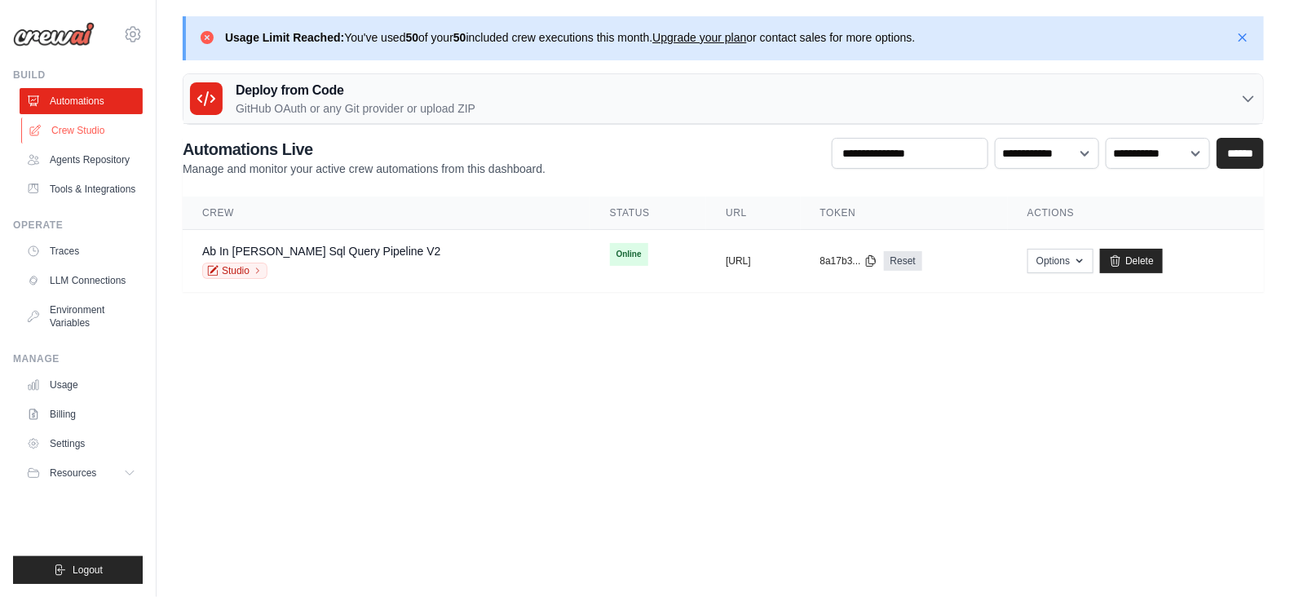
click at [78, 126] on link "Crew Studio" at bounding box center [82, 130] width 123 height 26
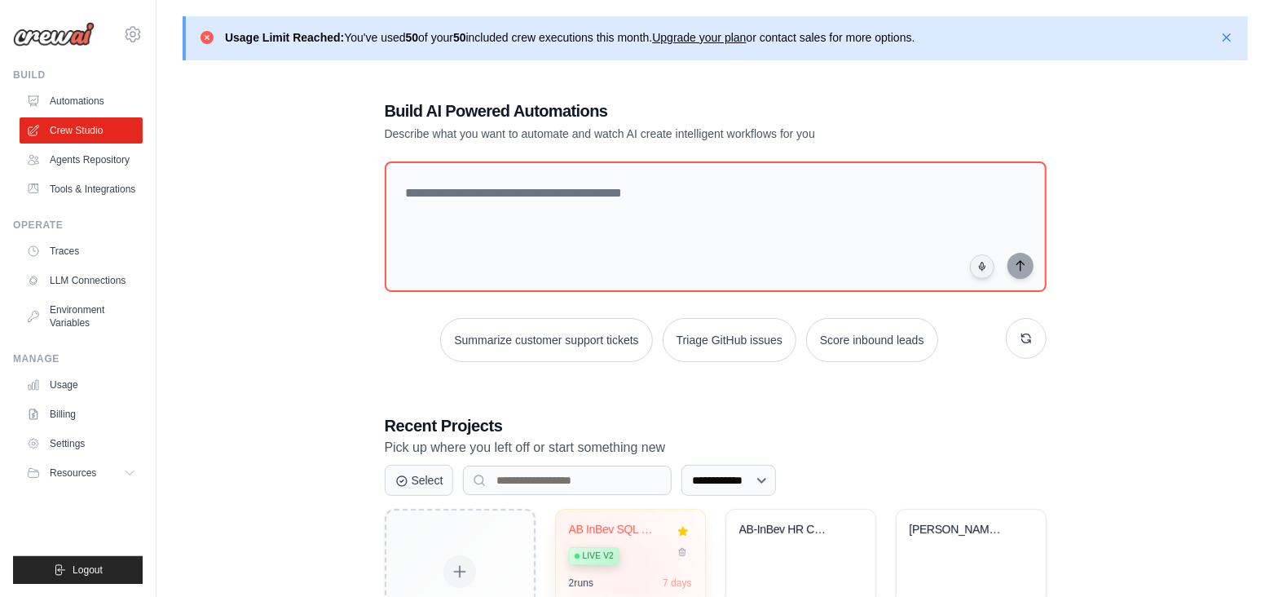
click at [634, 572] on div "AB InBev SQL Query Pipeline Live v2 2 run s 7 days" at bounding box center [630, 569] width 149 height 120
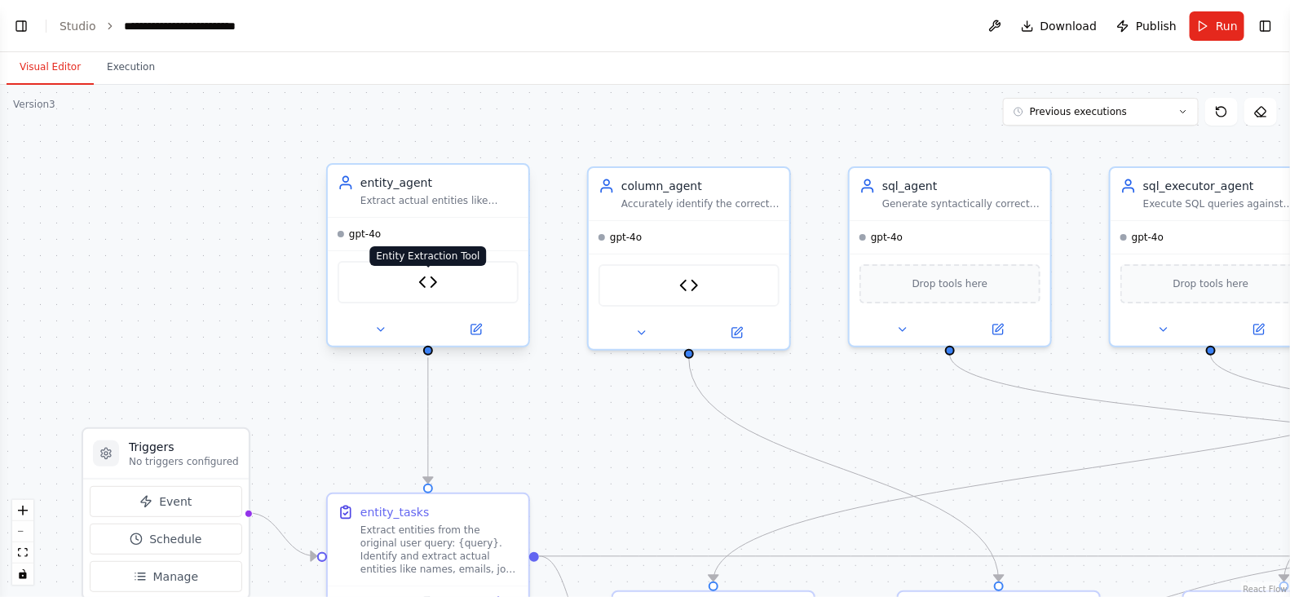
click at [429, 280] on img at bounding box center [428, 282] width 20 height 20
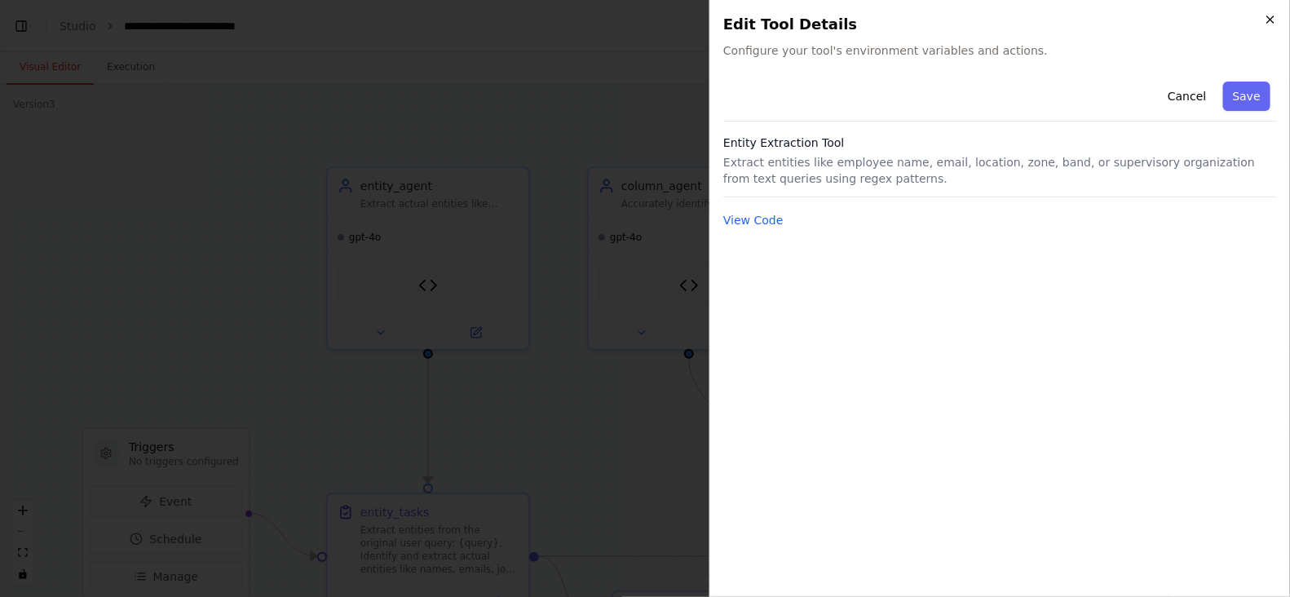
scroll to position [121539, 0]
click at [1274, 18] on icon "button" at bounding box center [1269, 19] width 13 height 13
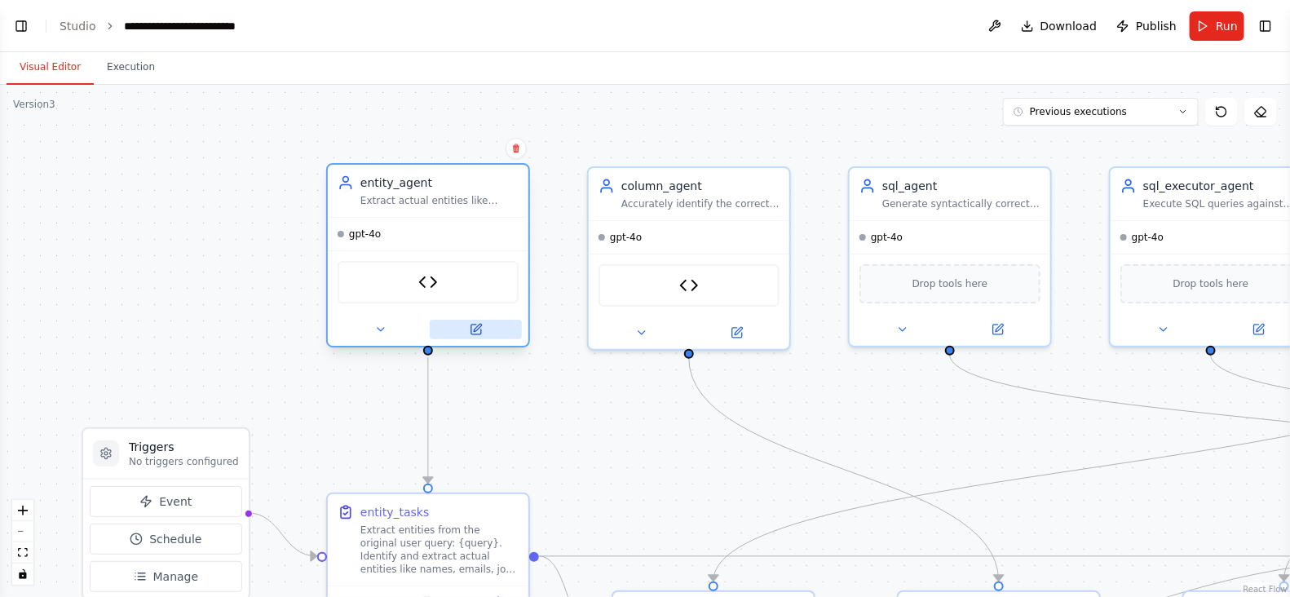
click at [478, 328] on icon at bounding box center [476, 329] width 10 height 10
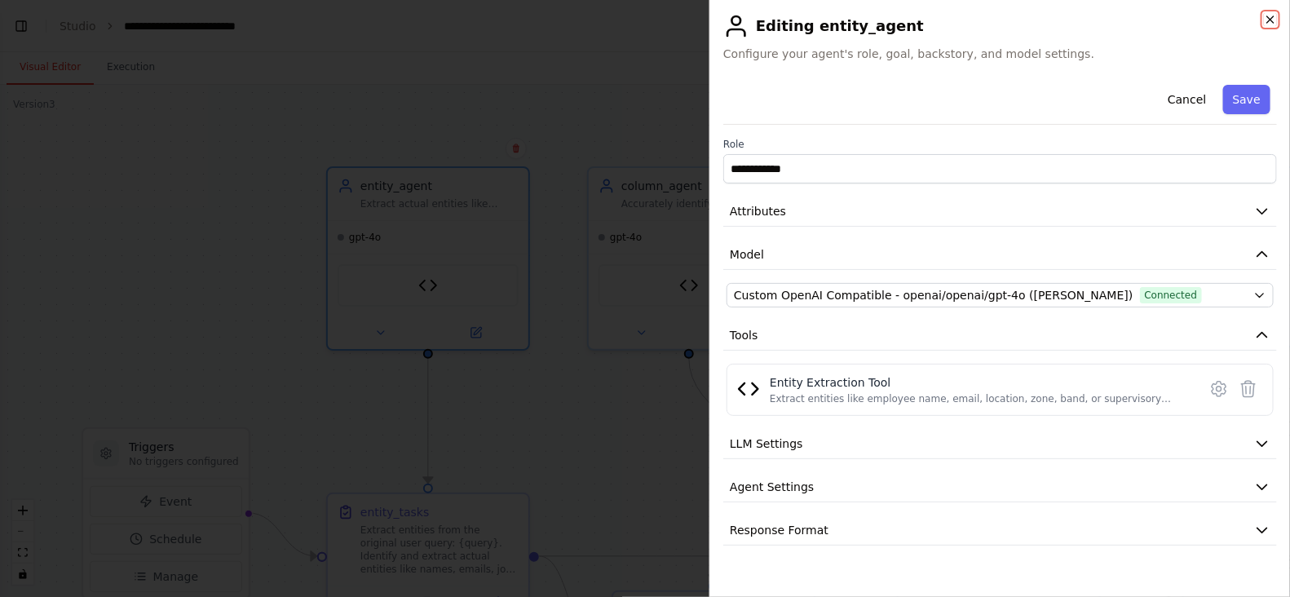
click at [1272, 24] on icon "button" at bounding box center [1269, 19] width 13 height 13
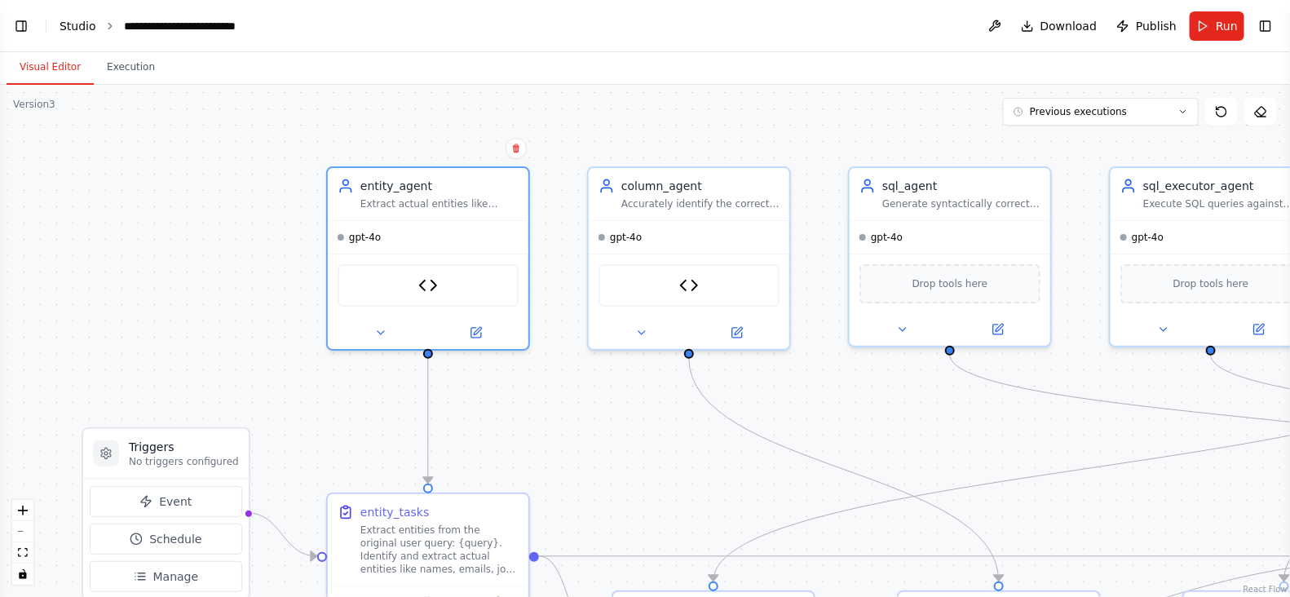
click at [74, 26] on link "Studio" at bounding box center [78, 26] width 37 height 13
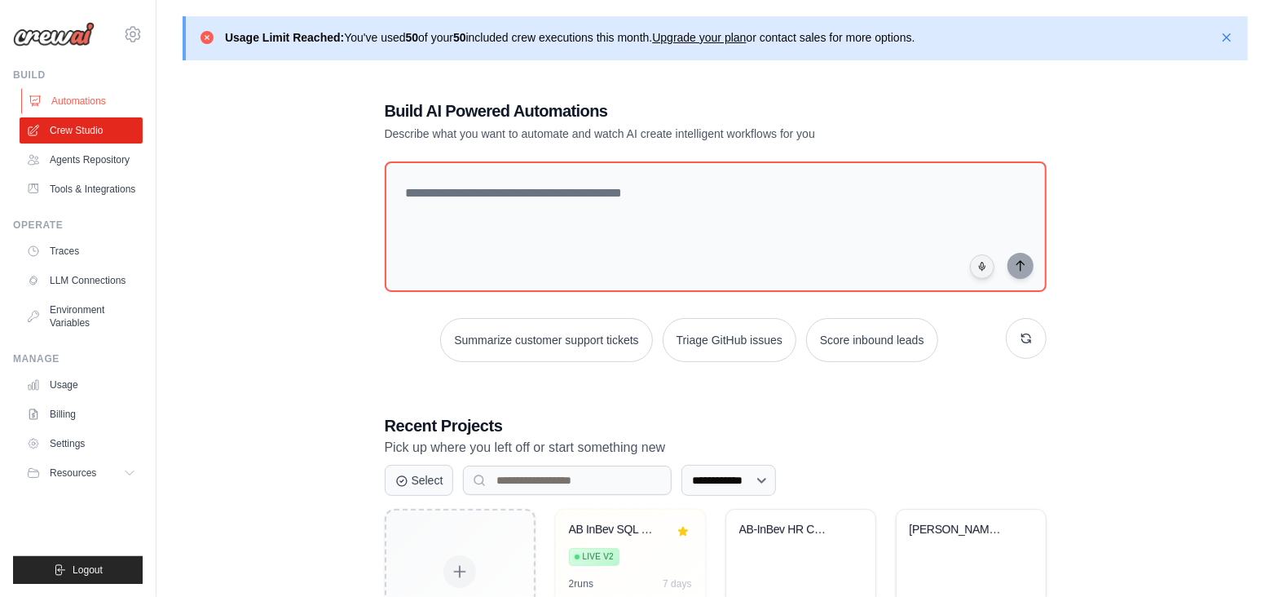
click at [106, 97] on link "Automations" at bounding box center [82, 101] width 123 height 26
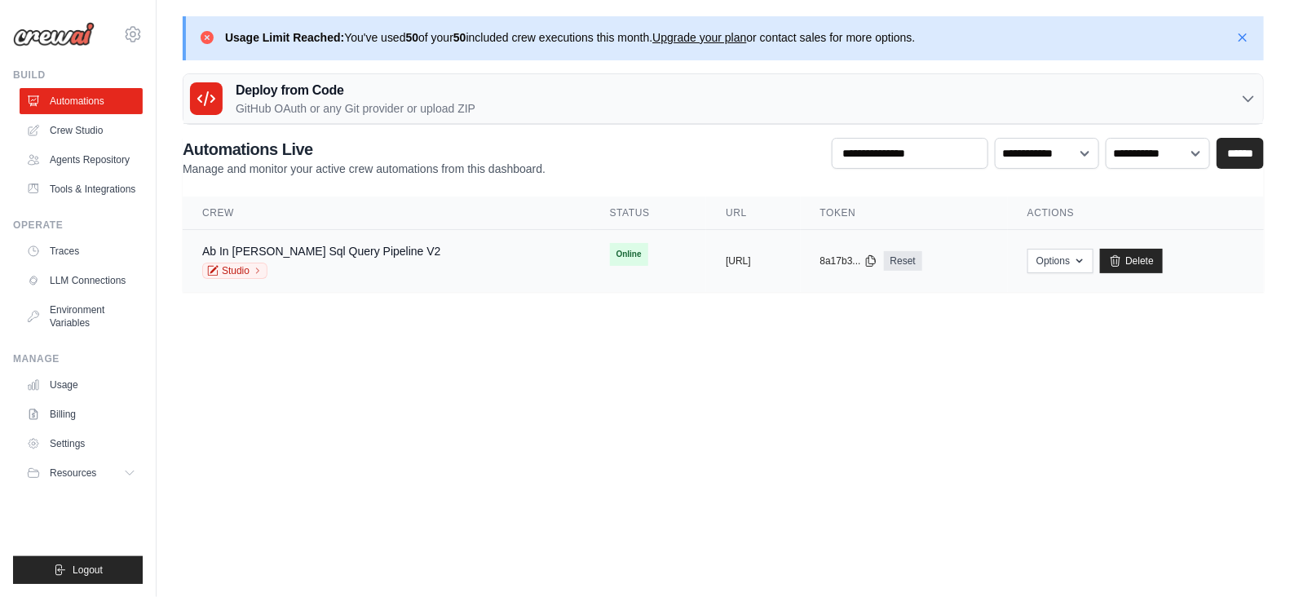
click at [706, 284] on td "copied [URL]" at bounding box center [753, 261] width 94 height 63
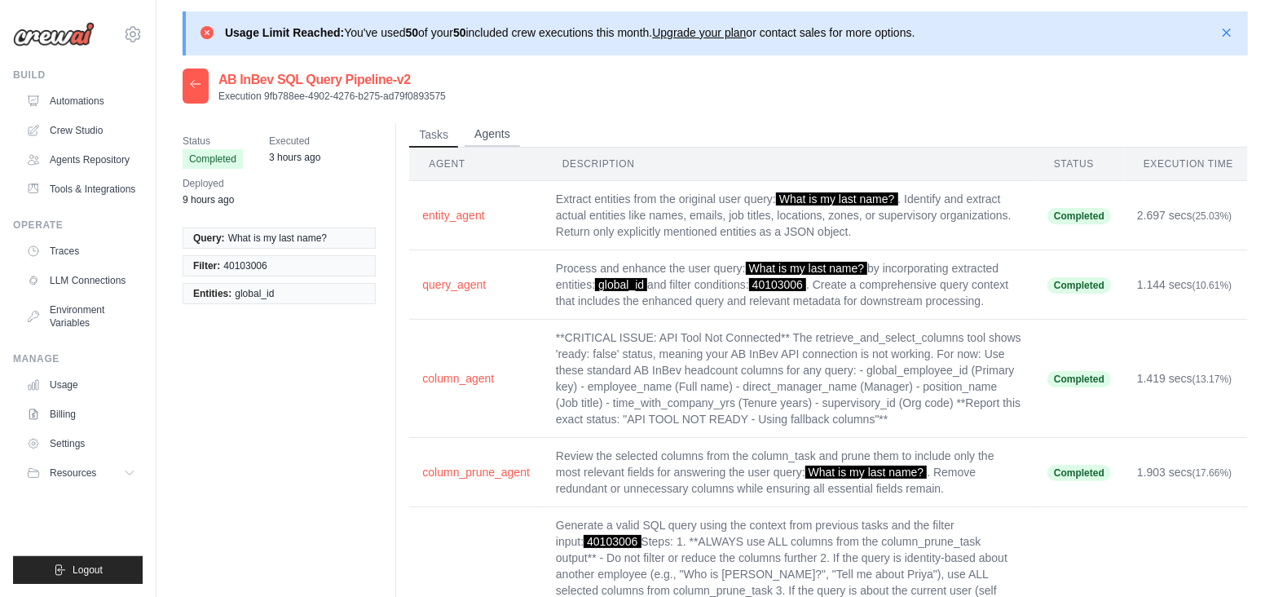
click at [493, 136] on button "Agents" at bounding box center [492, 134] width 55 height 24
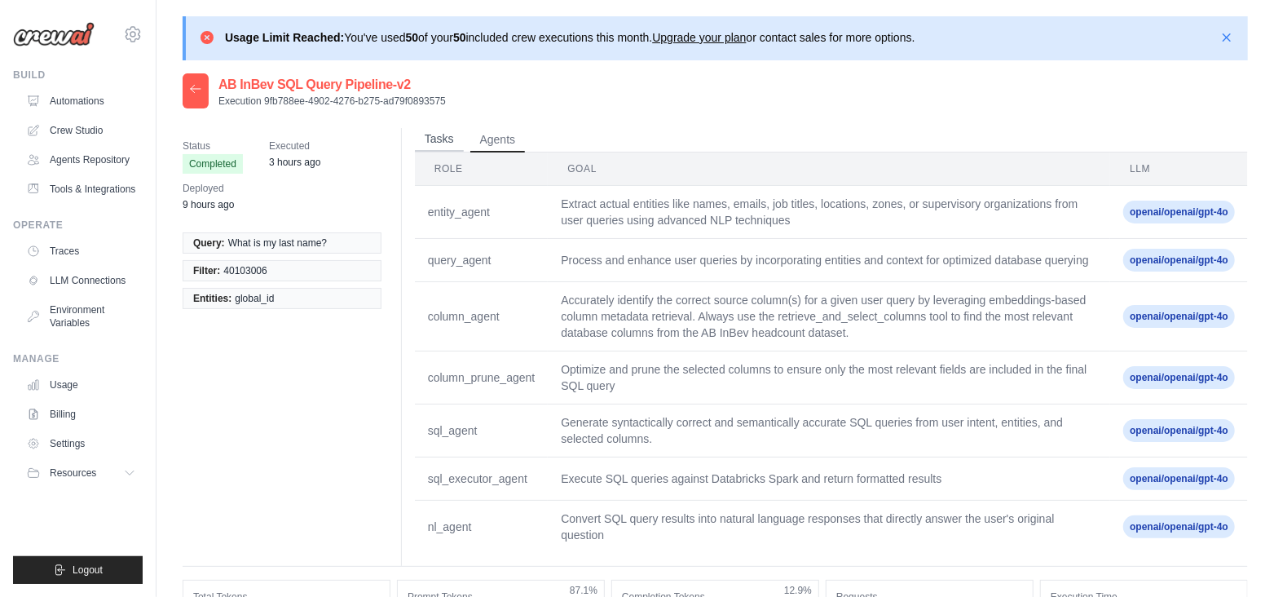
click at [450, 140] on button "Tasks" at bounding box center [439, 139] width 49 height 24
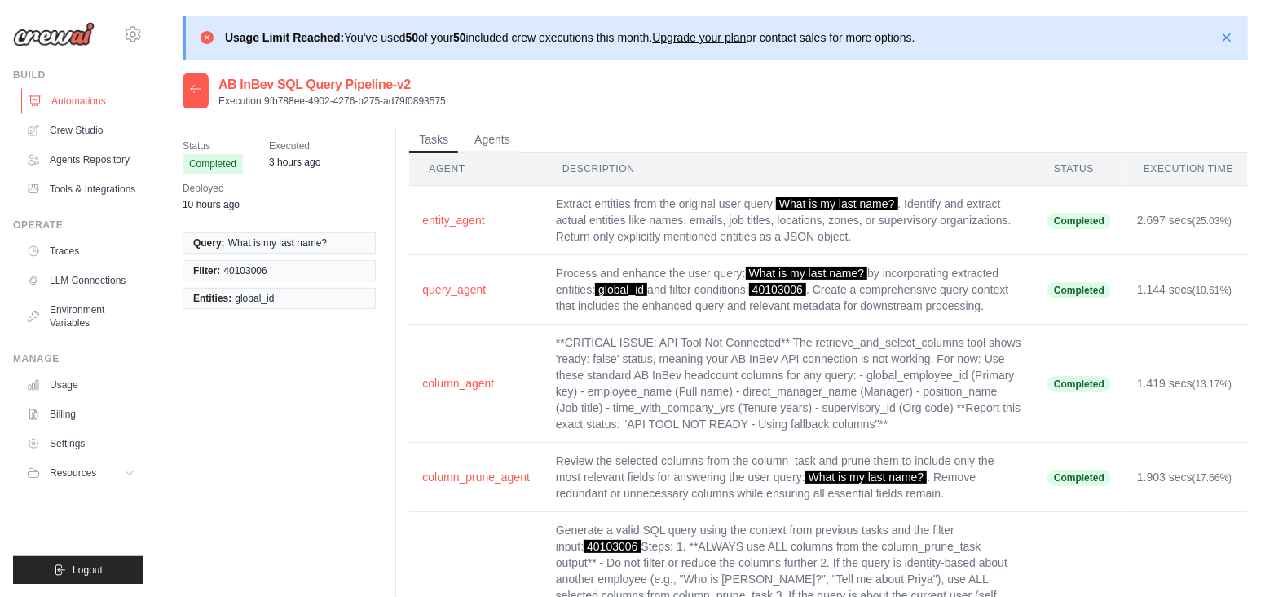
click at [95, 99] on link "Automations" at bounding box center [82, 101] width 123 height 26
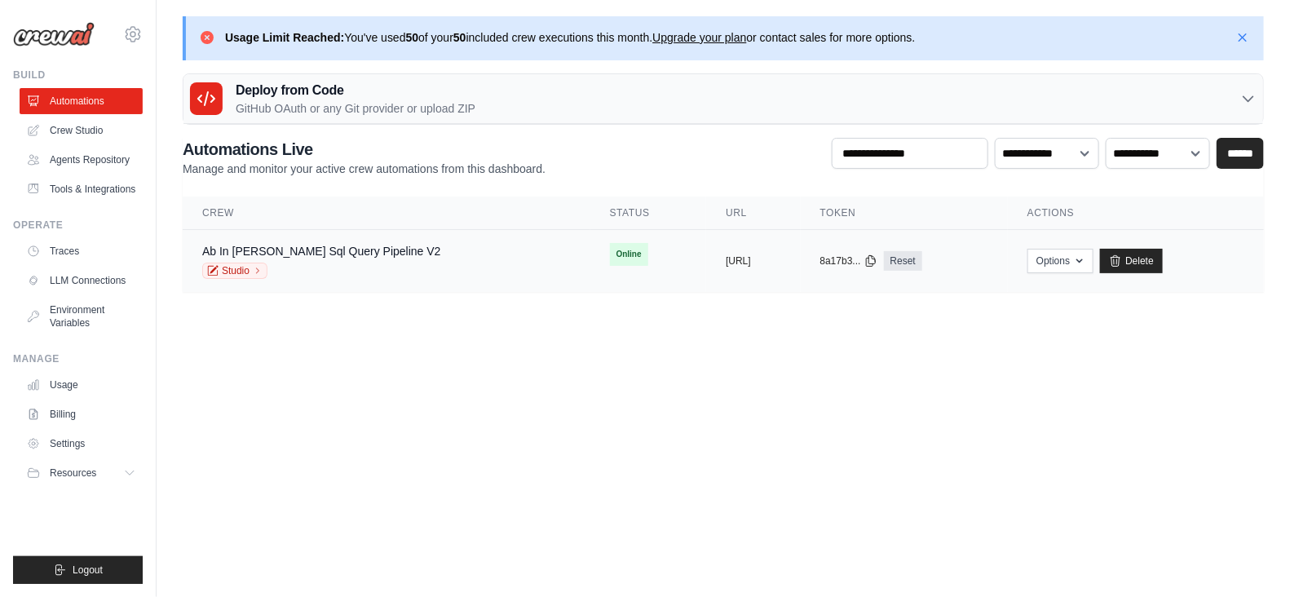
click at [410, 274] on div "Ab In [PERSON_NAME] Sql Query Pipeline V2 Studio" at bounding box center [386, 261] width 368 height 36
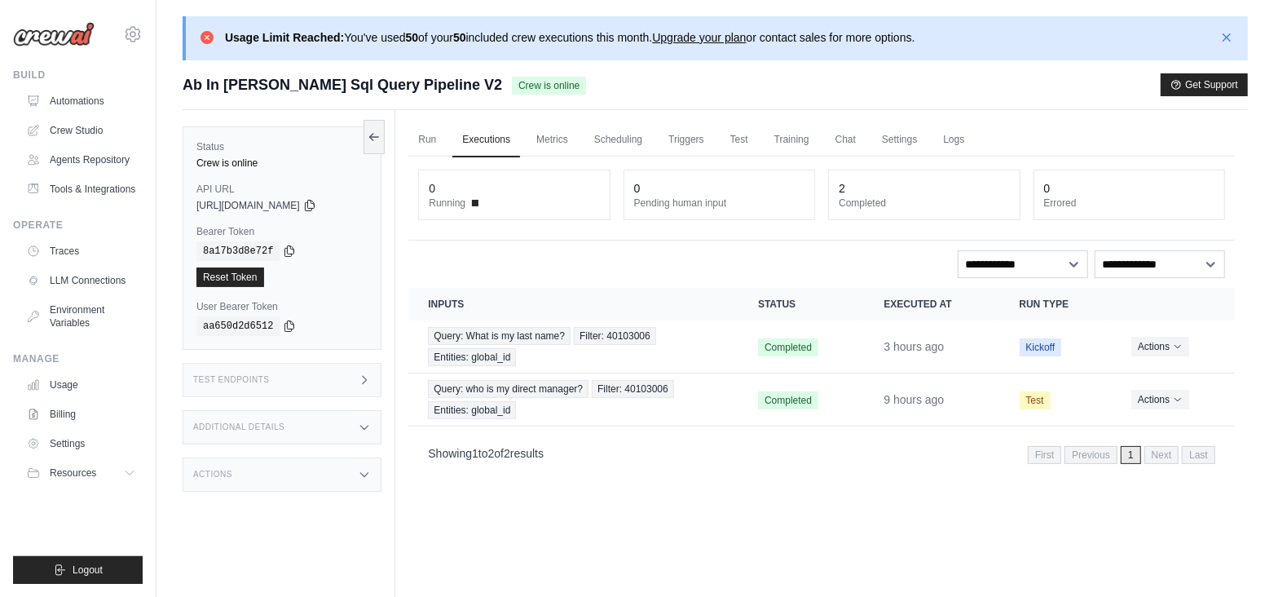
click at [397, 39] on p "Usage Limit Reached: You've used 50 of your 50 included crew executions this mo…" at bounding box center [570, 37] width 690 height 16
click at [721, 38] on link "Upgrade your plan" at bounding box center [699, 37] width 94 height 13
